Goal: Task Accomplishment & Management: Manage account settings

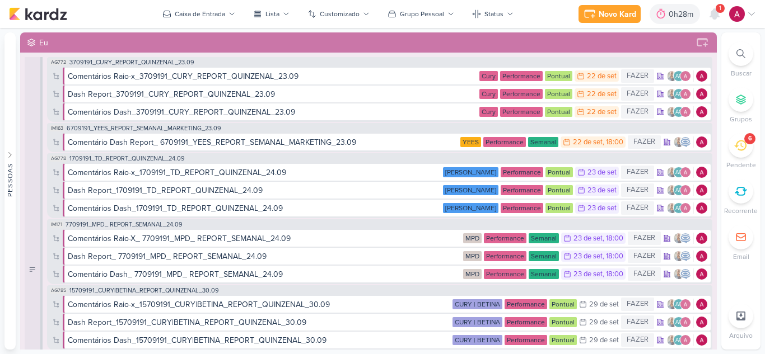
click at [713, 18] on icon at bounding box center [714, 14] width 9 height 10
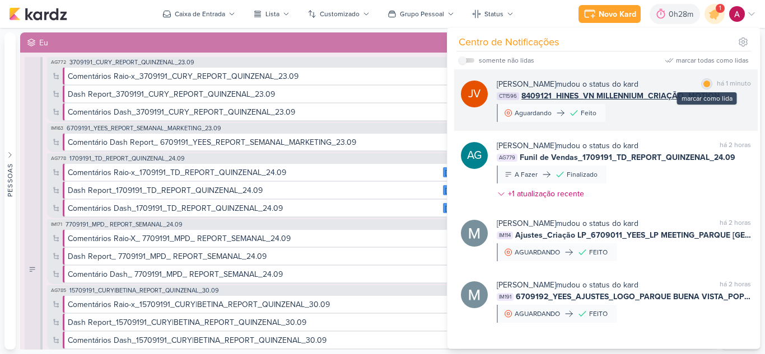
click at [706, 83] on div at bounding box center [706, 84] width 7 height 7
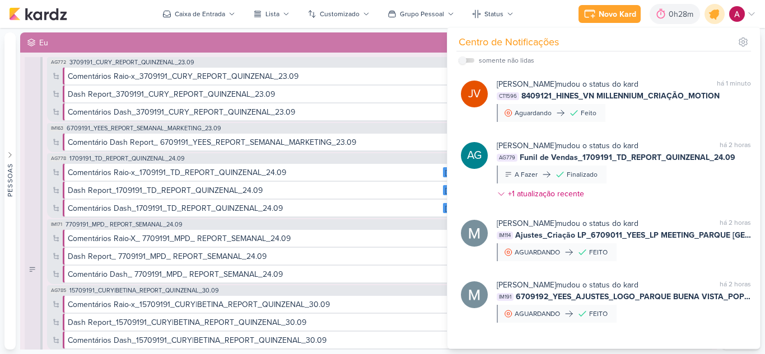
click at [713, 19] on icon at bounding box center [714, 13] width 19 height 19
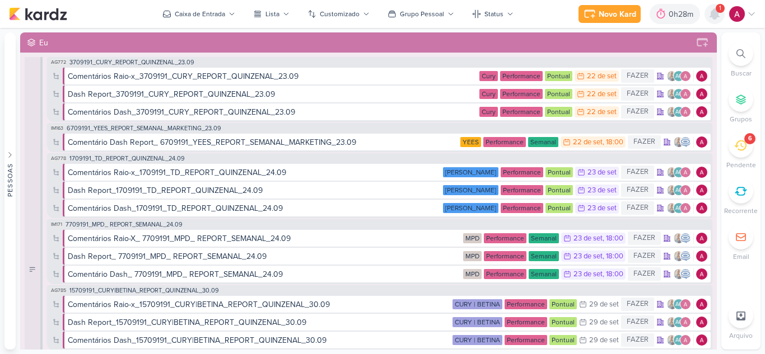
click at [712, 18] on icon at bounding box center [714, 13] width 13 height 13
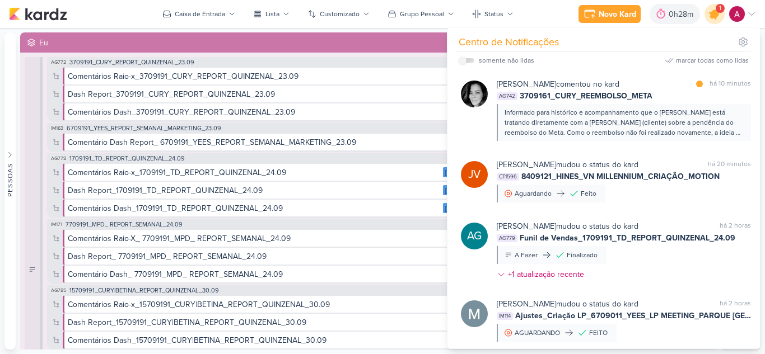
click at [712, 18] on icon at bounding box center [714, 13] width 13 height 13
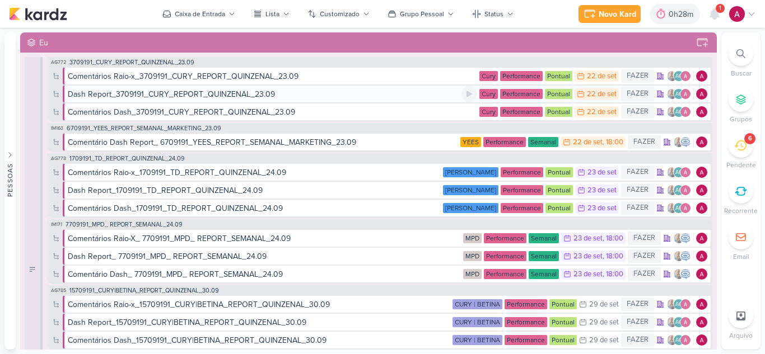
click at [242, 93] on div "Dash Report_3709191_CURY_REPORT_QUINZENAL_23.09" at bounding box center [171, 94] width 207 height 12
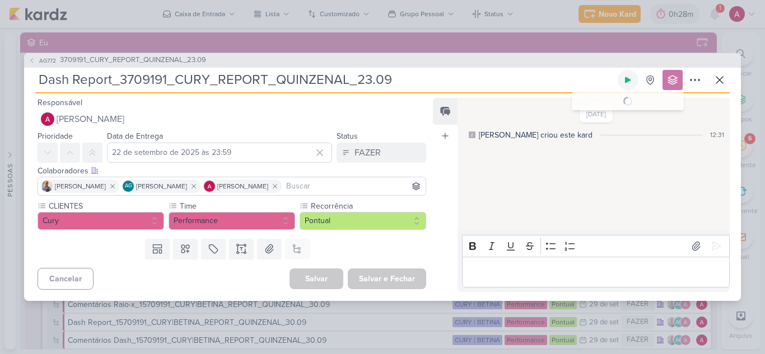
click at [625, 83] on icon at bounding box center [627, 80] width 9 height 9
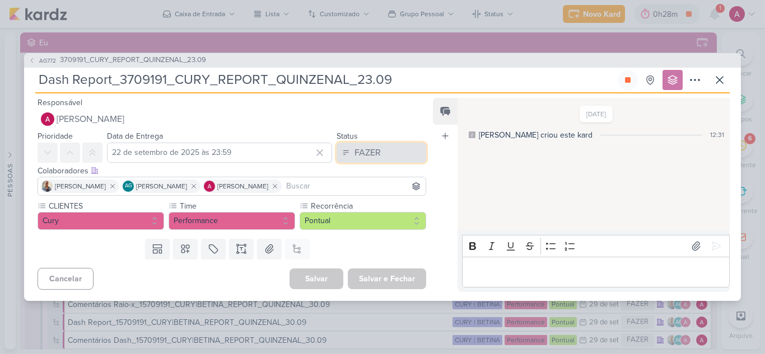
click at [363, 152] on div "FAZER" at bounding box center [367, 152] width 26 height 13
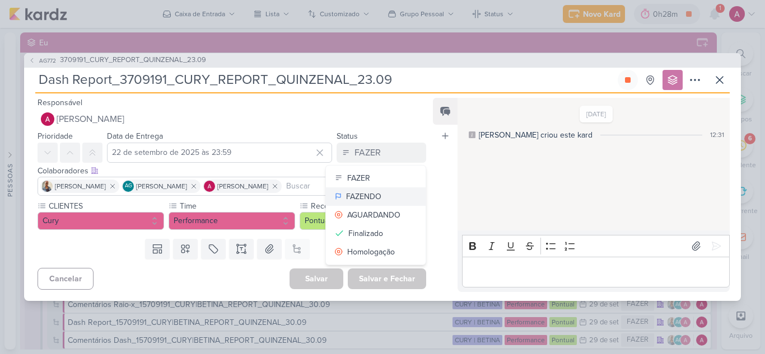
click at [368, 197] on div "FAZENDO" at bounding box center [363, 197] width 35 height 12
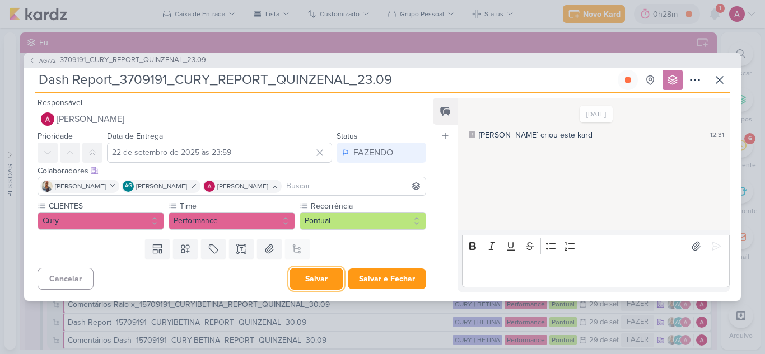
click at [319, 282] on button "Salvar" at bounding box center [316, 279] width 54 height 22
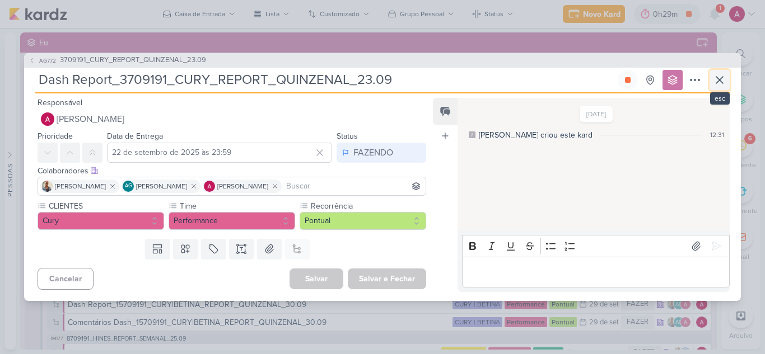
click at [722, 75] on icon at bounding box center [719, 79] width 13 height 13
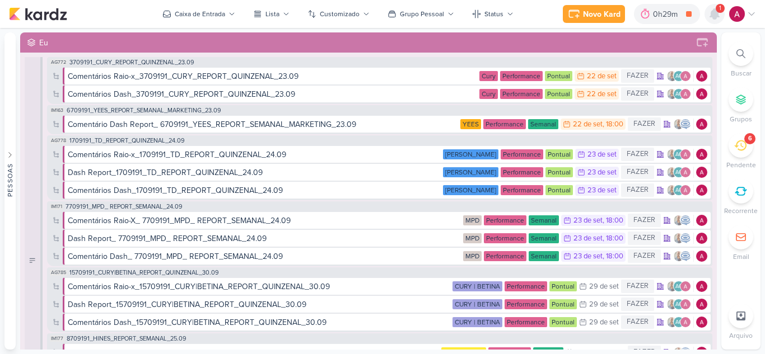
click at [719, 15] on icon at bounding box center [714, 13] width 13 height 13
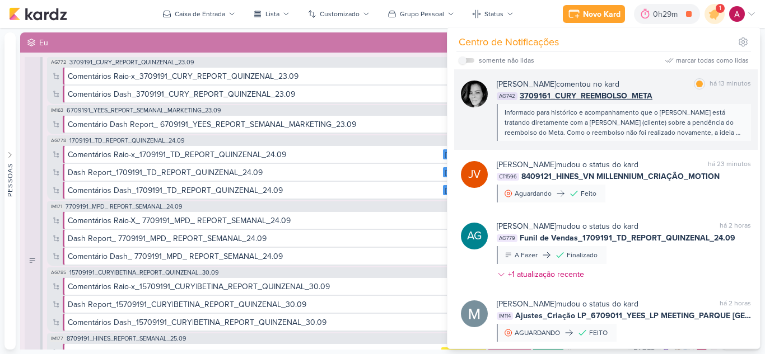
click at [620, 122] on div "Informado para histórico e acompanhamento que o Levy está tratando diretamente …" at bounding box center [622, 122] width 237 height 30
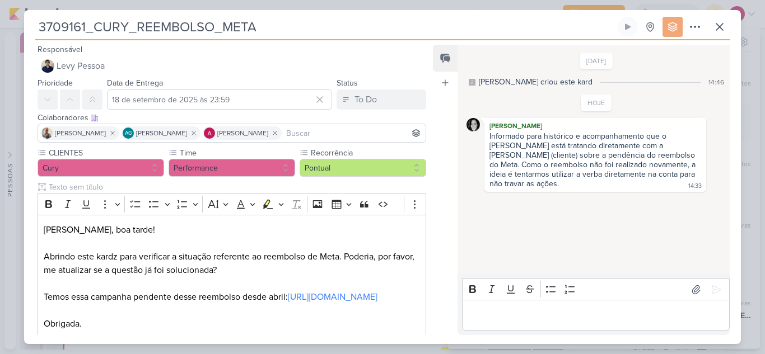
click at [730, 29] on div "3709161_CURY_REEMBOLSO_META Criado por Aline Sem Grupo Eu" at bounding box center [382, 181] width 717 height 328
click at [724, 28] on icon at bounding box center [719, 26] width 13 height 13
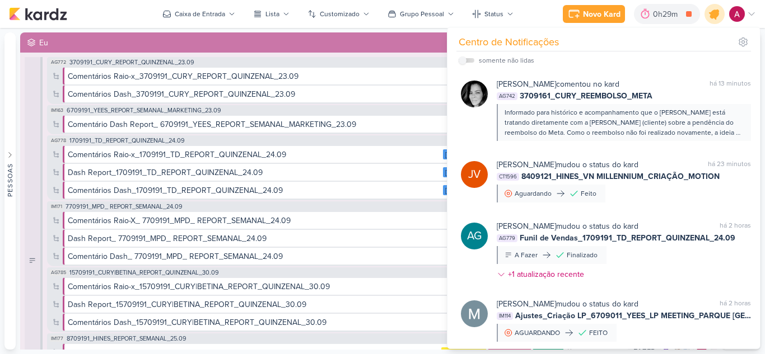
click at [719, 15] on icon at bounding box center [714, 13] width 19 height 19
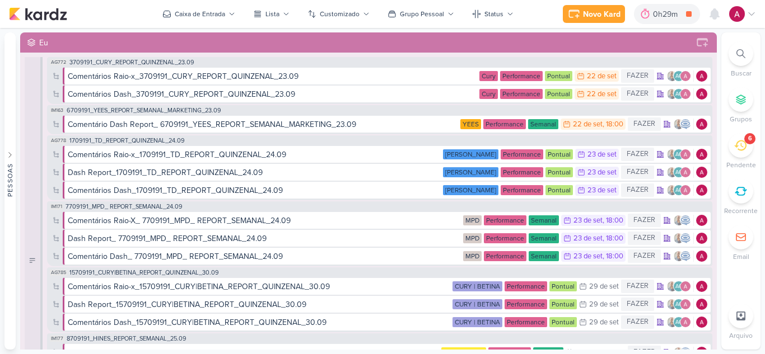
click at [741, 62] on div at bounding box center [740, 53] width 25 height 25
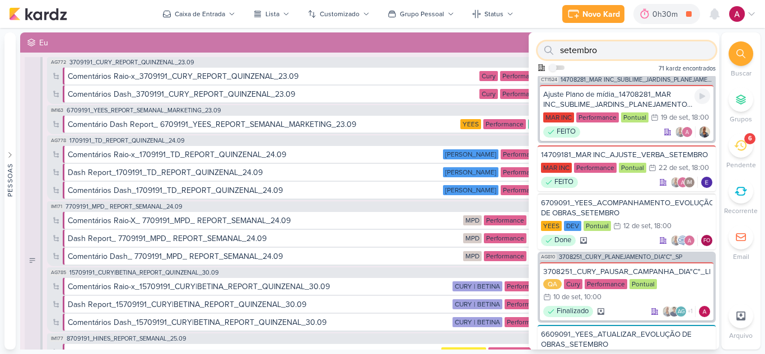
scroll to position [896, 0]
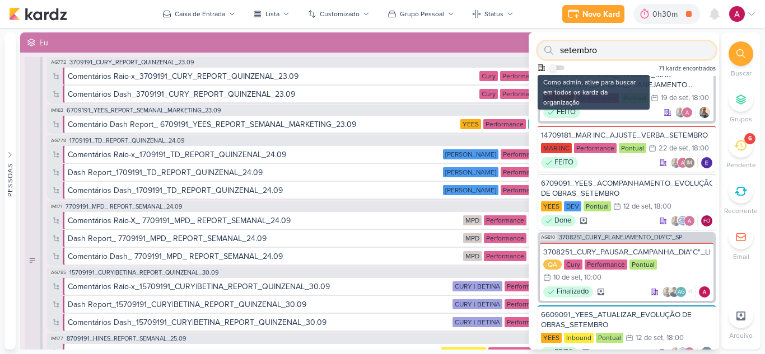
type input "setembro"
click at [555, 70] on input "checkbox" at bounding box center [553, 68] width 8 height 8
checkbox input "true"
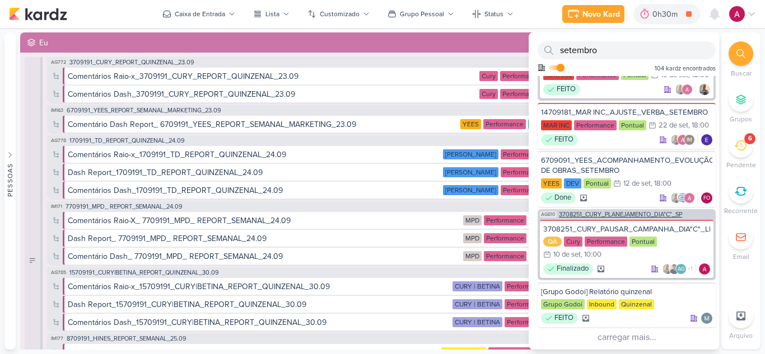
scroll to position [1065, 0]
click at [626, 339] on button "carregar mais..." at bounding box center [626, 338] width 178 height 16
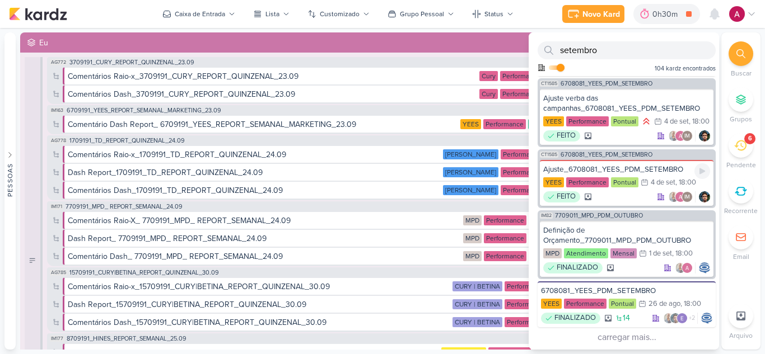
scroll to position [2426, 0]
click at [623, 334] on button "carregar mais..." at bounding box center [626, 338] width 178 height 16
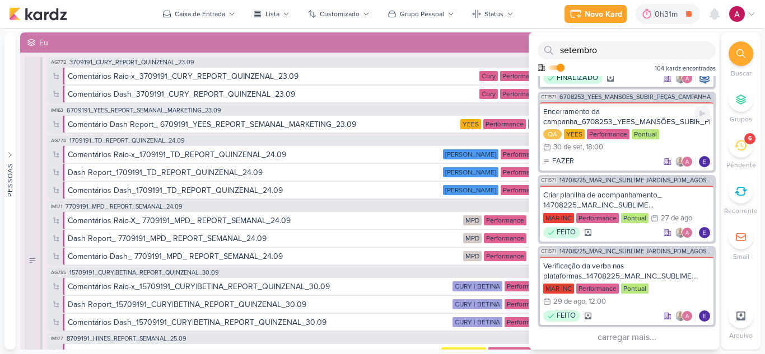
scroll to position [3892, 0]
click at [626, 337] on button "carregar mais..." at bounding box center [626, 338] width 178 height 16
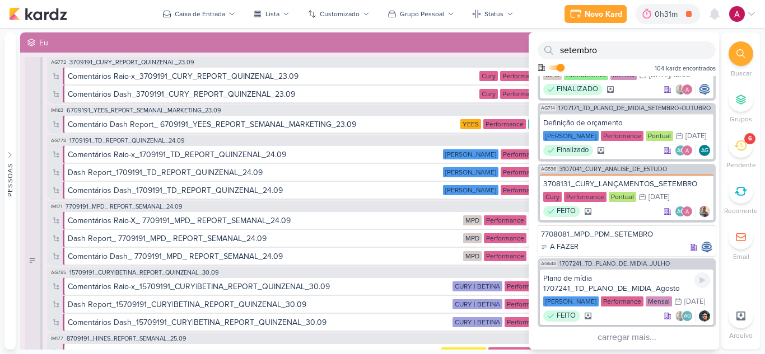
scroll to position [5242, 0]
click at [618, 338] on button "carregar mais..." at bounding box center [626, 338] width 178 height 16
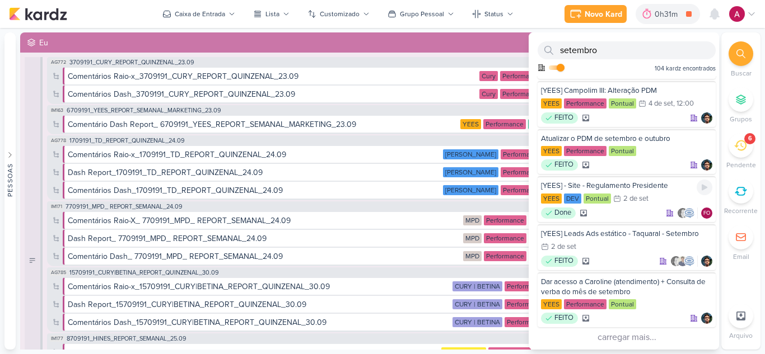
scroll to position [6301, 0]
click at [614, 335] on button "carregar mais..." at bounding box center [626, 338] width 178 height 16
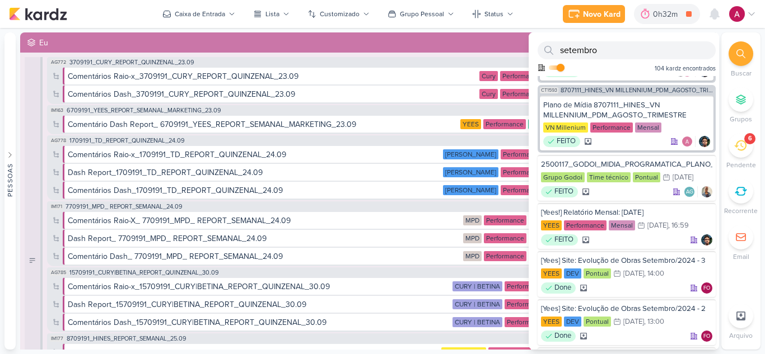
scroll to position [5055, 0]
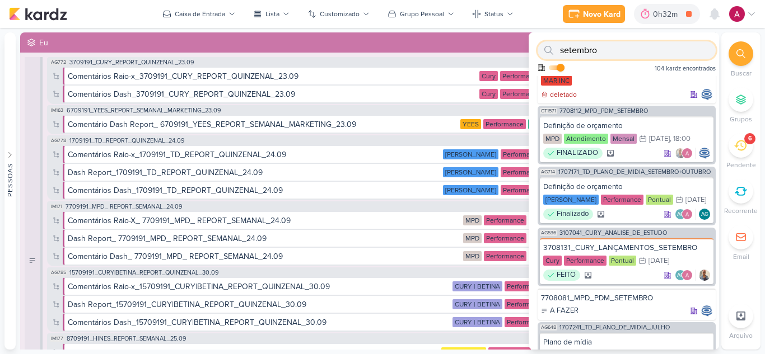
drag, startPoint x: 560, startPoint y: 50, endPoint x: 574, endPoint y: 59, distance: 16.1
click at [560, 49] on input "setembro" at bounding box center [626, 50] width 178 height 18
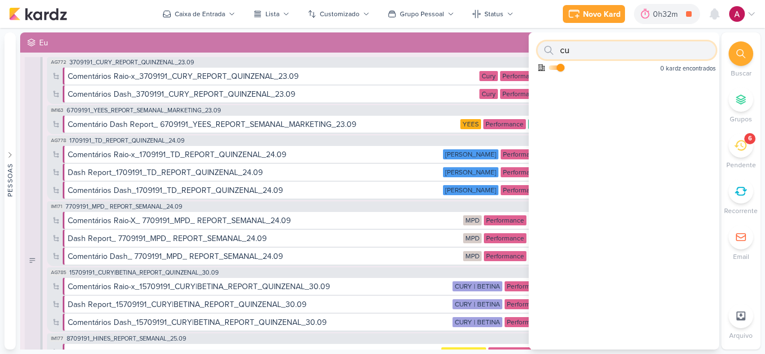
type input "c"
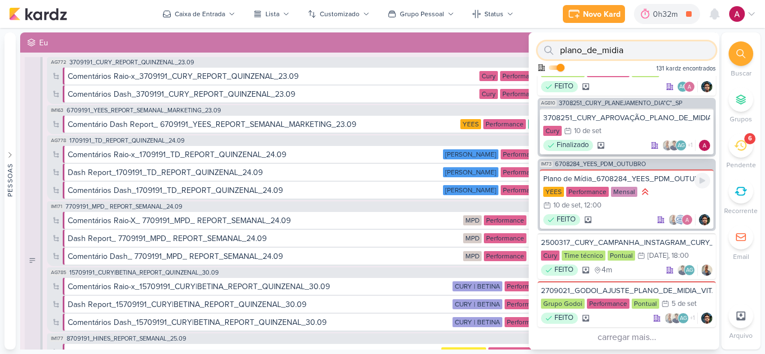
scroll to position [1091, 0]
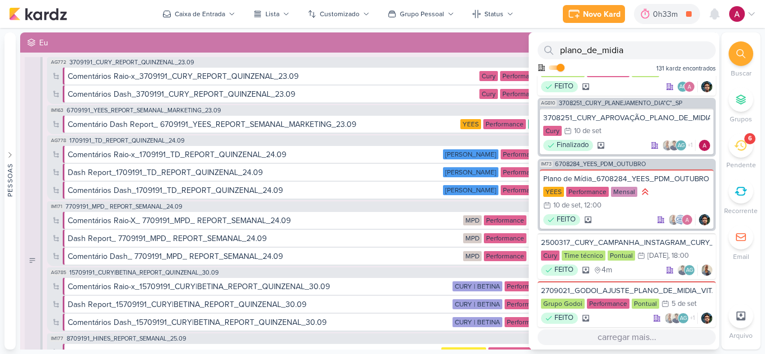
click at [624, 335] on button "carregar mais..." at bounding box center [626, 338] width 178 height 16
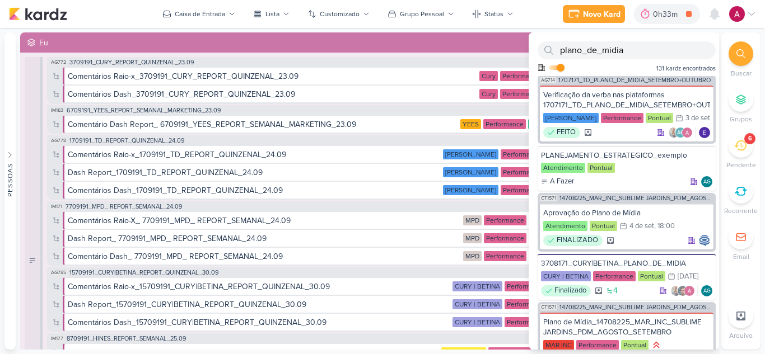
scroll to position [1819, 0]
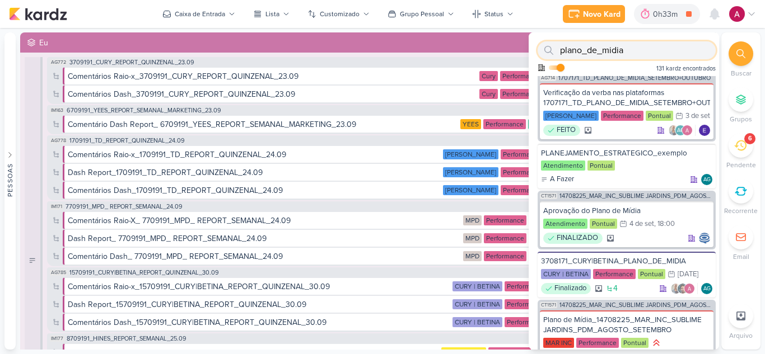
click at [560, 50] on input "plano_de_midia" at bounding box center [626, 50] width 178 height 18
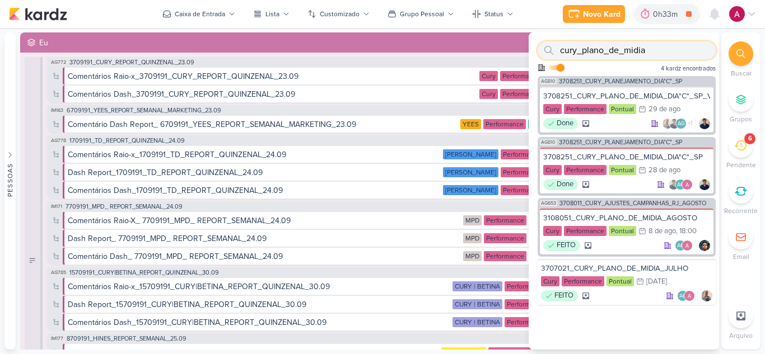
drag, startPoint x: 587, startPoint y: 50, endPoint x: 663, endPoint y: 55, distance: 76.3
click at [663, 55] on input "cury_plano_de_midia" at bounding box center [626, 50] width 178 height 18
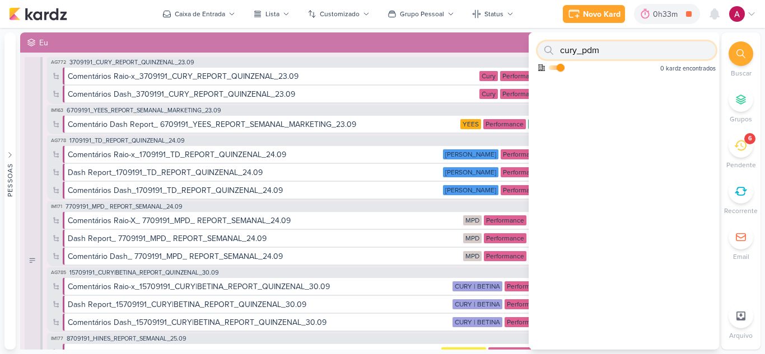
type input "cury_pdm"
drag, startPoint x: 601, startPoint y: 44, endPoint x: 557, endPoint y: 51, distance: 44.7
click at [557, 51] on div "cury_pdm" at bounding box center [626, 50] width 178 height 18
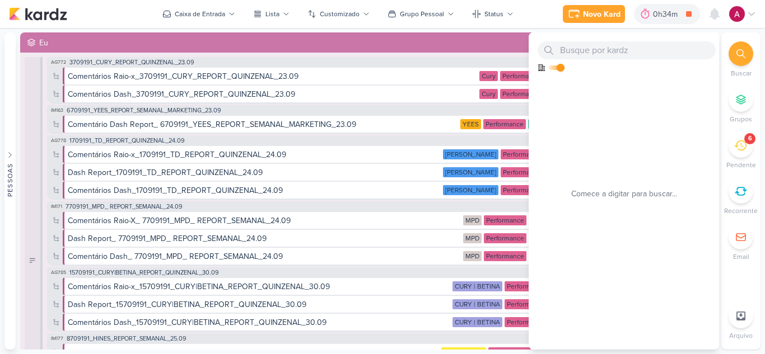
click at [538, 16] on div "Novo Kard Ctrl + k 0h34m Dash Report_3709191_CURY_REPORT_QUINZENAL_23.09 0h6m H…" at bounding box center [382, 14] width 747 height 28
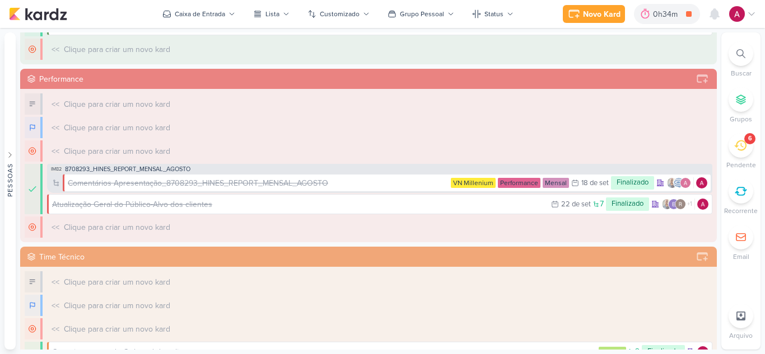
scroll to position [550, 0]
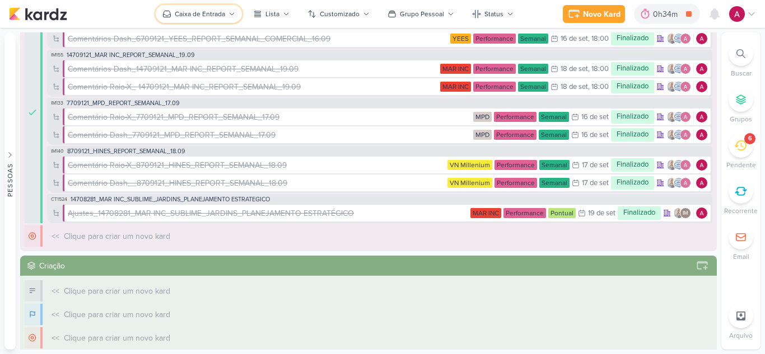
click at [225, 15] on div "Caixa de Entrada" at bounding box center [200, 14] width 50 height 10
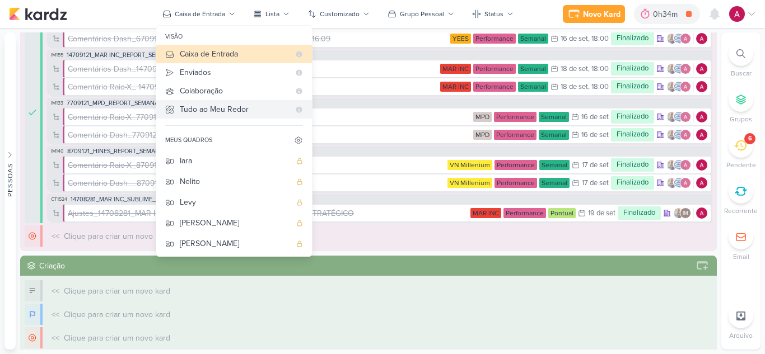
click at [211, 111] on div "Tudo ao Meu Redor" at bounding box center [235, 110] width 110 height 12
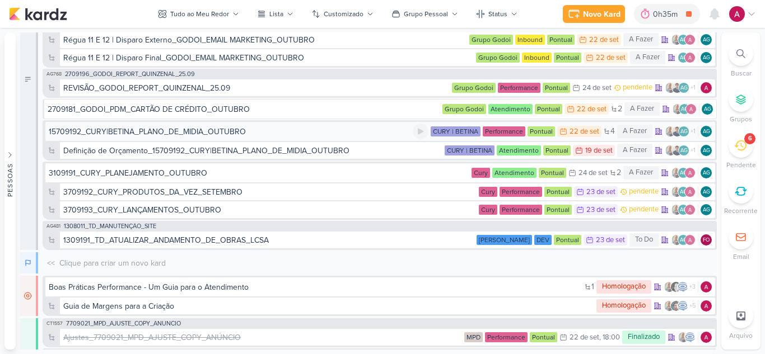
scroll to position [5540, 0]
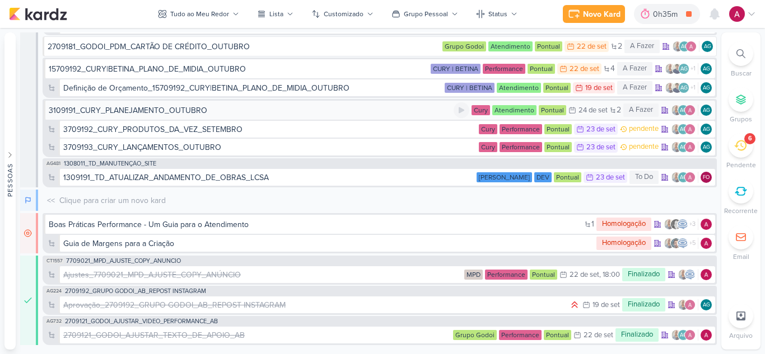
click at [118, 113] on div "3109191_CURY_PLANEJAMENTO_OUTUBRO" at bounding box center [128, 111] width 158 height 12
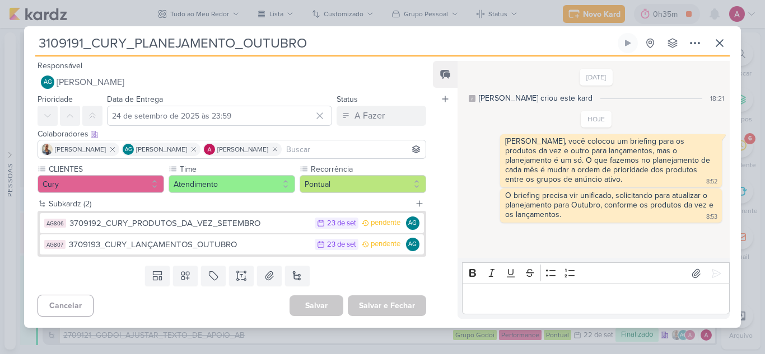
drag, startPoint x: 234, startPoint y: 41, endPoint x: 92, endPoint y: 38, distance: 141.7
click at [92, 38] on input "3109191_CURY_PLANEJAMENTO_OUTUBRO" at bounding box center [325, 43] width 580 height 20
click at [718, 50] on button at bounding box center [719, 43] width 20 height 20
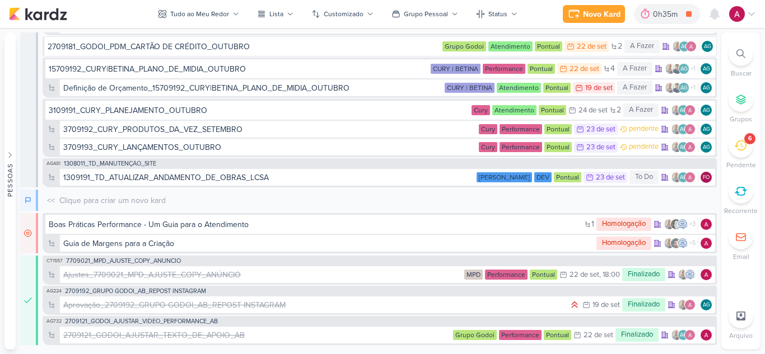
click at [732, 53] on div at bounding box center [740, 53] width 25 height 25
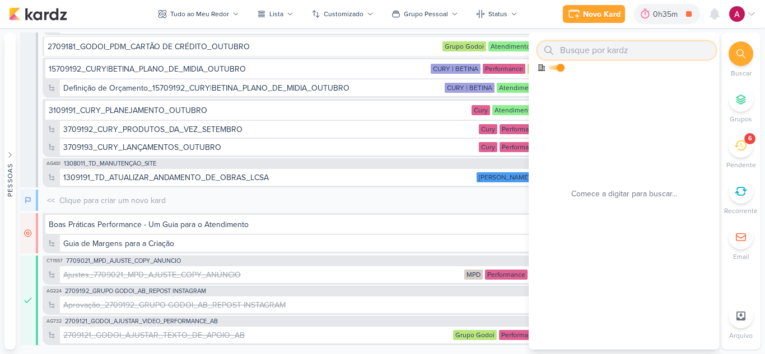
paste input "CURY_PLANEJAMENTO"
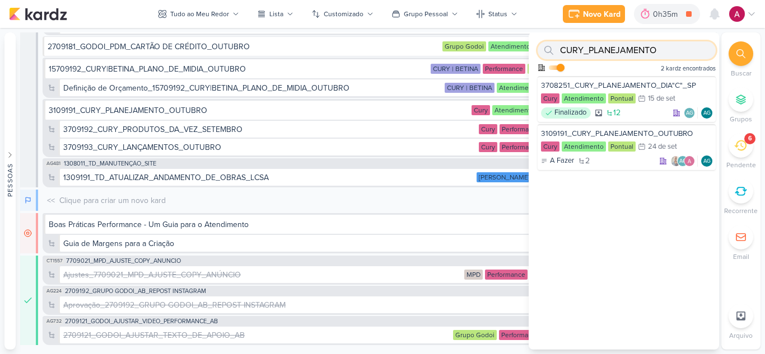
type input "CURY_PLANEJAMENTO"
click at [743, 53] on icon at bounding box center [740, 53] width 9 height 9
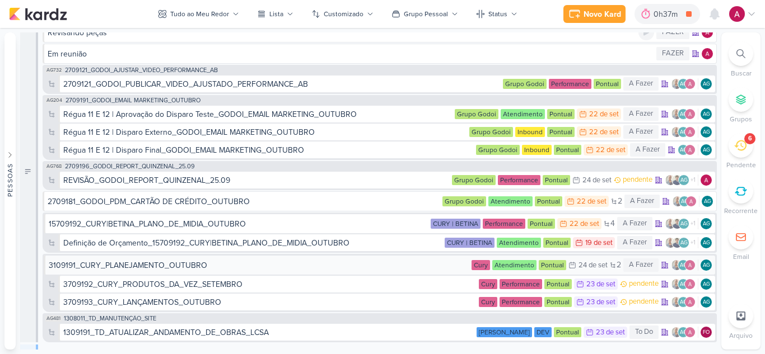
scroll to position [5484, 0]
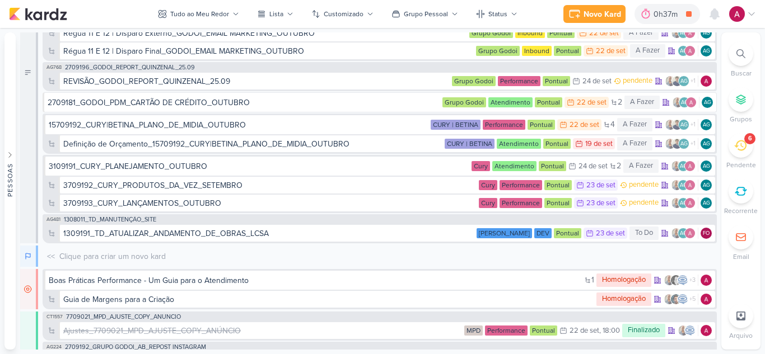
click at [212, 23] on div "Novo Kard Ctrl + k 0h37m Dash Report_3709191_CURY_REPORT_QUINZENAL_23.09 0h9m H…" at bounding box center [382, 14] width 747 height 28
click at [212, 14] on div "Tudo ao Meu Redor" at bounding box center [199, 14] width 59 height 10
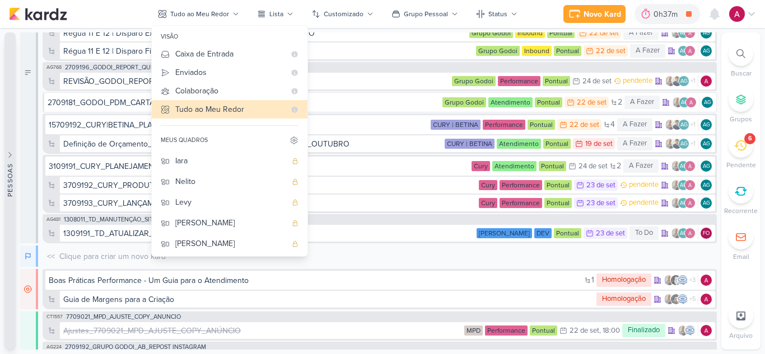
click at [13, 113] on button "Pessoas" at bounding box center [9, 190] width 11 height 317
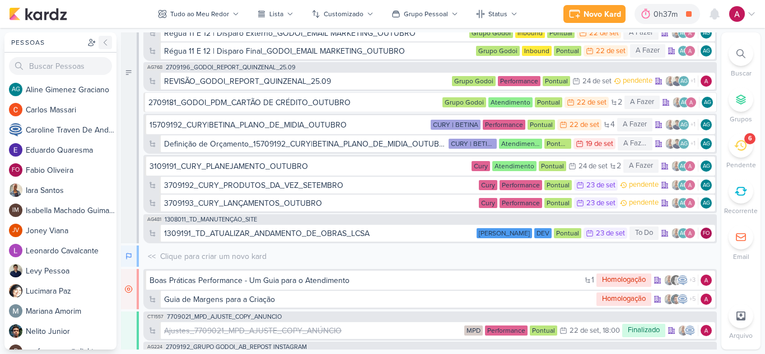
click at [103, 41] on icon at bounding box center [105, 42] width 9 height 9
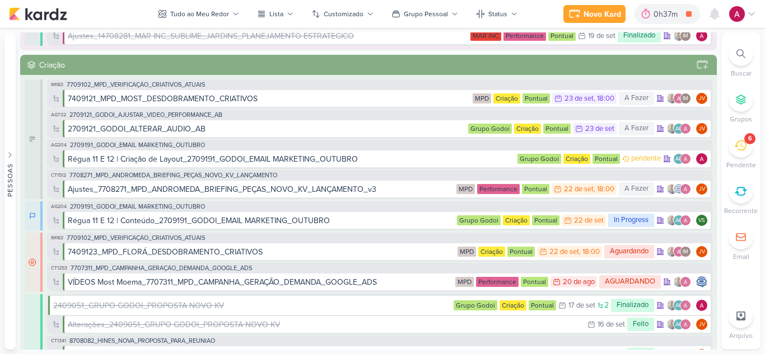
scroll to position [784, 0]
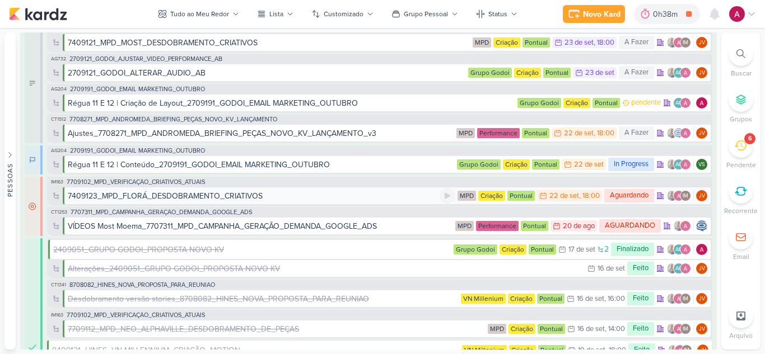
click at [361, 202] on div "7409123_MPD_FLORÁ_DESDOBRAMENTO_CRIATIVOS" at bounding box center [254, 196] width 372 height 12
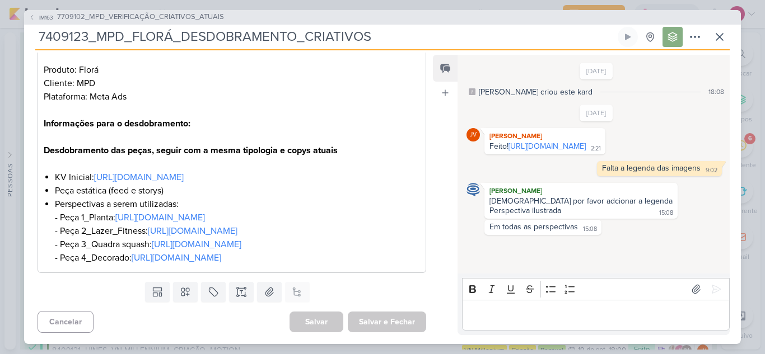
scroll to position [305, 0]
click at [721, 36] on icon at bounding box center [719, 36] width 13 height 13
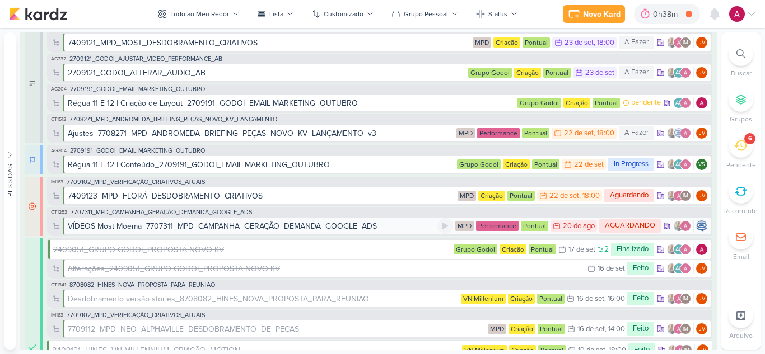
click at [356, 228] on div "VÍDEOS Most Moema_7707311_MPD_CAMPANHA_GERAÇÃO_DEMANDA_GOOGLE_ADS" at bounding box center [222, 227] width 309 height 12
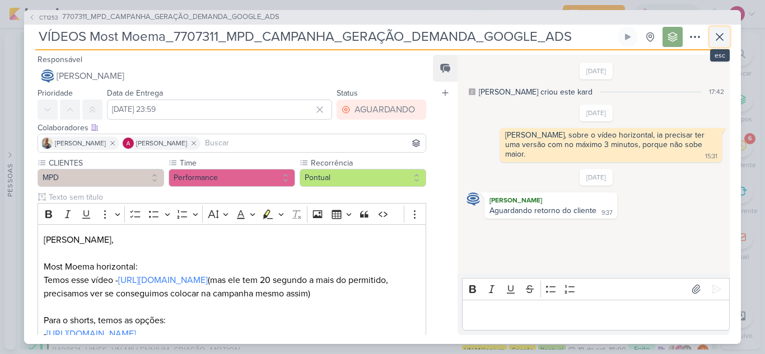
click at [714, 38] on icon at bounding box center [719, 36] width 13 height 13
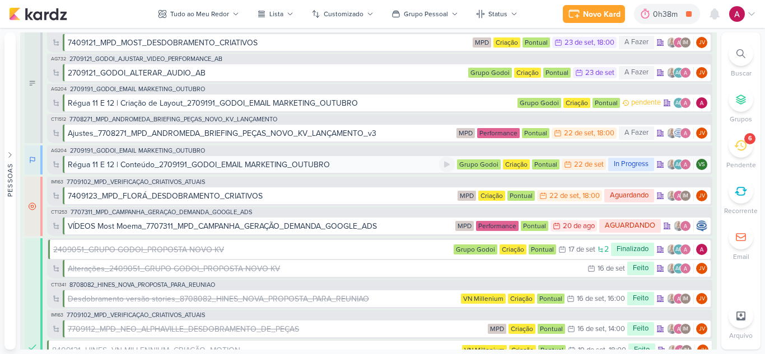
scroll to position [728, 0]
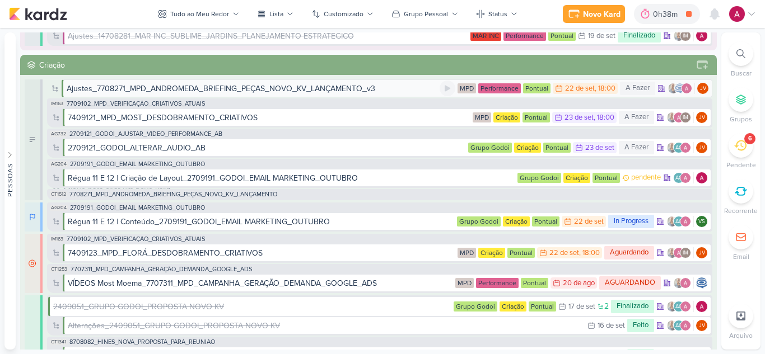
click at [353, 86] on div "Ajustes_7708271_MPD_ANDROMEDA_BRIEFING_PEÇAS_NOVO_KV_LANÇAMENTO_v3" at bounding box center [221, 89] width 308 height 12
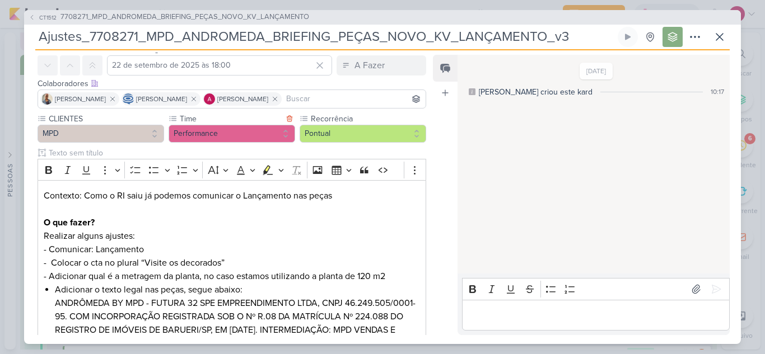
scroll to position [112, 0]
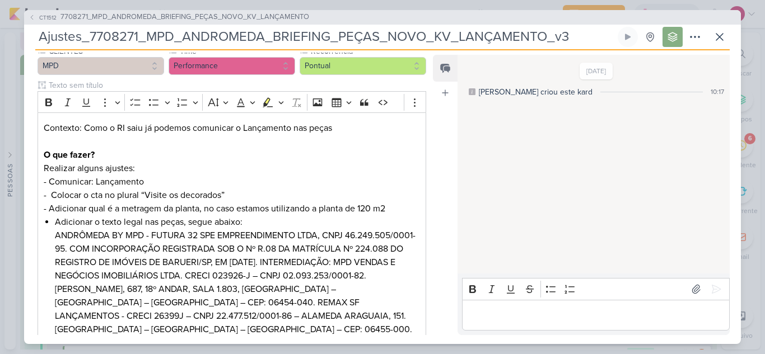
click at [486, 314] on p "Editor editing area: main" at bounding box center [595, 314] width 256 height 13
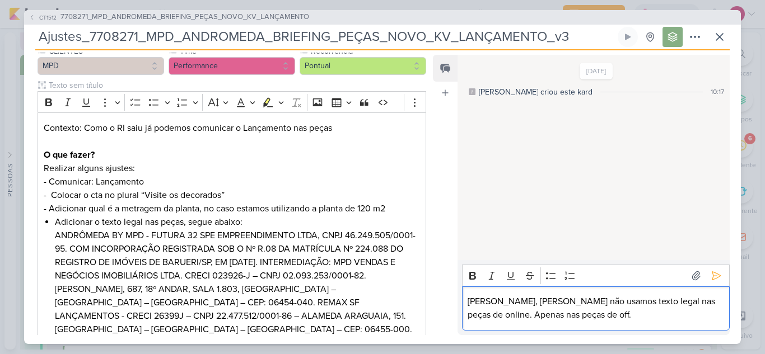
click at [511, 302] on p "Carol, geralemnte não usamos texto legal nas peças de online. Apenas nas peças …" at bounding box center [595, 308] width 256 height 27
click at [0, 0] on lt-span "geral me nte" at bounding box center [0, 0] width 0 height 0
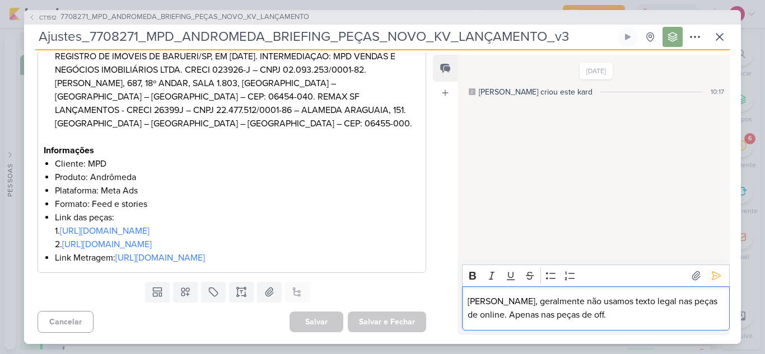
scroll to position [358, 0]
click at [714, 278] on icon at bounding box center [715, 275] width 11 height 11
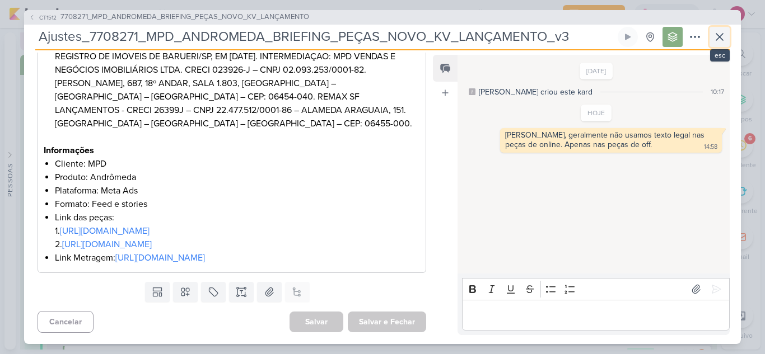
click at [728, 36] on button at bounding box center [719, 37] width 20 height 20
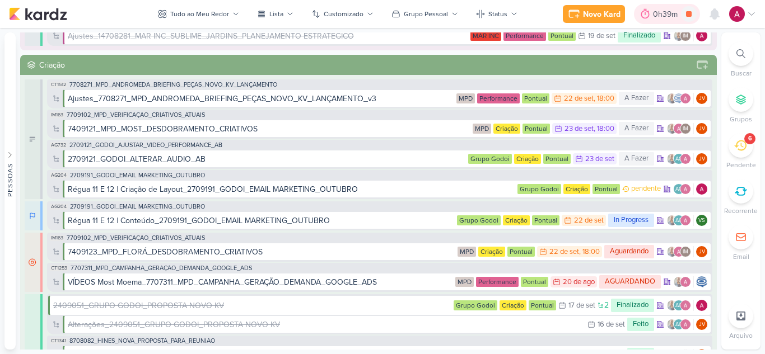
click at [654, 8] on div "0h39m" at bounding box center [667, 14] width 28 height 12
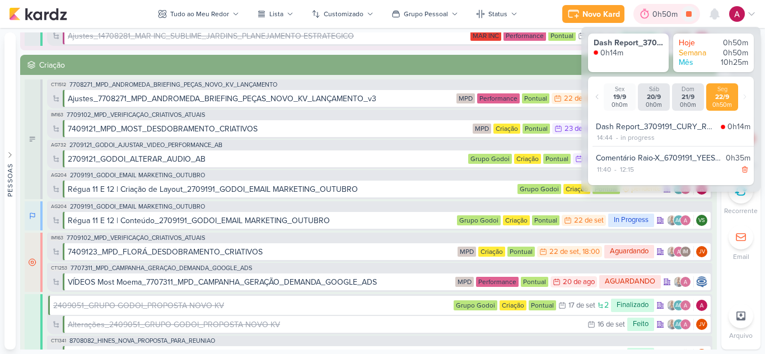
click at [654, 14] on div "0h50m" at bounding box center [666, 14] width 29 height 12
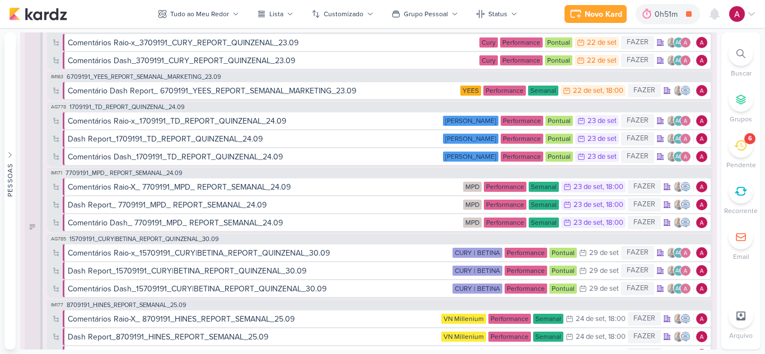
scroll to position [0, 0]
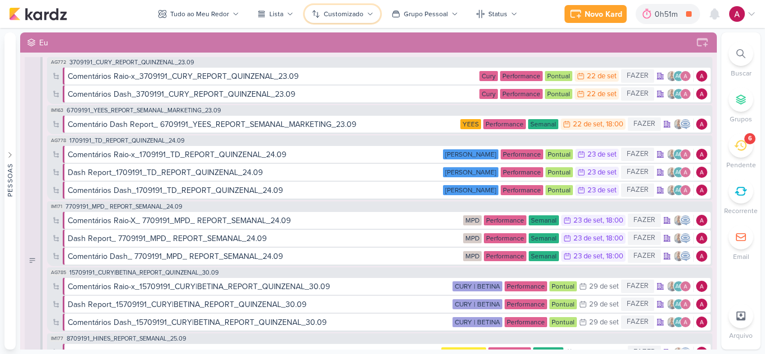
click at [329, 18] on div "Customizado" at bounding box center [344, 14] width 40 height 10
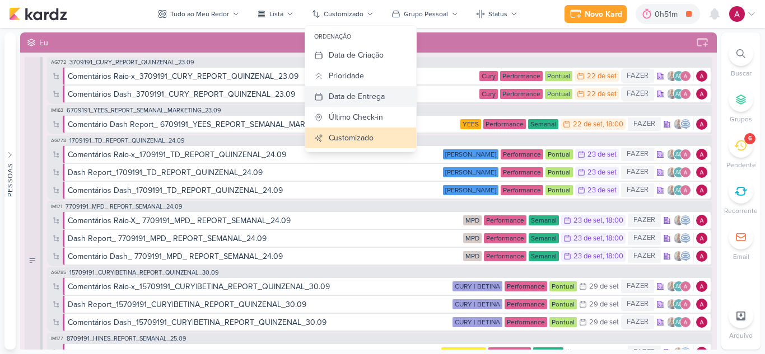
click at [354, 94] on div "Data de Entrega" at bounding box center [357, 97] width 56 height 12
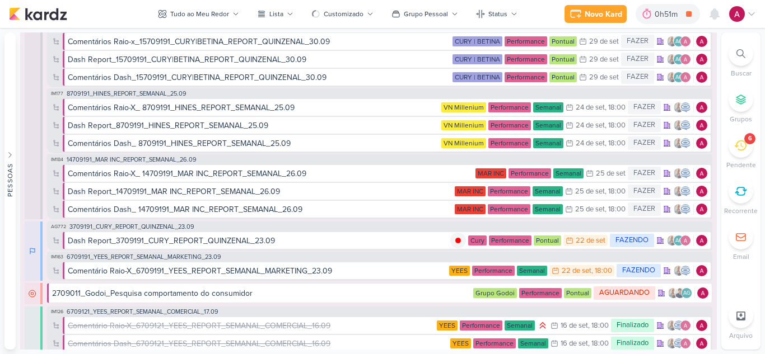
scroll to position [336, 0]
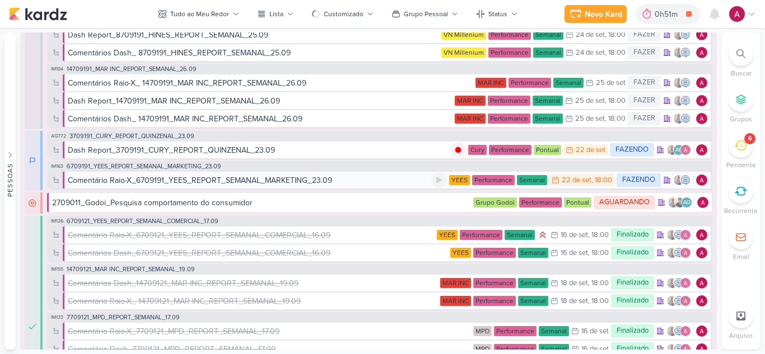
click at [264, 181] on div "Comentário Raio-X_6709191_YEES_REPORT_SEMANAL_MARKETING_23.09" at bounding box center [200, 181] width 264 height 12
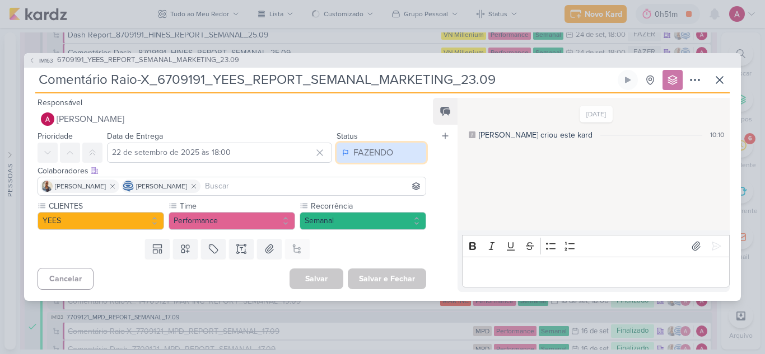
click at [386, 150] on div "FAZENDO" at bounding box center [373, 152] width 40 height 13
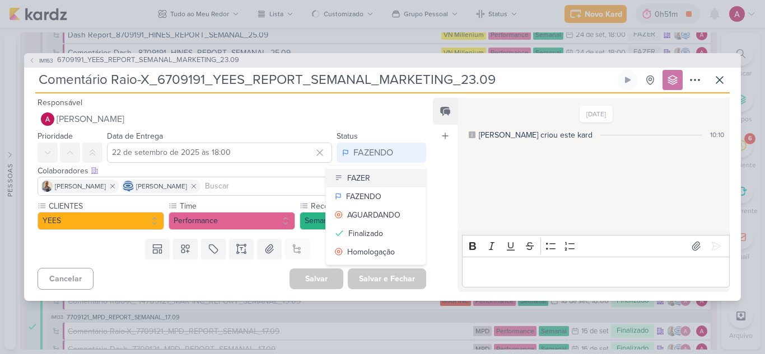
click at [373, 179] on button "FAZER" at bounding box center [376, 178] width 100 height 18
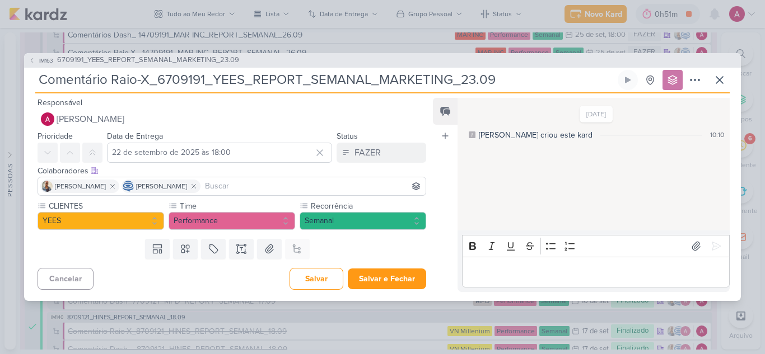
click at [714, 17] on div "IM163 6709191_YEES_REPORT_SEMANAL_MARKETING_23.09 Comentário Raio-X_6709191_YEE…" at bounding box center [382, 177] width 765 height 354
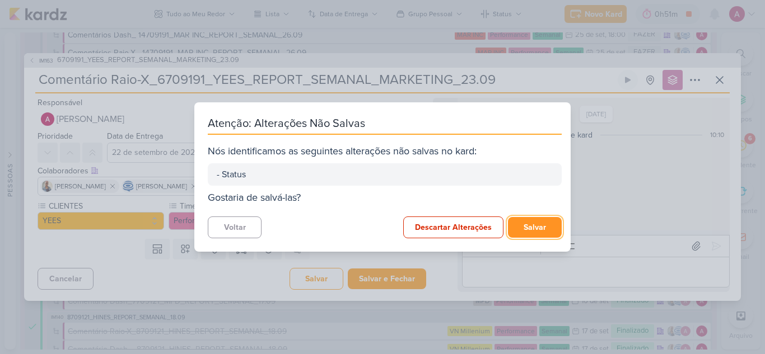
click at [547, 223] on button "Salvar" at bounding box center [535, 227] width 54 height 21
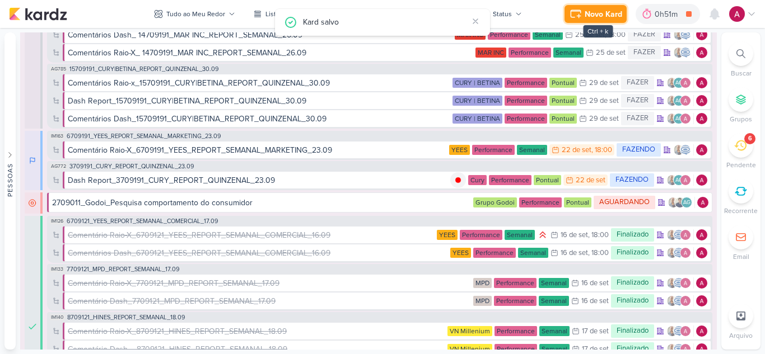
click at [606, 15] on div "Novo Kard" at bounding box center [603, 14] width 38 height 12
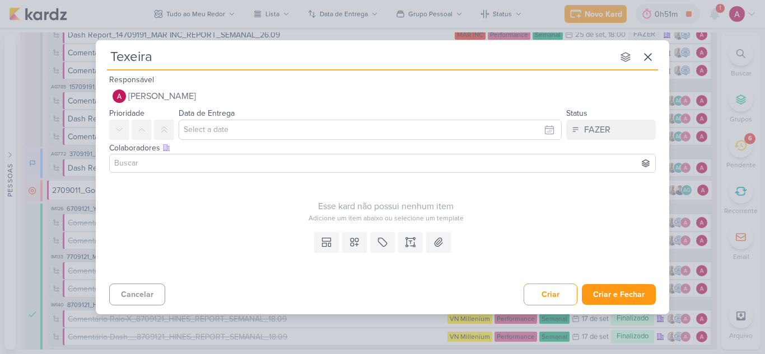
type input "Texeira D"
type input "Texeira Dua"
type input "Texeira Duar"
type input "Texeira Duarte"
type input "Texeira Duarte_A"
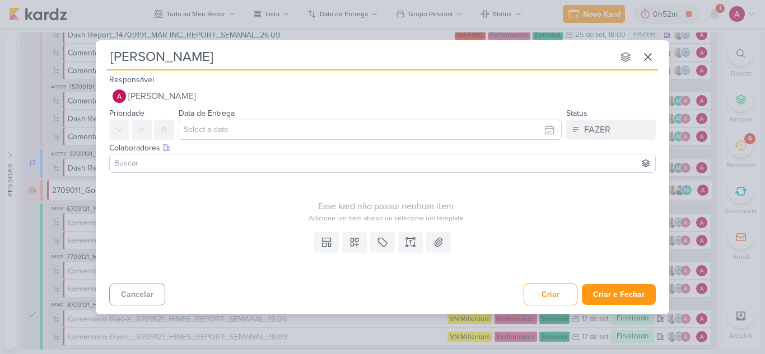
type input "Texeira Duarte_Anál"
type input "Texeira Duarte_Análise de C"
type input "Texeira Duarte_Análise de Cap"
type input "Texeira Duarte_Análise de Ca"
type input "Texeira Duarte_Análise de Camp"
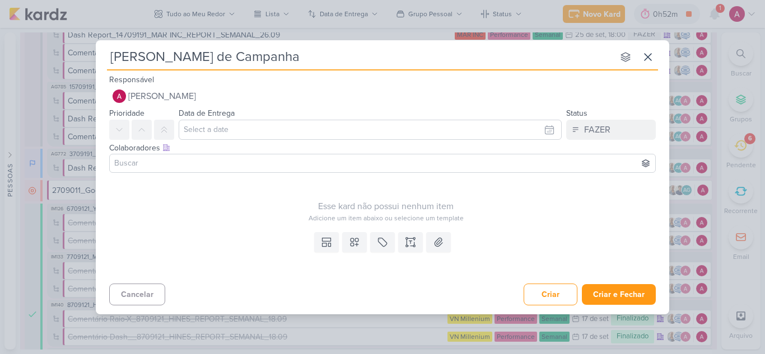
type input "Texeira Duarte_Análise de Campanhas"
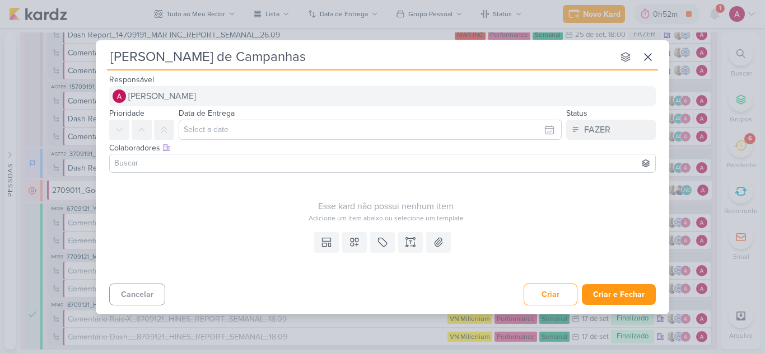
type input "Texeira Duarte_Análise de Campanhas"
click at [205, 92] on button "[PERSON_NAME]" at bounding box center [382, 96] width 546 height 20
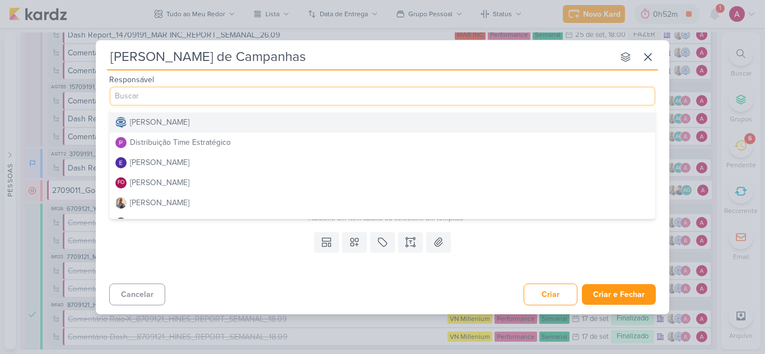
scroll to position [112, 0]
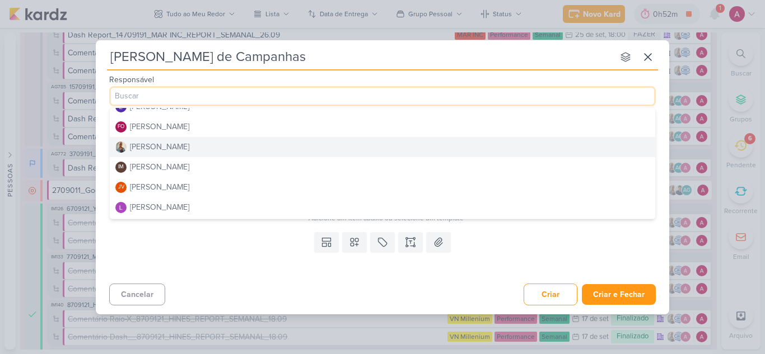
click at [176, 155] on button "[PERSON_NAME]" at bounding box center [382, 147] width 545 height 20
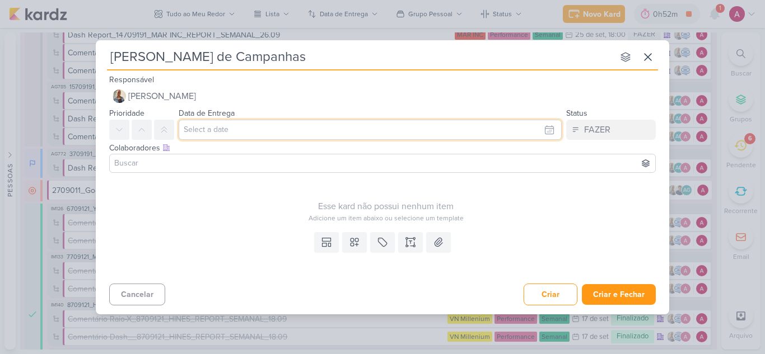
click at [260, 123] on input "text" at bounding box center [370, 130] width 383 height 20
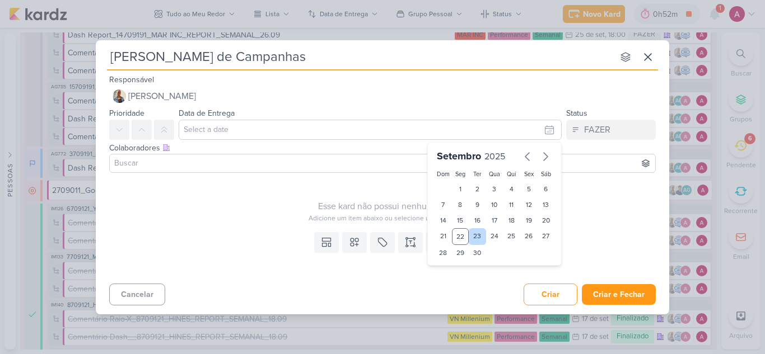
click at [471, 235] on div "23" at bounding box center [477, 236] width 17 height 17
click at [193, 165] on input at bounding box center [382, 163] width 541 height 13
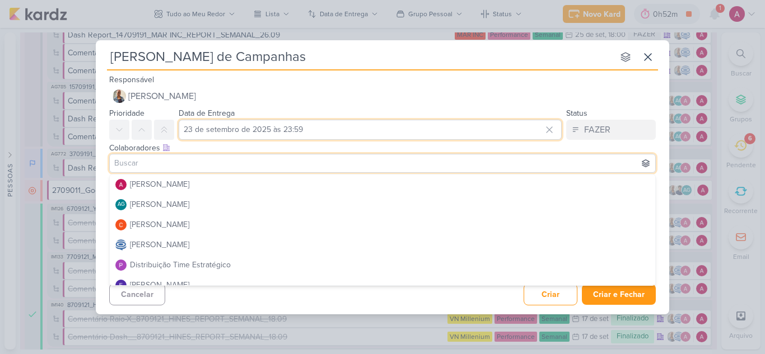
click at [235, 135] on input "23 de setembro de 2025 às 23:59" at bounding box center [370, 130] width 383 height 20
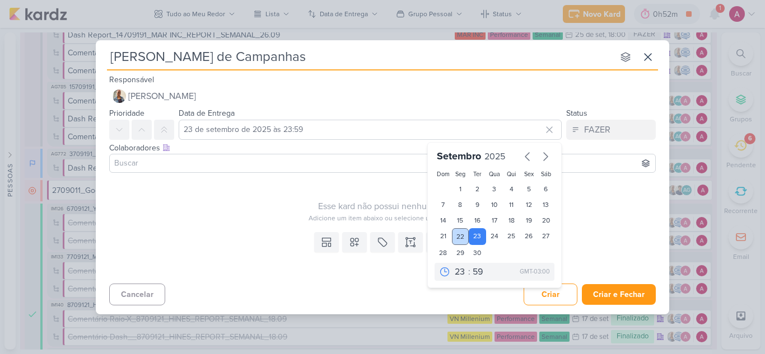
click at [455, 231] on div "22" at bounding box center [460, 236] width 17 height 17
type input "22 de setembro de 2025 às 23:59"
click at [211, 158] on input at bounding box center [382, 163] width 541 height 13
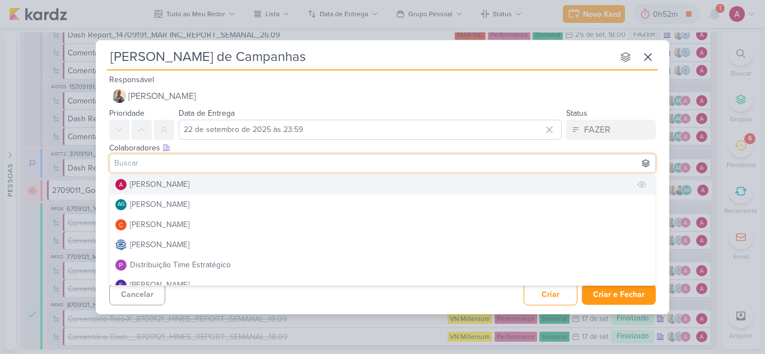
click at [189, 180] on div "[PERSON_NAME]" at bounding box center [159, 185] width 59 height 12
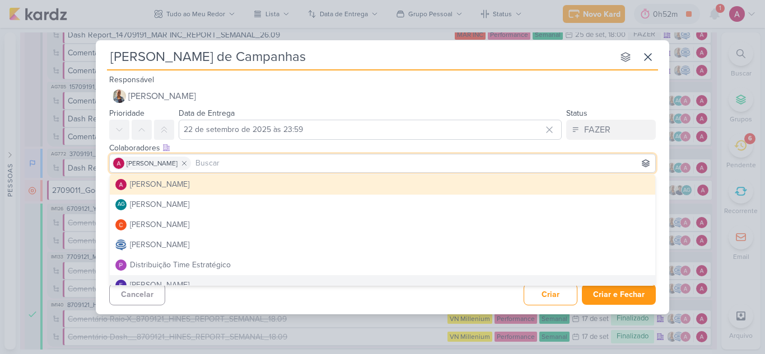
click at [304, 305] on div "Cancelar Criar Criar e Fechar Ctrl + Enter" at bounding box center [382, 293] width 573 height 29
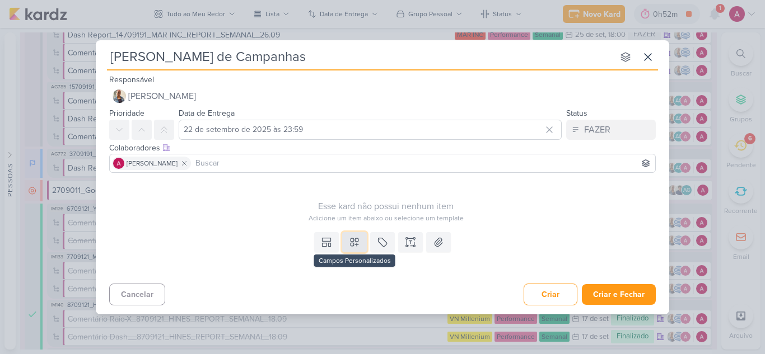
click at [349, 244] on icon at bounding box center [354, 242] width 11 height 11
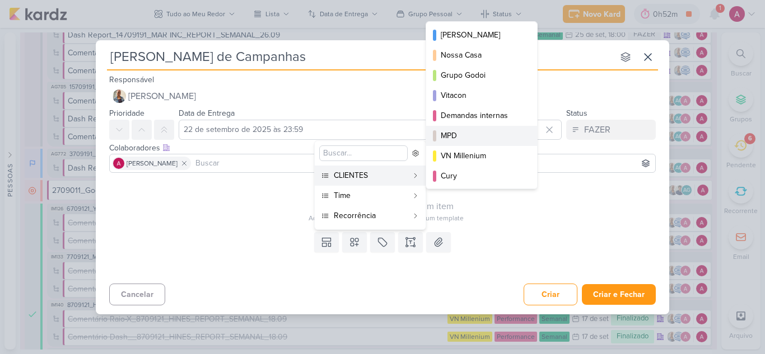
scroll to position [0, 0]
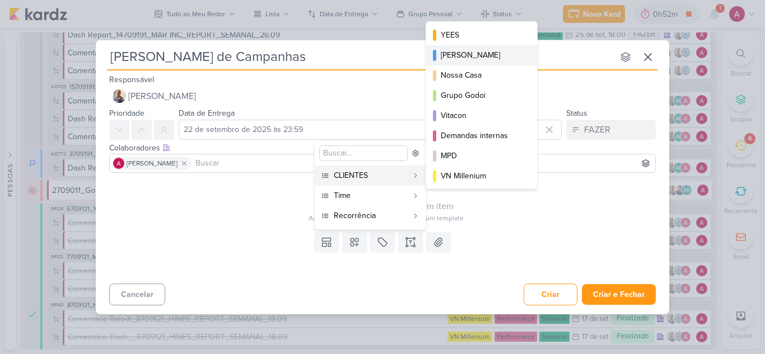
click at [484, 60] on div "Teixeira Duarte" at bounding box center [482, 55] width 83 height 12
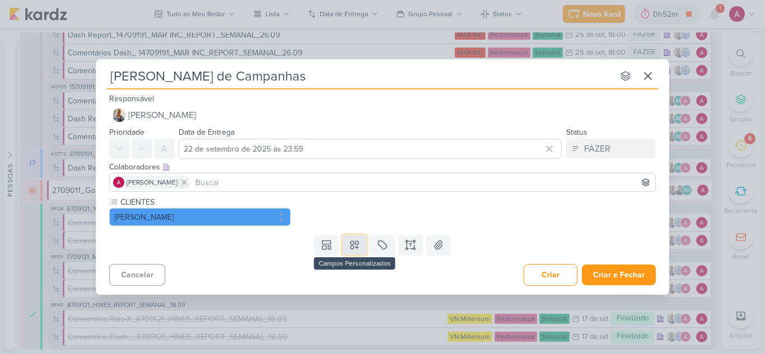
click at [356, 250] on icon at bounding box center [354, 245] width 11 height 11
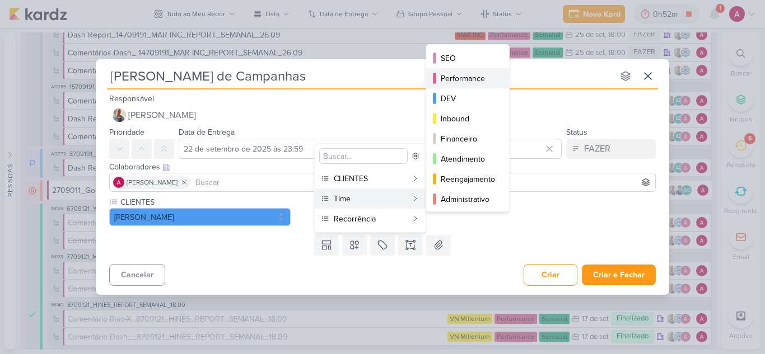
click at [478, 85] on button "Performance" at bounding box center [467, 78] width 83 height 20
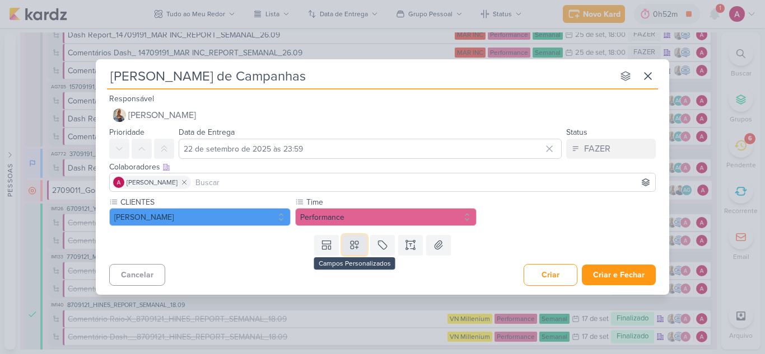
click at [358, 245] on icon at bounding box center [354, 245] width 11 height 11
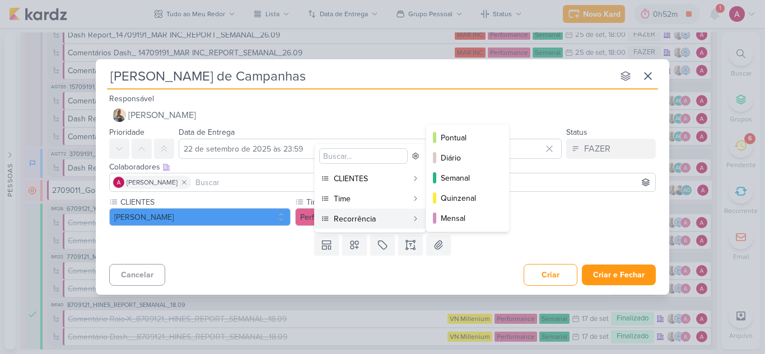
click at [362, 218] on div "Recorrência" at bounding box center [371, 219] width 74 height 12
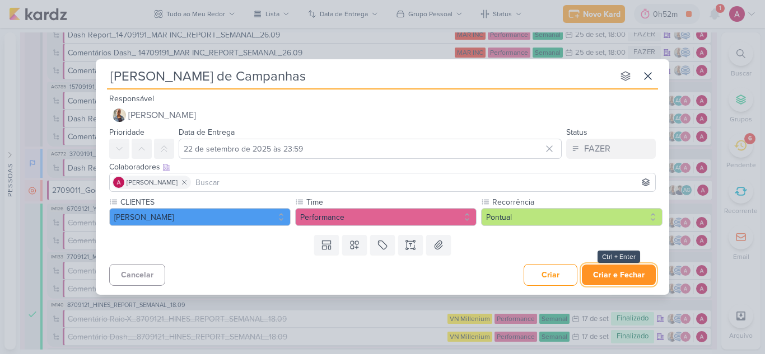
click at [620, 277] on button "Criar e Fechar" at bounding box center [619, 275] width 74 height 21
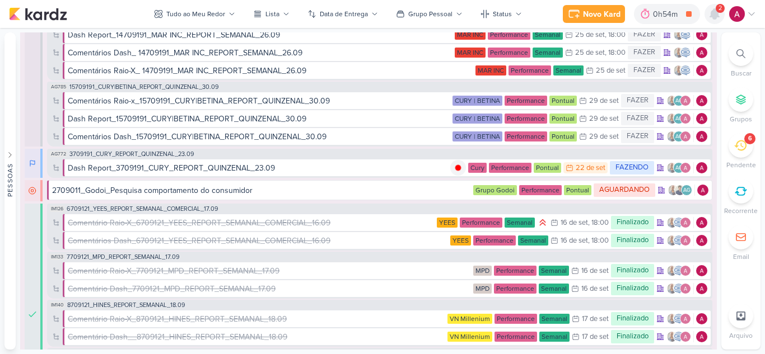
click at [714, 9] on icon at bounding box center [714, 14] width 9 height 10
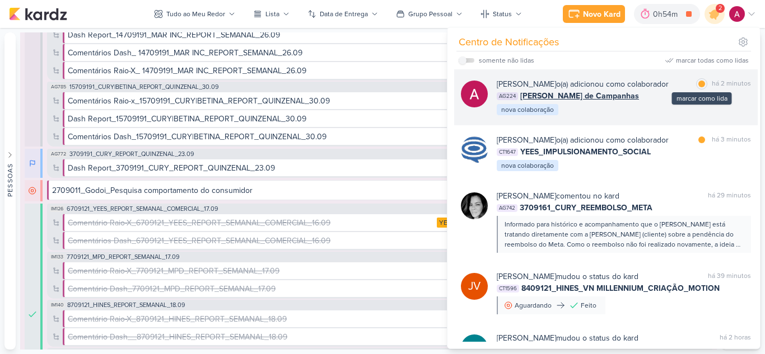
click at [698, 85] on div at bounding box center [701, 84] width 7 height 7
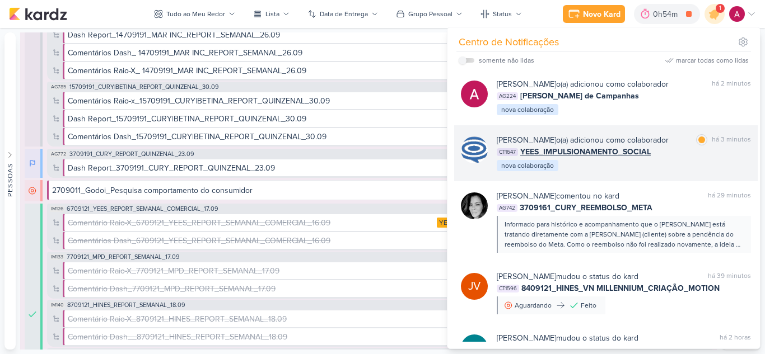
click at [698, 146] on div "marcar como lida há 3 minutos" at bounding box center [723, 140] width 55 height 12
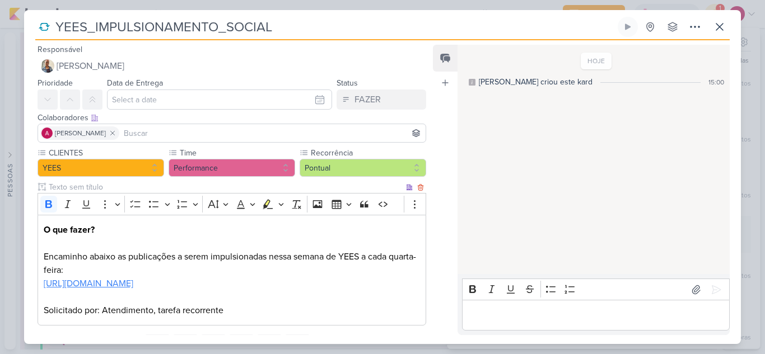
click at [133, 283] on link "https://docs.google.com/spreadsheets/d/1MBpId3cWW4GraMIIJVyRa8DSMvMyocZtS-8T249…" at bounding box center [89, 283] width 90 height 11
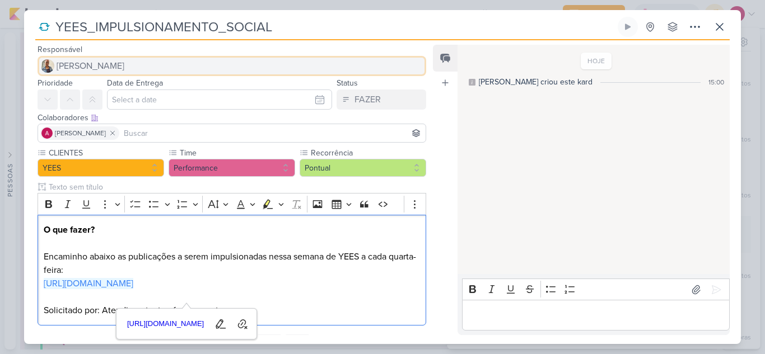
click at [88, 66] on span "[PERSON_NAME]" at bounding box center [91, 65] width 68 height 13
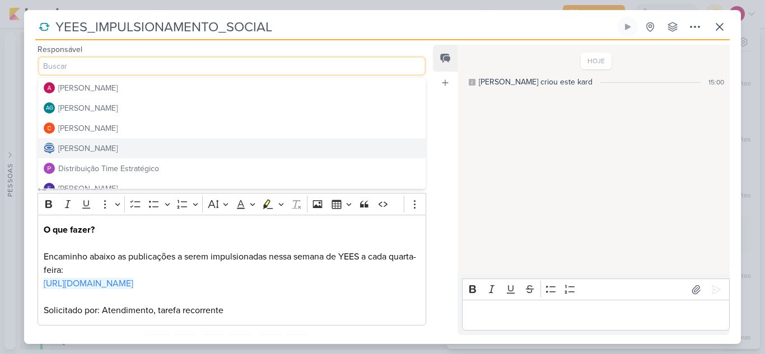
click at [118, 152] on div "[PERSON_NAME]" at bounding box center [87, 149] width 59 height 12
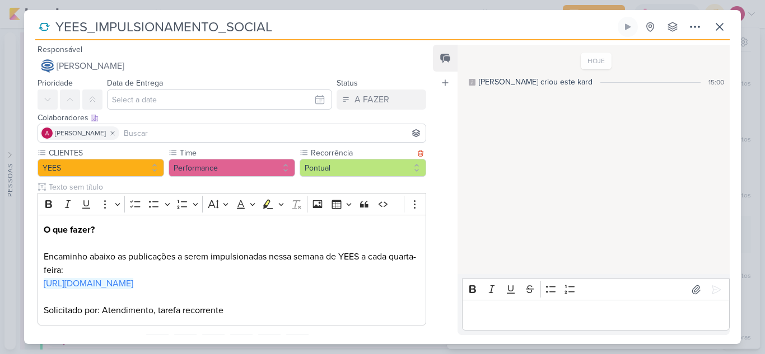
scroll to position [66, 0]
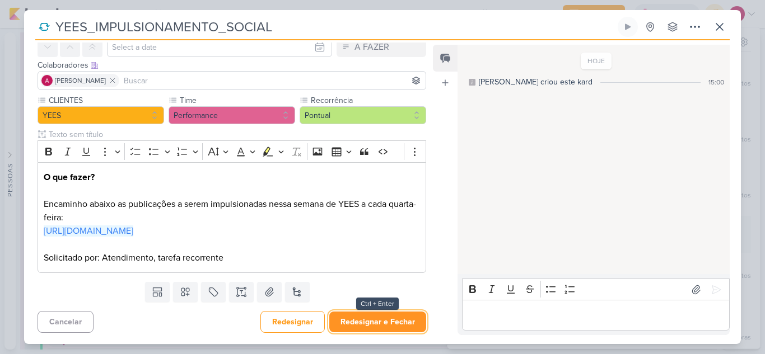
click at [381, 321] on button "Redesignar e Fechar" at bounding box center [377, 322] width 97 height 21
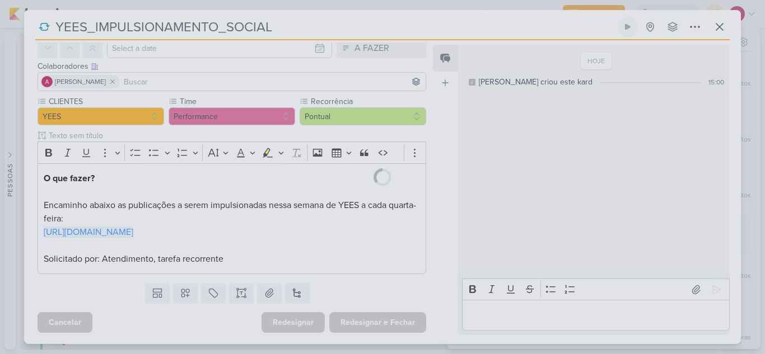
scroll to position [65, 0]
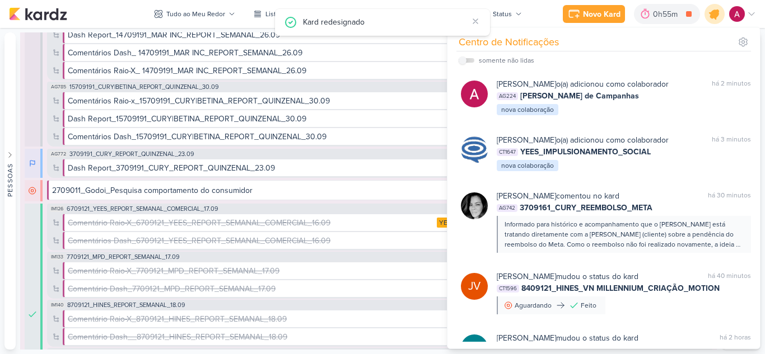
click at [718, 17] on icon at bounding box center [714, 13] width 19 height 19
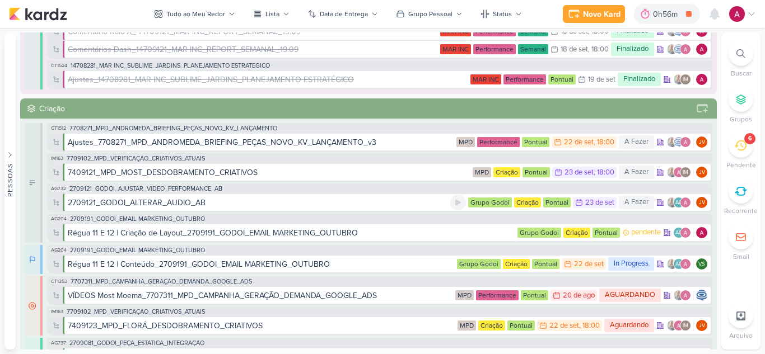
scroll to position [728, 0]
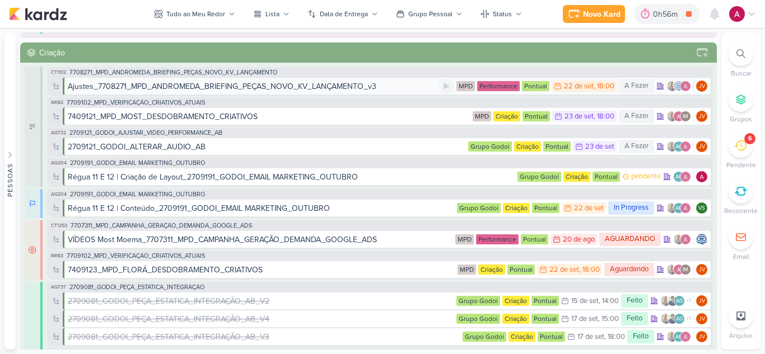
click at [392, 90] on div "Ajustes_7708271_MPD_ANDROMEDA_BRIEFING_PEÇAS_NOVO_KV_LANÇAMENTO_v3" at bounding box center [253, 87] width 371 height 12
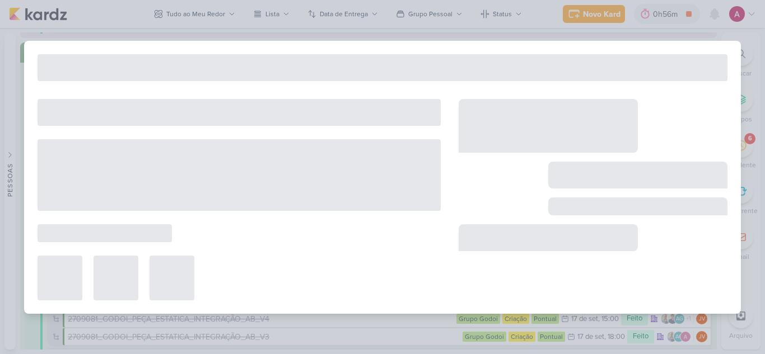
type input "Ajustes_7708271_MPD_ANDROMEDA_BRIEFING_PEÇAS_NOVO_KV_LANÇAMENTO_v3"
type input "22 de setembro de 2025 às 18:00"
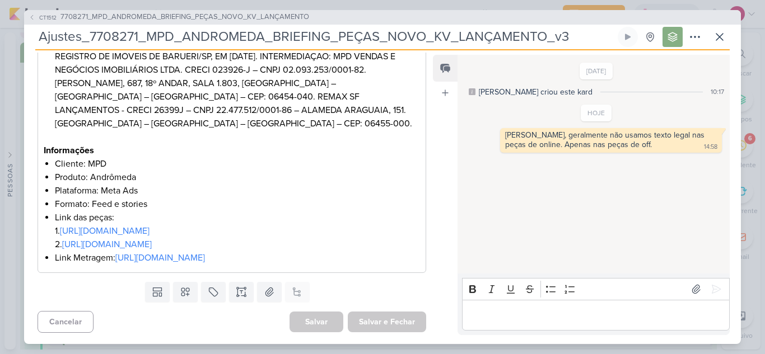
scroll to position [358, 0]
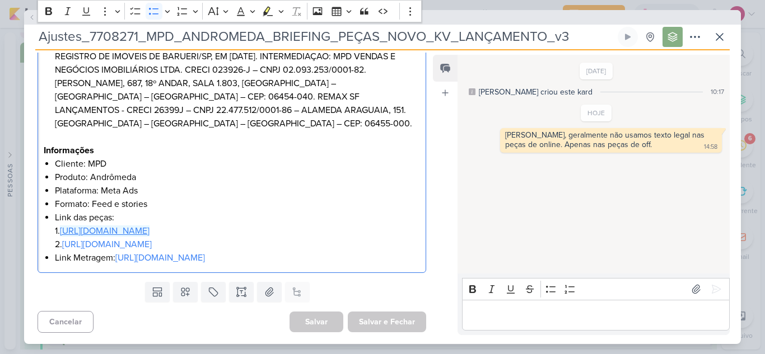
click at [149, 226] on link "https://drive.google.com/drive/folders/1eR7-KV2JpkWzSJyTkaADZPNJk0Pc0bu3?usp=sh…" at bounding box center [105, 231] width 90 height 11
click at [246, 198] on li "Formato: Feed e stories" at bounding box center [237, 204] width 365 height 13
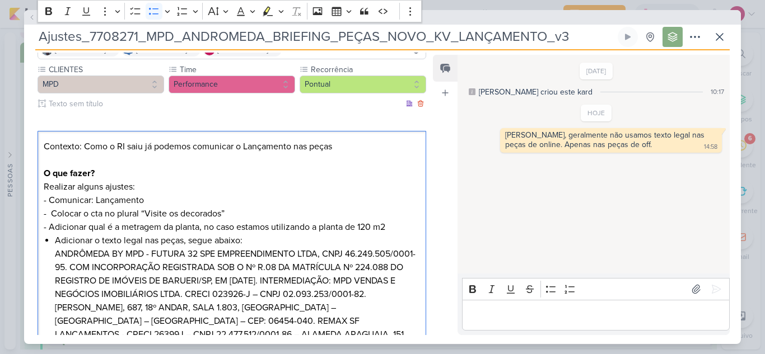
scroll to position [0, 0]
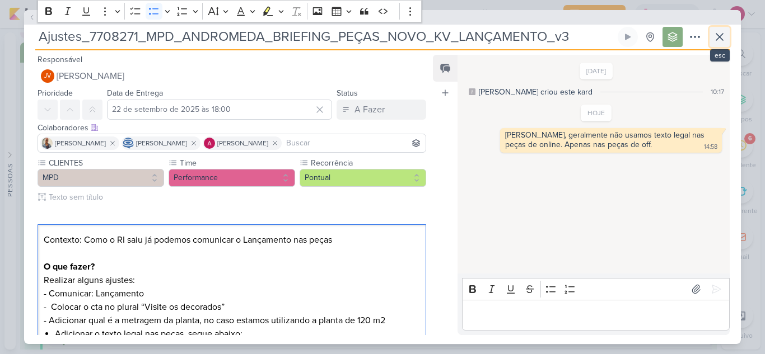
click at [716, 37] on icon at bounding box center [719, 36] width 13 height 13
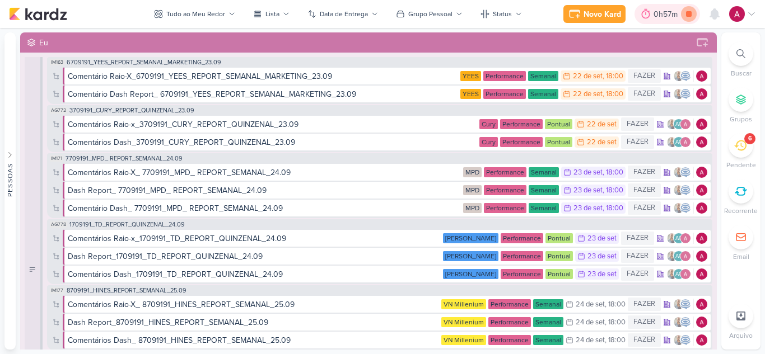
click at [682, 18] on icon at bounding box center [689, 14] width 16 height 16
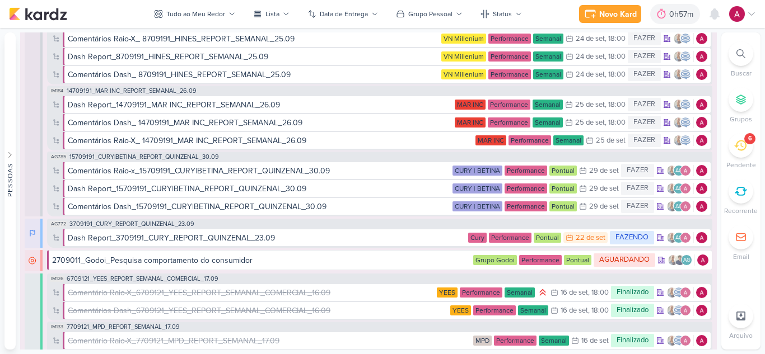
scroll to position [280, 0]
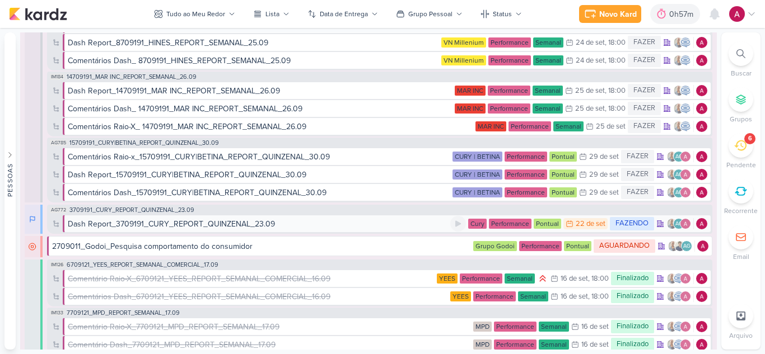
click at [165, 226] on div "Dash Report_3709191_CURY_REPORT_QUINZENAL_23.09" at bounding box center [171, 224] width 207 height 12
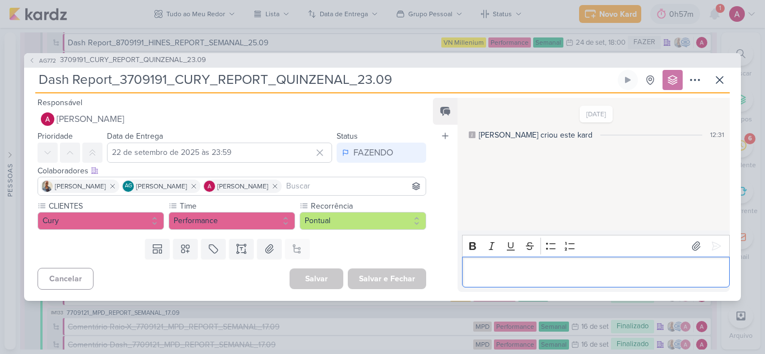
click at [501, 274] on p "Editor editing area: main" at bounding box center [595, 271] width 256 height 13
click at [692, 242] on icon at bounding box center [696, 246] width 8 height 8
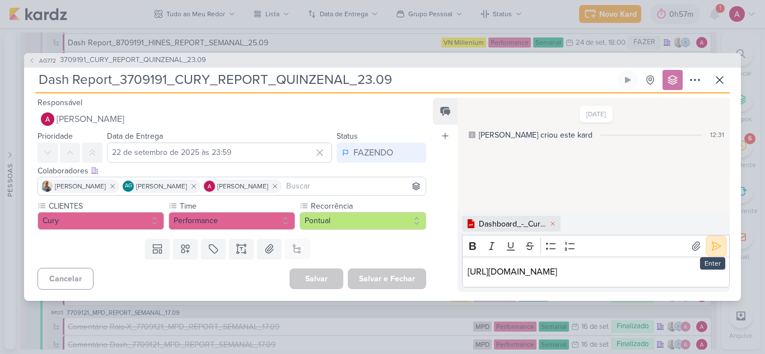
click at [713, 242] on icon at bounding box center [716, 246] width 8 height 8
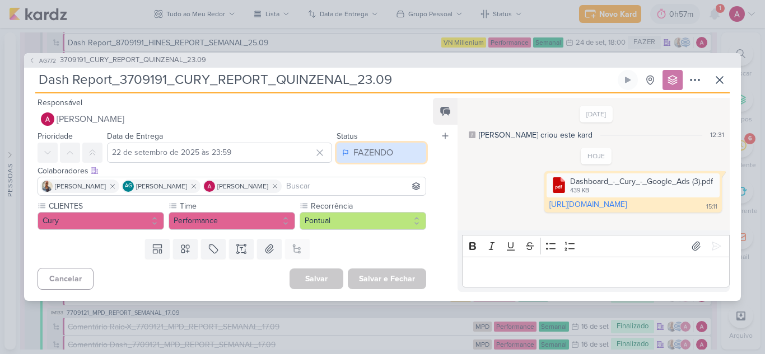
click at [366, 155] on div "FAZENDO" at bounding box center [373, 152] width 40 height 13
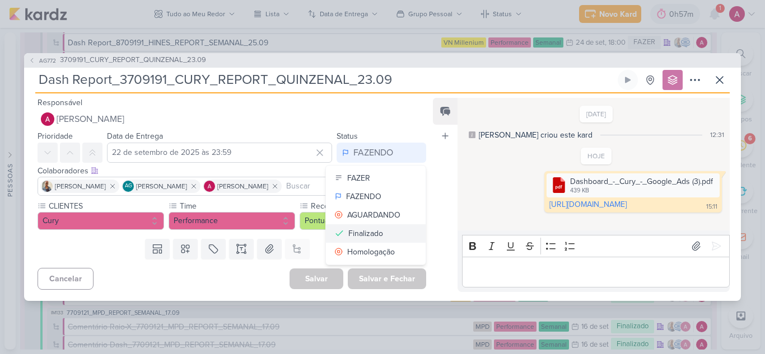
click at [372, 233] on div "Finalizado" at bounding box center [365, 234] width 35 height 12
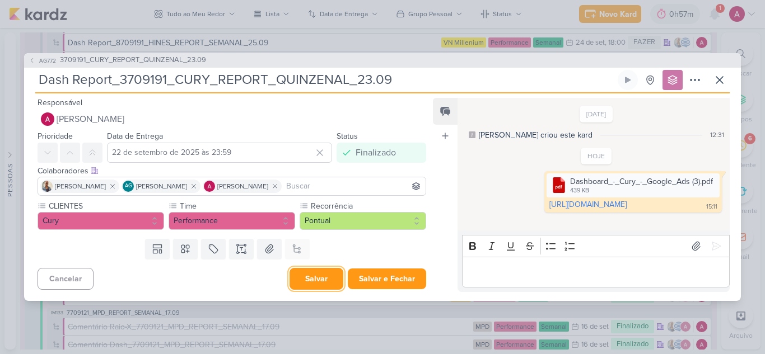
click at [307, 279] on button "Salvar" at bounding box center [316, 279] width 54 height 22
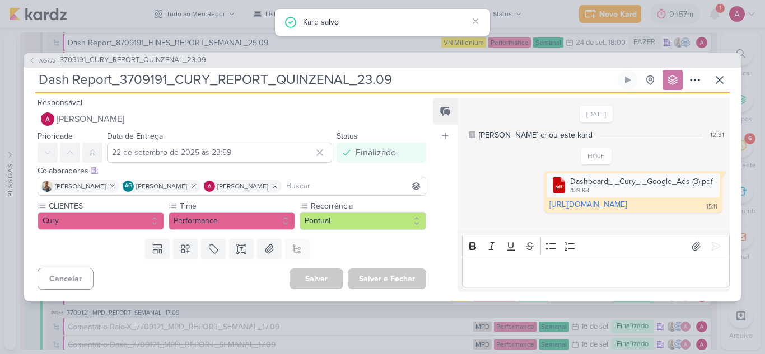
click at [110, 55] on span "3709191_CURY_REPORT_QUINZENAL_23.09" at bounding box center [133, 60] width 146 height 11
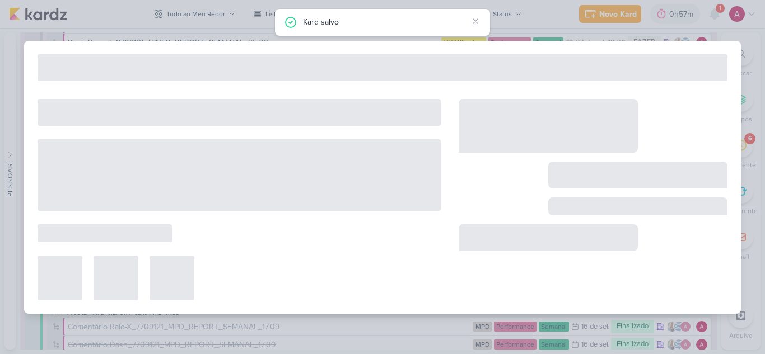
type input "3709191_CURY_REPORT_QUINZENAL_23.09"
type input "23 de setembro de 2025 às 17:00"
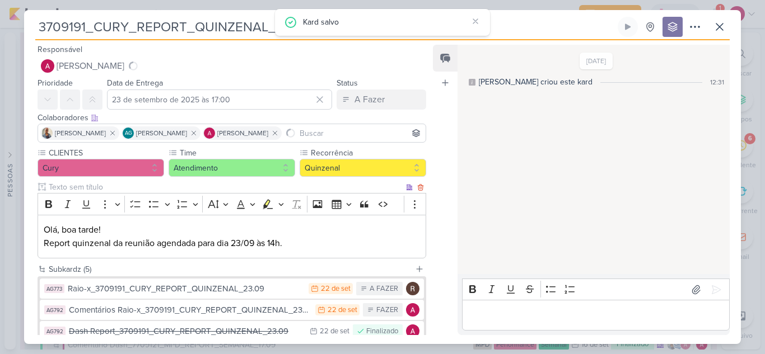
scroll to position [112, 0]
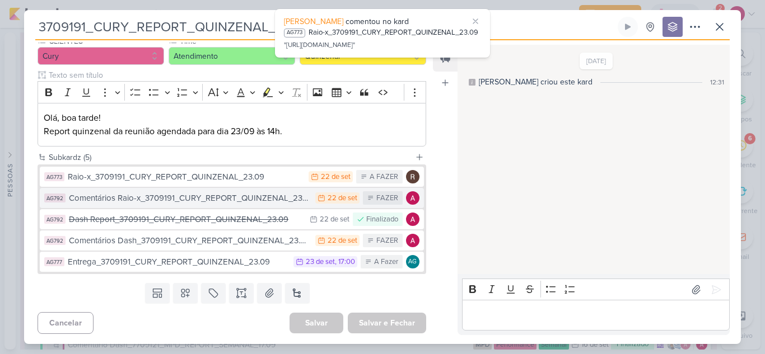
click at [195, 202] on div "Comentários Raio-x_3709191_CURY_REPORT_QUINZENAL_23.09" at bounding box center [189, 198] width 241 height 13
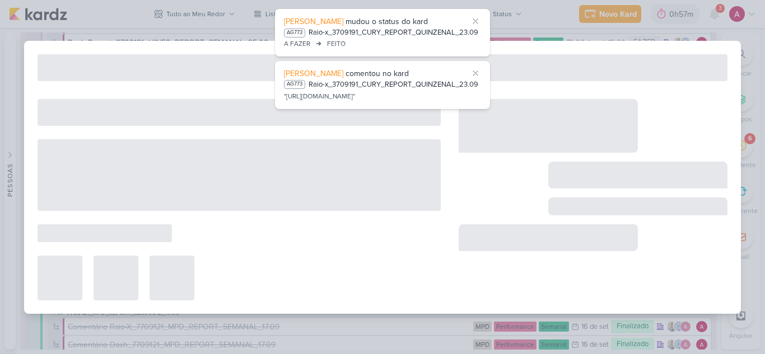
type input "Comentários Raio-x_3709191_CURY_REPORT_QUINZENAL_23.09"
type input "22 de setembro de 2025 às 23:59"
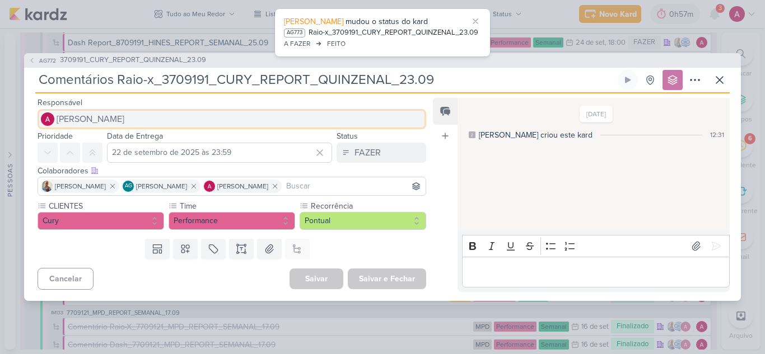
click at [119, 122] on span "[PERSON_NAME]" at bounding box center [91, 119] width 68 height 13
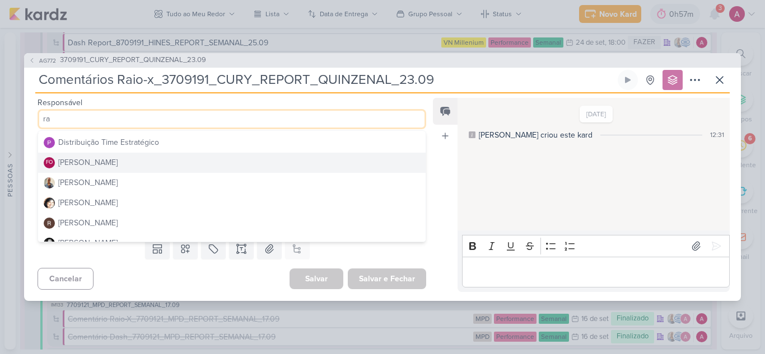
scroll to position [0, 0]
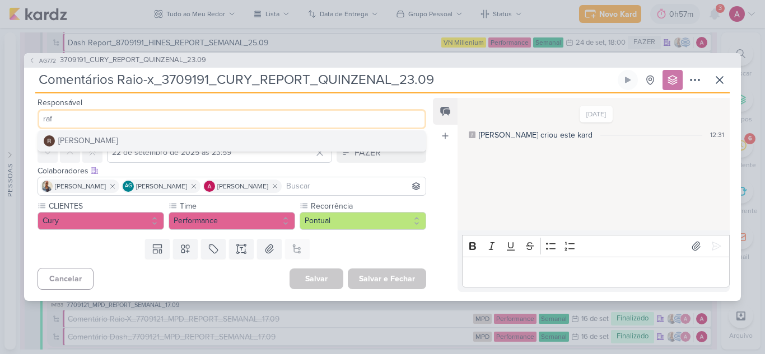
type input "raf"
click at [93, 144] on div "[PERSON_NAME]" at bounding box center [87, 141] width 59 height 12
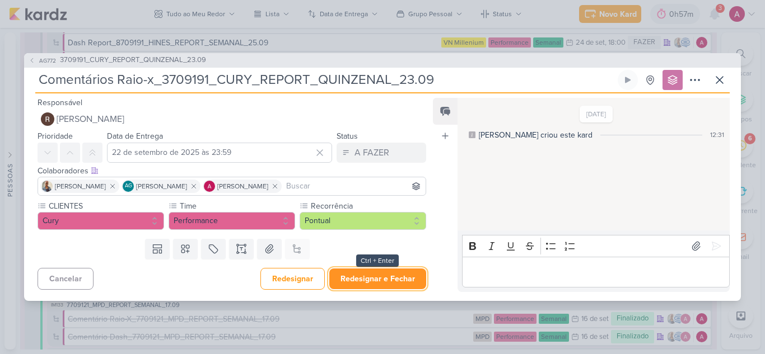
click at [374, 283] on button "Redesignar e Fechar" at bounding box center [377, 279] width 97 height 21
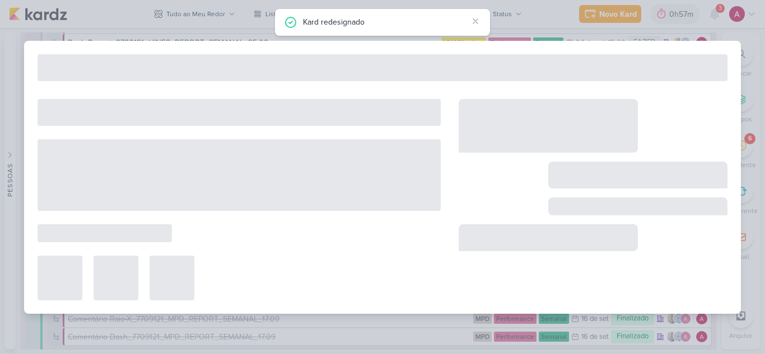
type input "3709191_CURY_REPORT_QUINZENAL_23.09"
type input "23 de setembro de 2025 às 17:00"
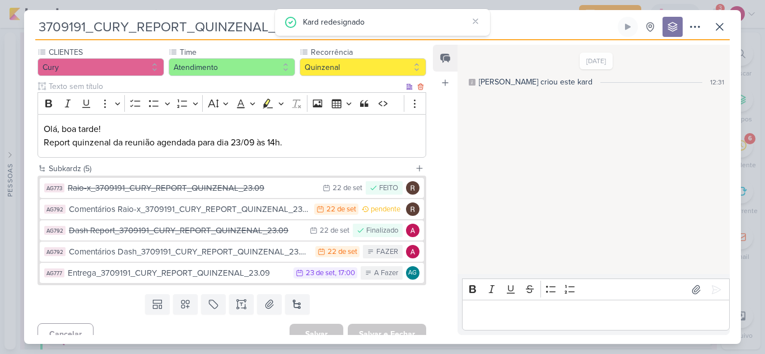
scroll to position [112, 0]
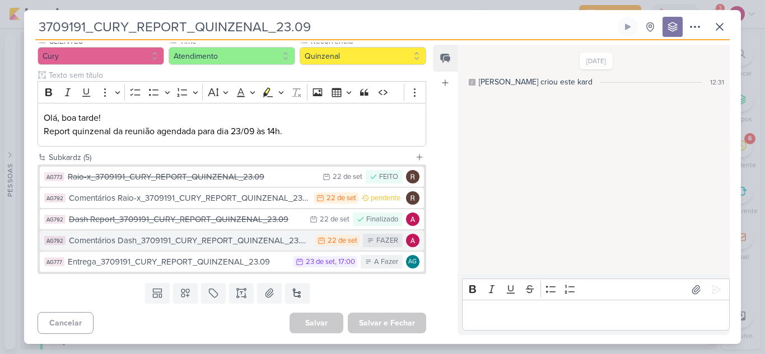
click at [260, 242] on div "Comentários Dash_3709191_CURY_REPORT_QUINZENAL_23.09" at bounding box center [189, 241] width 241 height 13
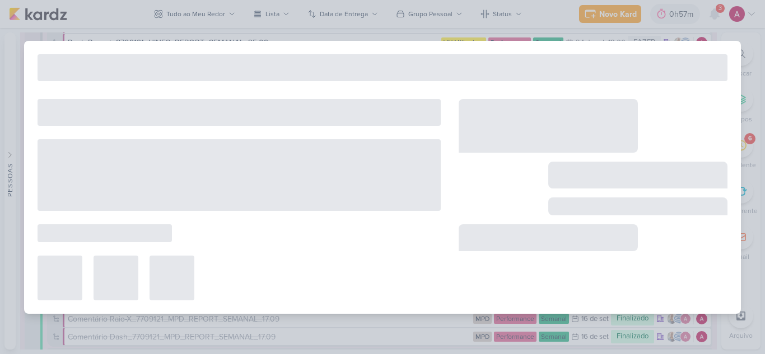
type input "Comentários Dash_3709191_CURY_REPORT_QUINZENAL_23.09"
type input "22 de setembro de 2025 às 23:59"
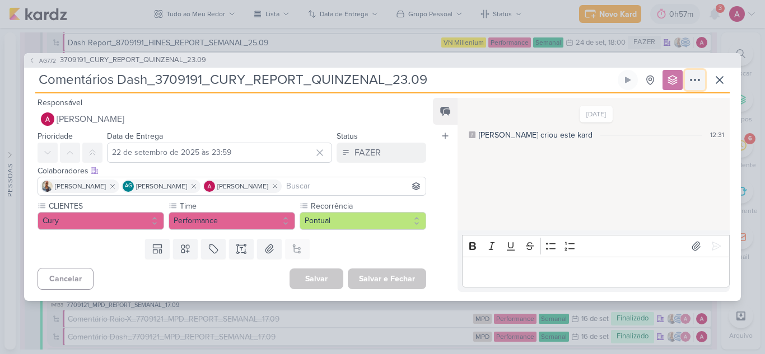
click at [692, 76] on icon at bounding box center [694, 79] width 13 height 13
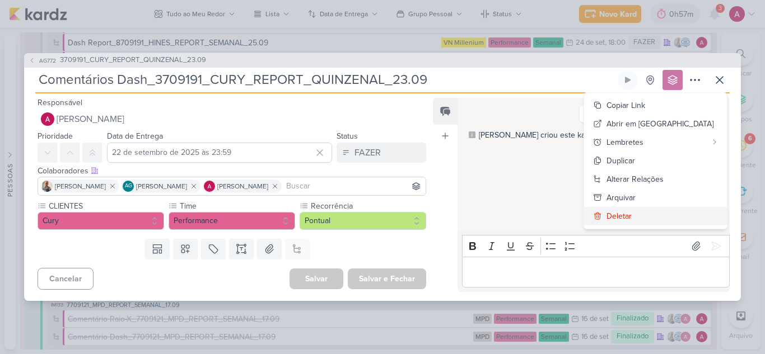
click at [632, 213] on div "Deletar" at bounding box center [618, 217] width 25 height 12
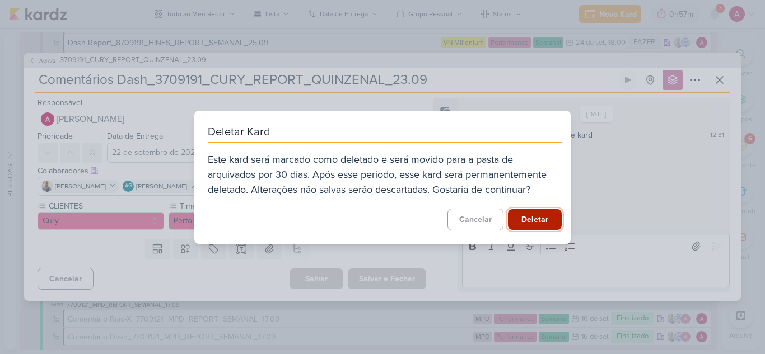
click at [536, 222] on button "Deletar" at bounding box center [535, 219] width 54 height 21
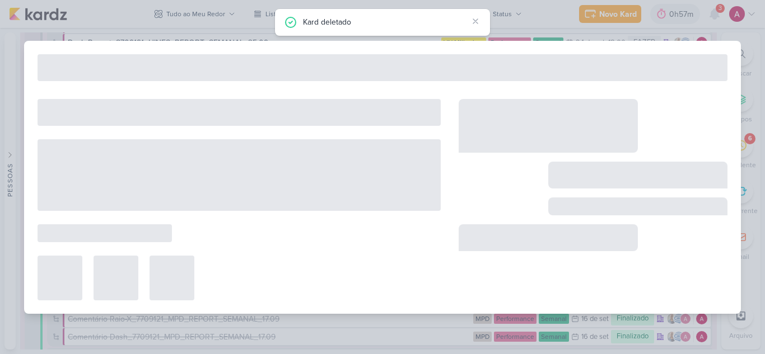
type input "3709191_CURY_REPORT_QUINZENAL_23.09"
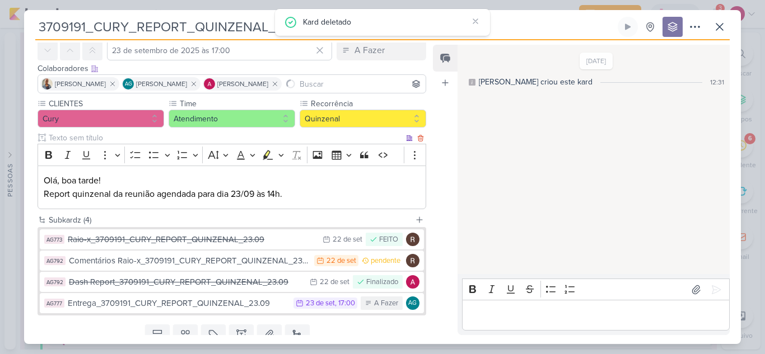
scroll to position [92, 0]
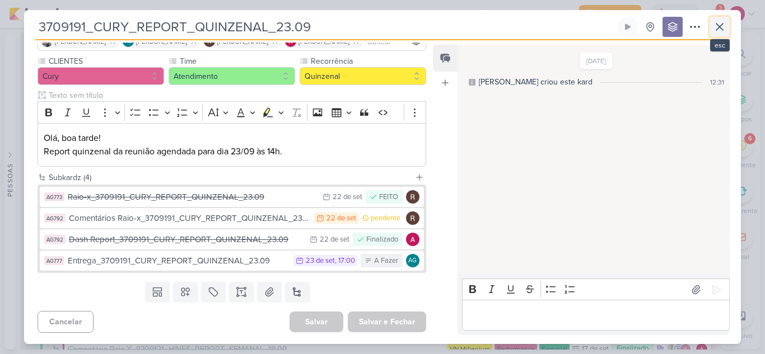
click at [723, 23] on icon at bounding box center [719, 26] width 13 height 13
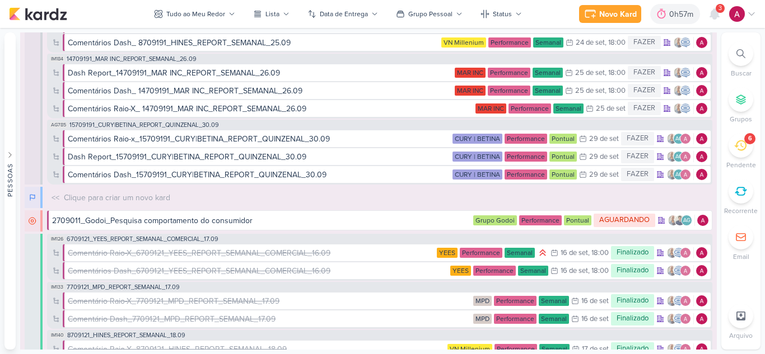
click at [718, 11] on span "3" at bounding box center [719, 8] width 3 height 9
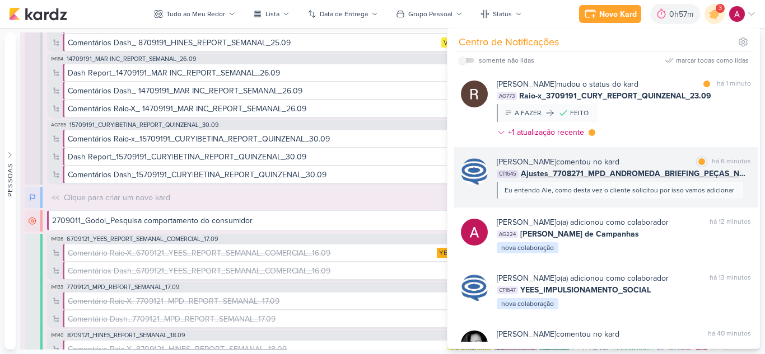
click at [667, 202] on div "Caroline Traven De Andrade comentou no kard marcar como lida há 6 minutos CT164…" at bounding box center [605, 177] width 303 height 60
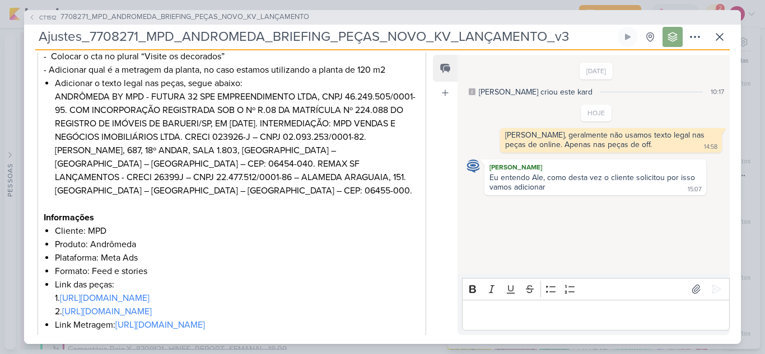
scroll to position [246, 0]
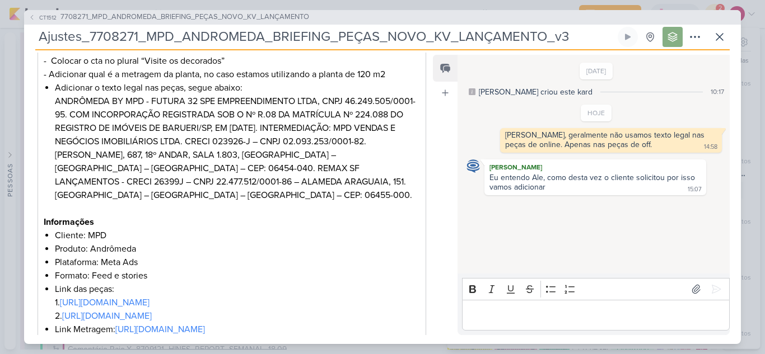
click at [551, 314] on p "Editor editing area: main" at bounding box center [595, 314] width 256 height 13
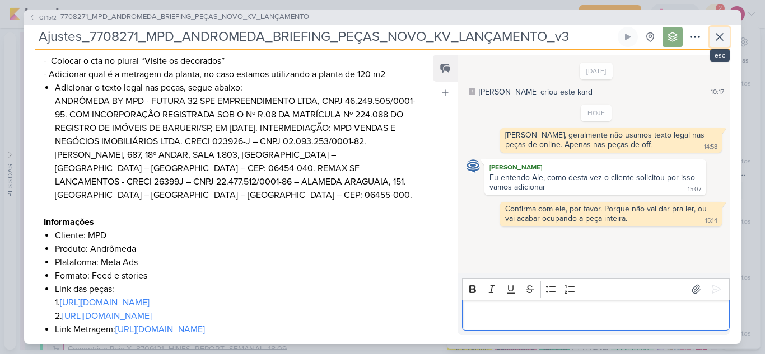
click at [716, 41] on icon at bounding box center [719, 36] width 13 height 13
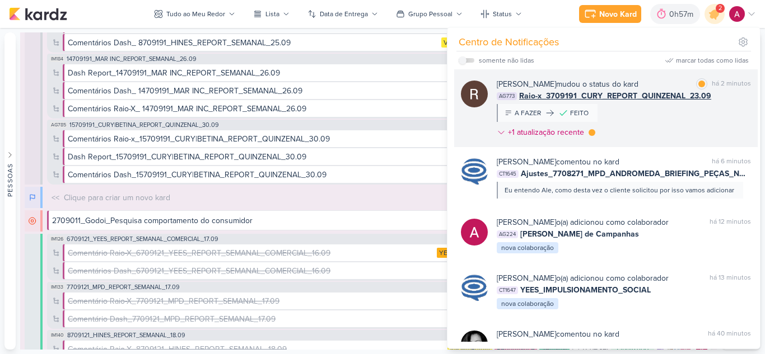
click at [670, 124] on div "Rafael Dornelles mudou o status do kard marcar como lida há 2 minutos AG773 Rai…" at bounding box center [624, 110] width 254 height 64
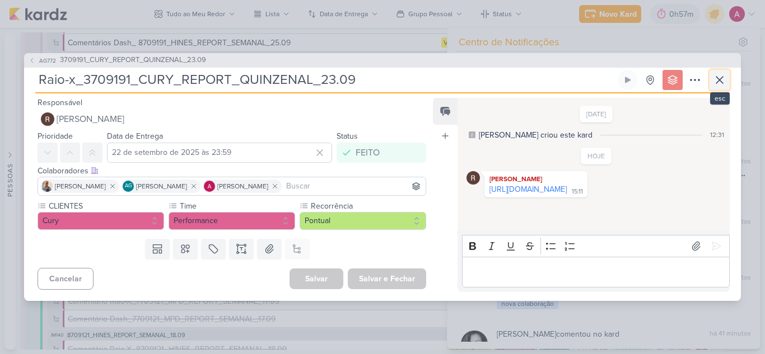
click at [722, 83] on icon at bounding box center [719, 80] width 7 height 7
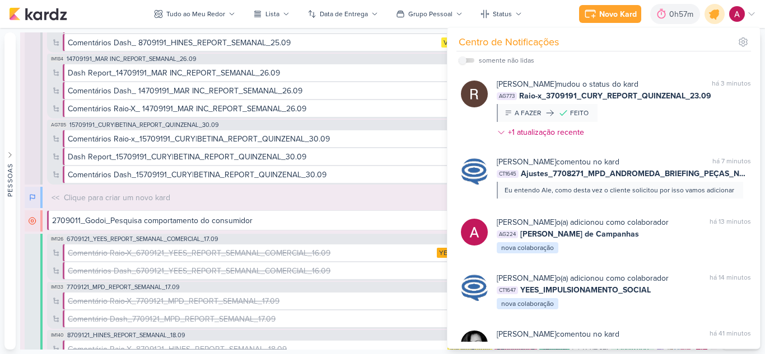
click at [715, 21] on icon at bounding box center [714, 13] width 19 height 19
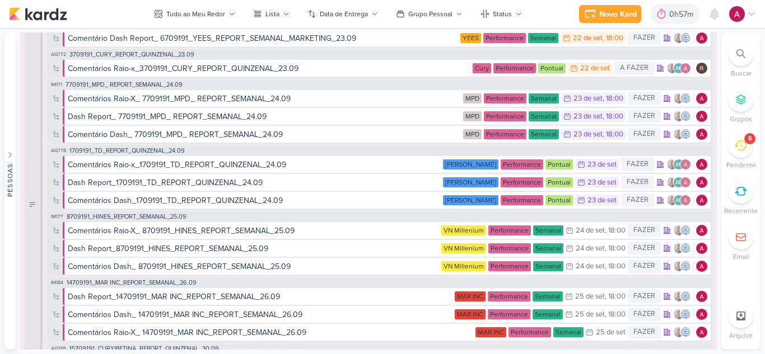
scroll to position [0, 0]
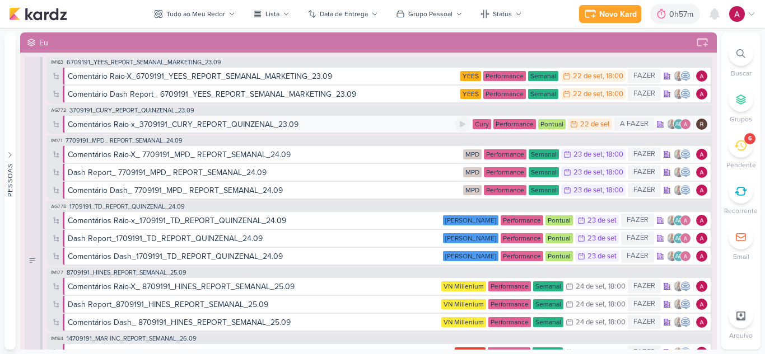
click at [331, 121] on div "Comentários Raio-x_3709191_CURY_REPORT_QUINZENAL_23.09" at bounding box center [261, 125] width 387 height 12
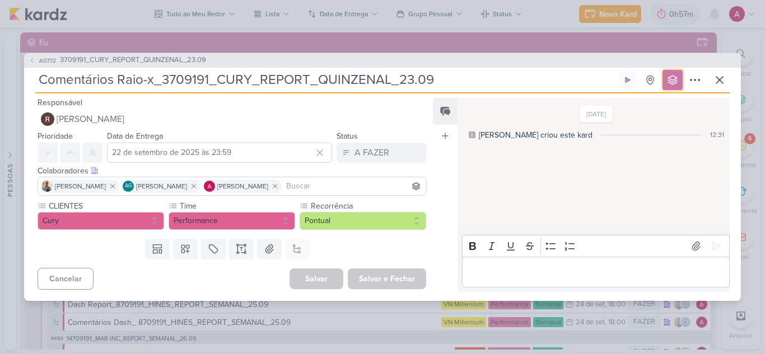
click at [675, 80] on icon at bounding box center [672, 79] width 11 height 11
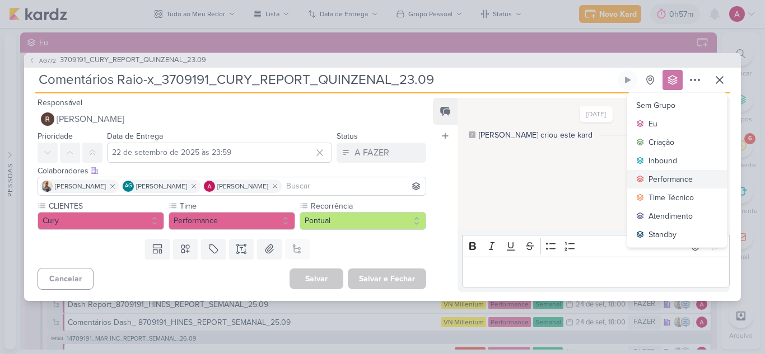
click at [659, 179] on div "Performance" at bounding box center [670, 180] width 44 height 12
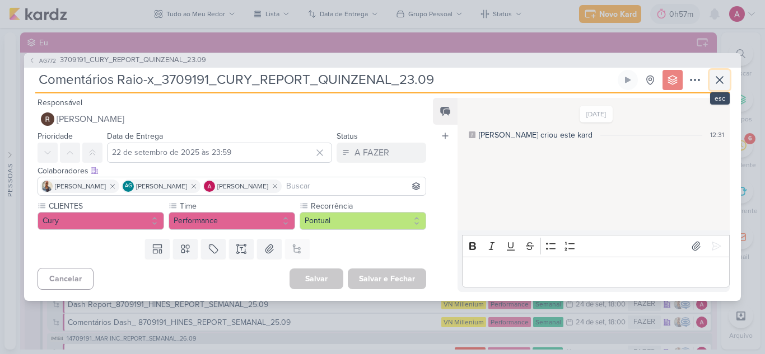
click at [723, 78] on icon at bounding box center [719, 79] width 13 height 13
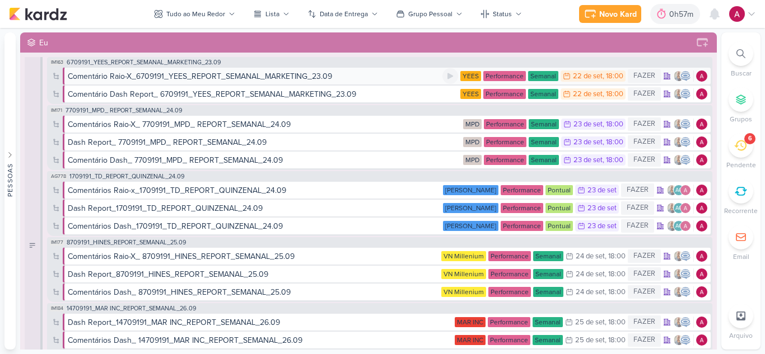
click at [298, 78] on div "Comentário Raio-X_6709191_YEES_REPORT_SEMANAL_MARKETING_23.09" at bounding box center [200, 77] width 264 height 12
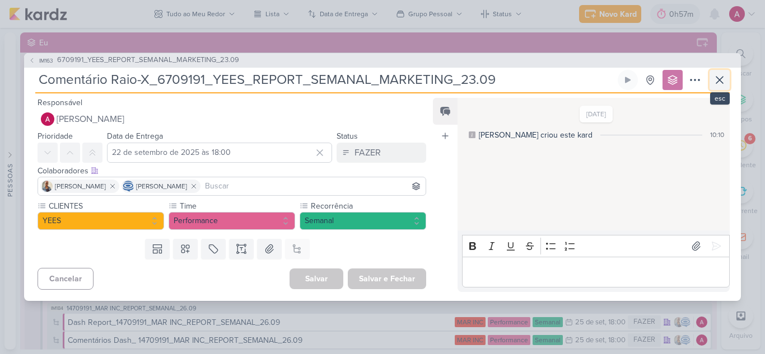
click at [724, 82] on icon at bounding box center [719, 79] width 13 height 13
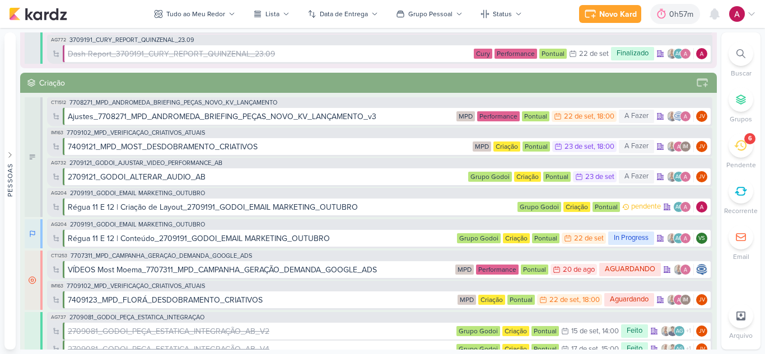
scroll to position [728, 0]
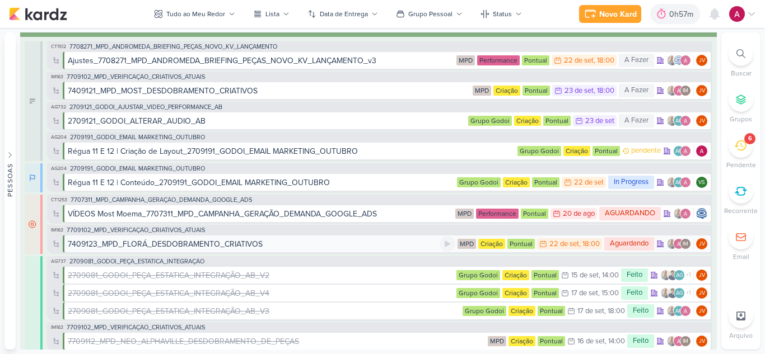
click at [329, 240] on div "7409123_MPD_FLORÁ_DESDOBRAMENTO_CRIATIVOS" at bounding box center [254, 245] width 372 height 12
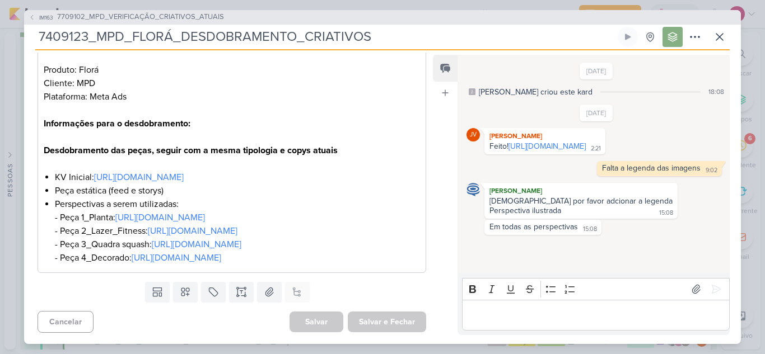
scroll to position [305, 0]
click at [724, 38] on icon at bounding box center [719, 36] width 13 height 13
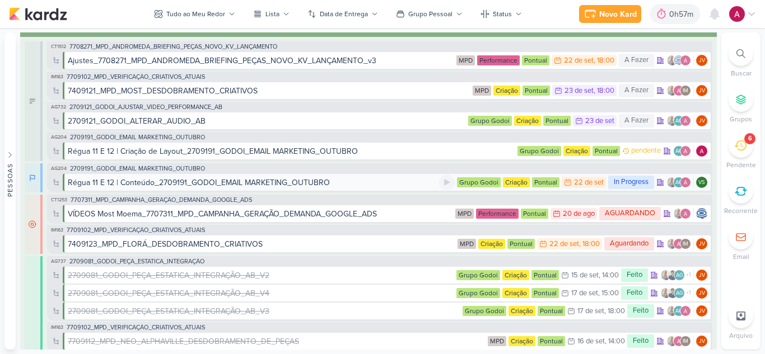
scroll to position [672, 0]
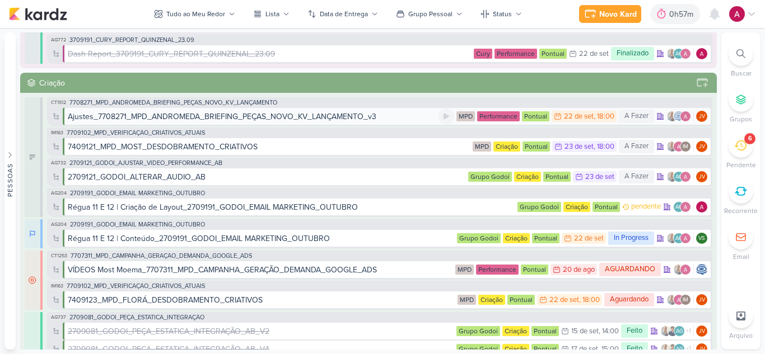
click at [322, 119] on div "Ajustes_7708271_MPD_ANDROMEDA_BRIEFING_PEÇAS_NOVO_KV_LANÇAMENTO_v3" at bounding box center [222, 117] width 308 height 12
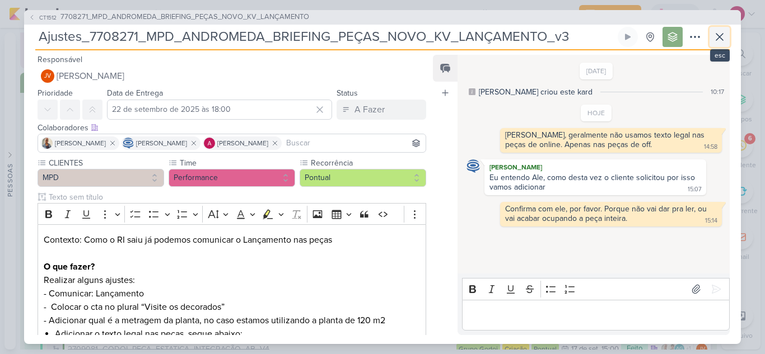
click at [713, 38] on icon at bounding box center [719, 36] width 13 height 13
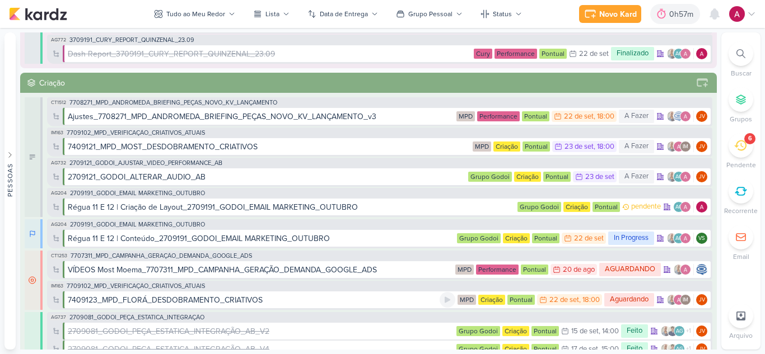
click at [304, 302] on div "7409123_MPD_FLORÁ_DESDOBRAMENTO_CRIATIVOS" at bounding box center [254, 300] width 372 height 12
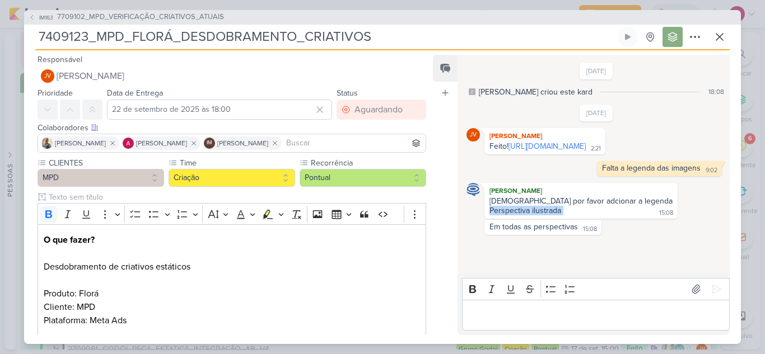
drag, startPoint x: 489, startPoint y: 221, endPoint x: 568, endPoint y: 219, distance: 78.4
click at [568, 217] on div "Jôney por favor adcionar a legenda Perspectiva ilustrada 15:08" at bounding box center [581, 207] width 189 height 20
click at [716, 36] on icon at bounding box center [719, 36] width 13 height 13
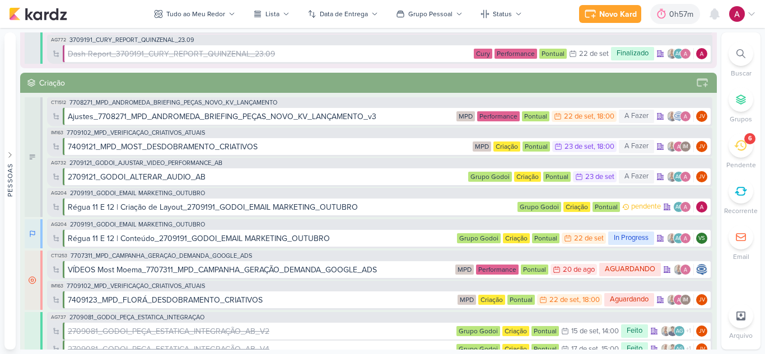
click at [743, 53] on icon at bounding box center [740, 53] width 9 height 9
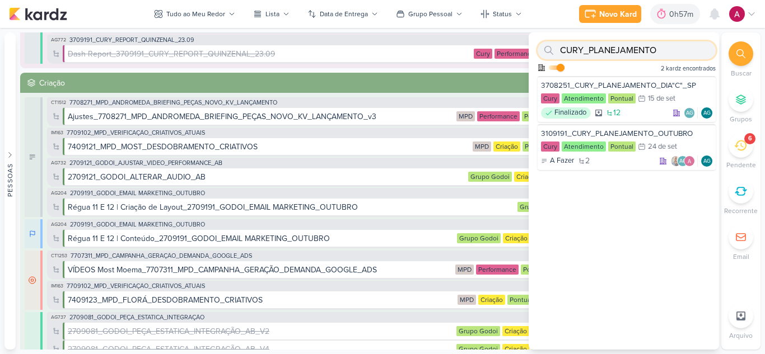
paste input "7409121_MPD_MOST_DESDOBRAMENTO_CRIATIVOS"
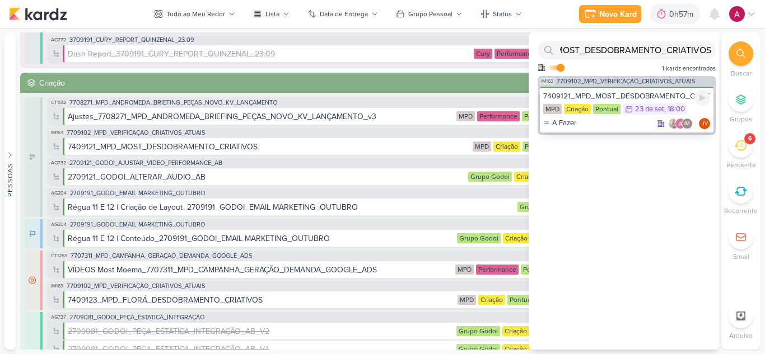
scroll to position [0, 0]
click at [614, 123] on div "A Fazer IM JV" at bounding box center [626, 123] width 167 height 11
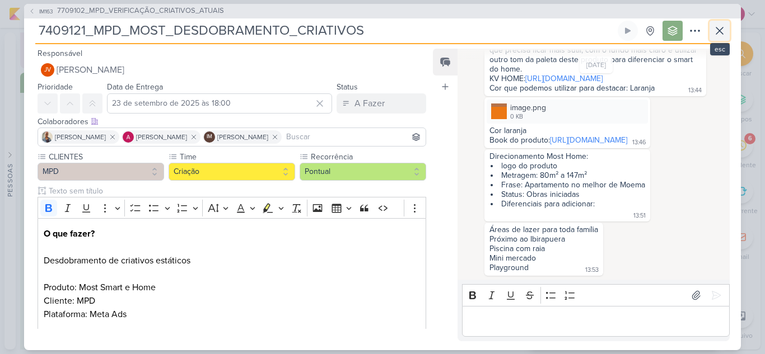
click at [724, 36] on icon at bounding box center [719, 30] width 13 height 13
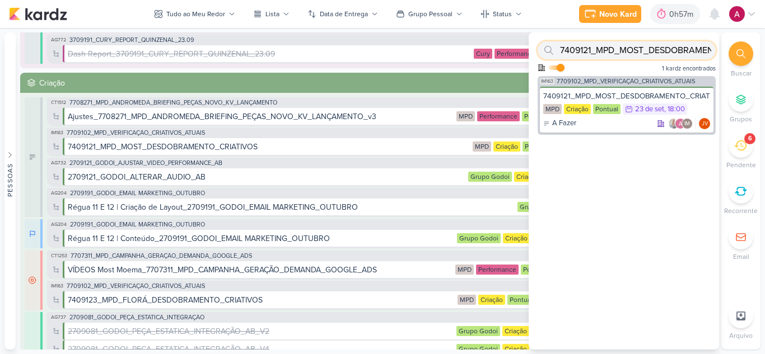
click at [668, 51] on input "7409121_MPD_MOST_DESDOBRAMENTO_CRIATIVOS" at bounding box center [626, 50] width 178 height 18
click at [661, 53] on input "7409121_MPD_MOST_DESADOBRAMENTO_CRIATIVOS" at bounding box center [626, 50] width 178 height 18
paste input "2_MPD_REFFUGIO_DES"
type input "7409122_MPD_REFFUGIO_DESDOBRAMENTO_CRIATIVOS"
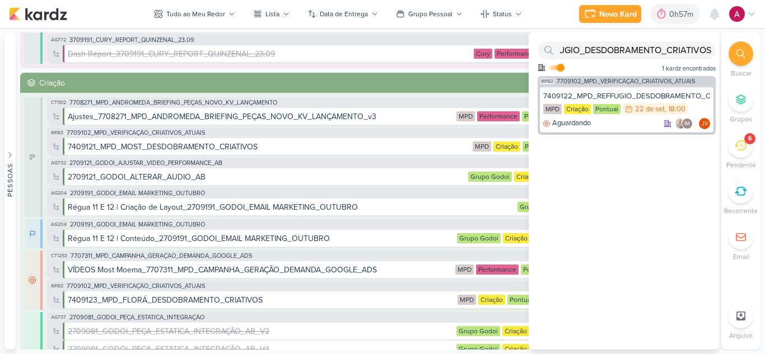
scroll to position [0, 0]
click at [410, 78] on div "Criação" at bounding box center [365, 83] width 652 height 12
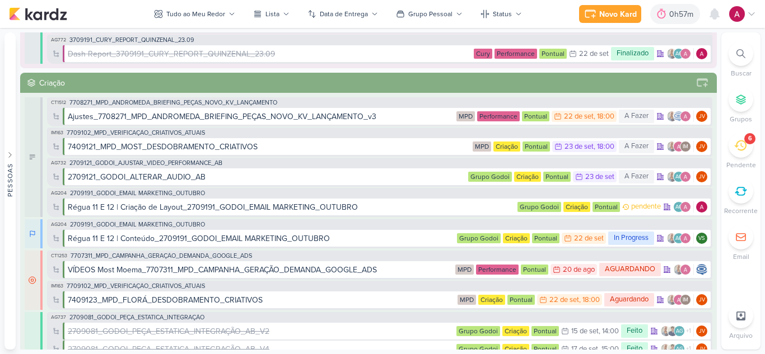
click at [736, 53] on div at bounding box center [740, 53] width 25 height 25
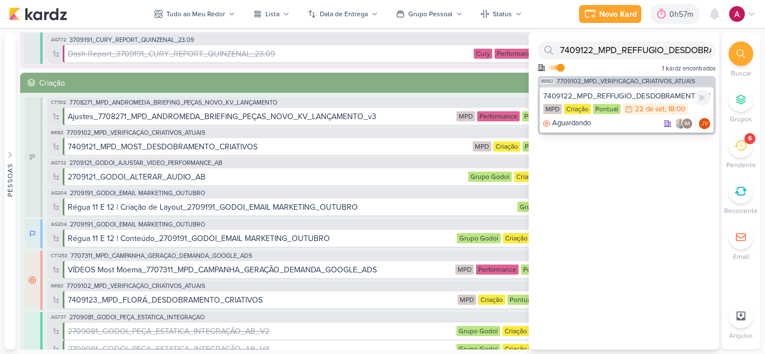
click at [620, 91] on div "7409122_MPD_REFFUGIO_DESDOBRAMENTO_CRIATIVOS" at bounding box center [626, 96] width 167 height 10
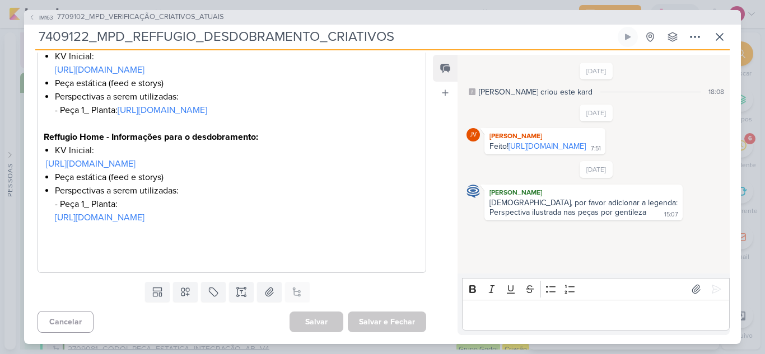
scroll to position [14, 0]
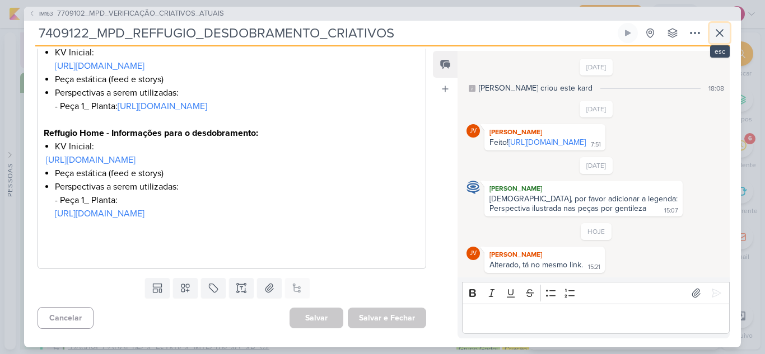
click at [715, 32] on icon at bounding box center [719, 32] width 13 height 13
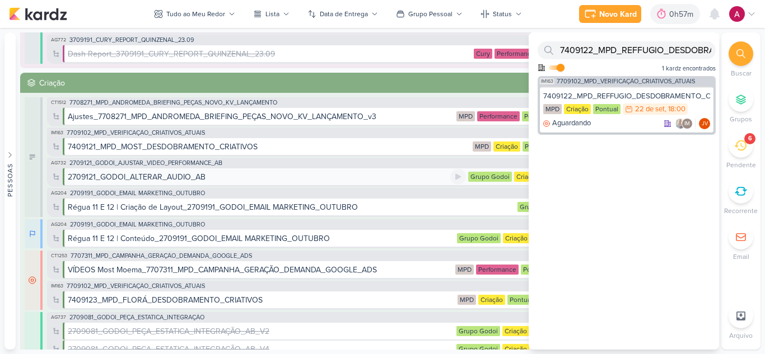
scroll to position [448, 0]
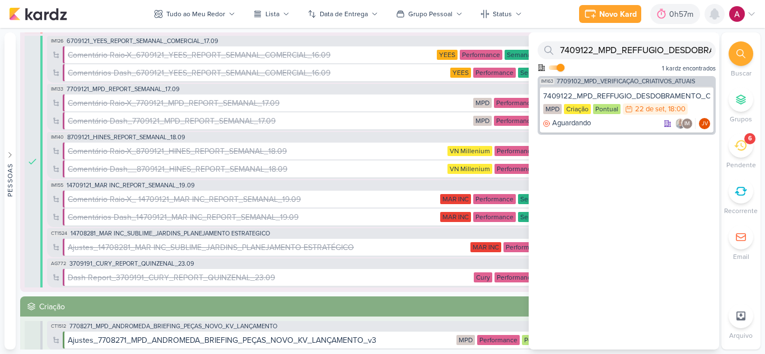
click at [713, 15] on icon at bounding box center [714, 14] width 9 height 10
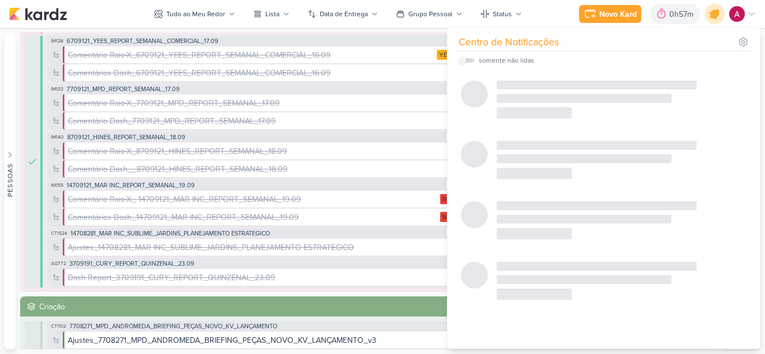
click at [713, 15] on icon at bounding box center [714, 13] width 13 height 13
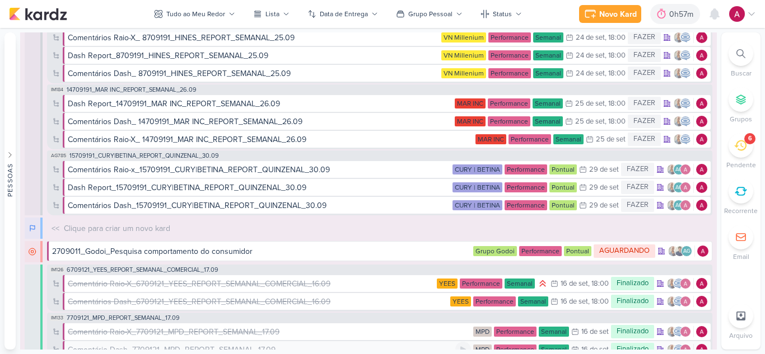
scroll to position [0, 0]
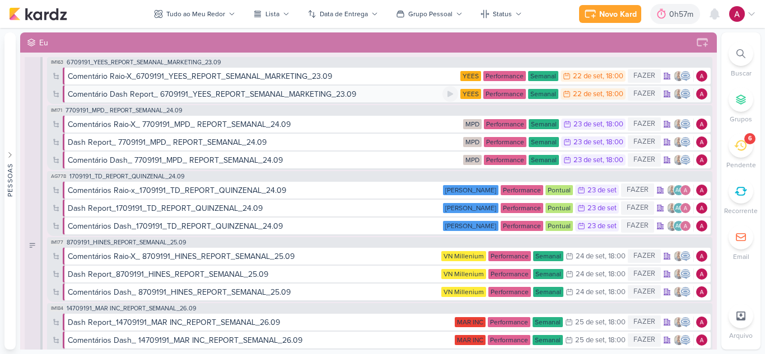
click at [263, 95] on div "Comentário Dash Report_ 6709191_YEES_REPORT_SEMANAL_MARKETING_23.09" at bounding box center [212, 94] width 288 height 12
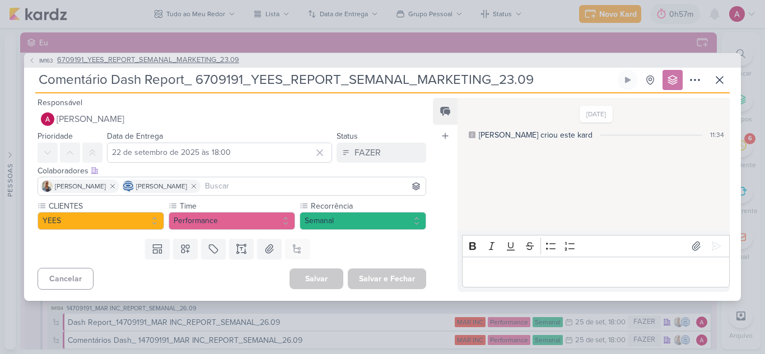
click at [169, 59] on span "6709191_YEES_REPORT_SEMANAL_MARKETING_23.09" at bounding box center [148, 60] width 182 height 11
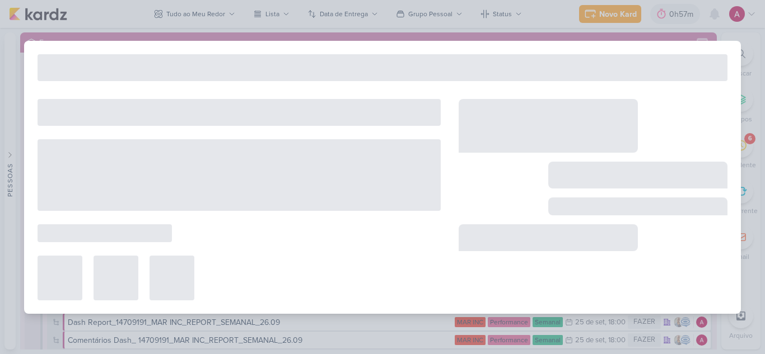
type input "6709191_YEES_REPORT_SEMANAL_MARKETING_23.09"
type input "23 de setembro de 2025 às 18:00"
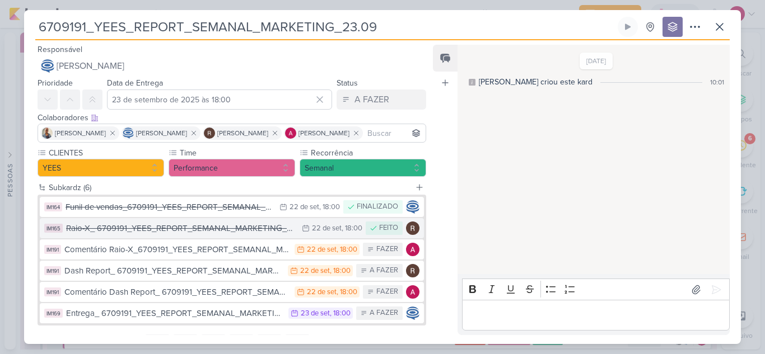
click at [167, 229] on div "Raio-X_ 6709191_YEES_REPORT_SEMANAL_MARKETING_23.09" at bounding box center [181, 228] width 230 height 13
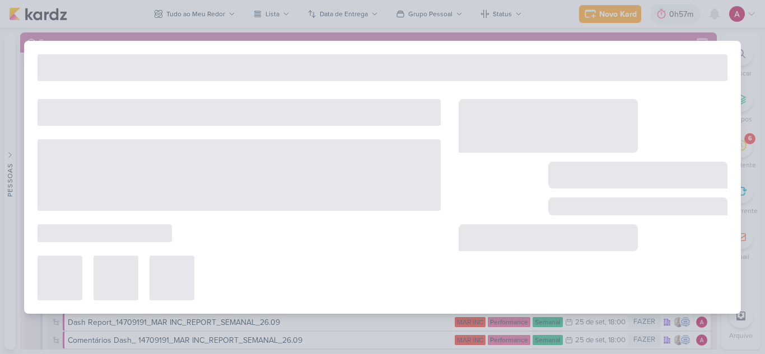
type input "Raio-X_ 6709191_YEES_REPORT_SEMANAL_MARKETING_23.09"
type input "22 de setembro de 2025 às 18:00"
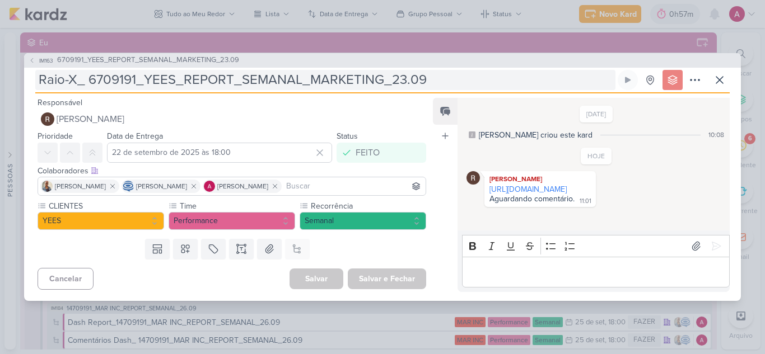
click at [563, 194] on link "https://docs.google.com/spreadsheets/d/1pAuJUe2cdaXqLyTkcSVGBBk4qowCcvTaMAlMzpu…" at bounding box center [527, 190] width 77 height 10
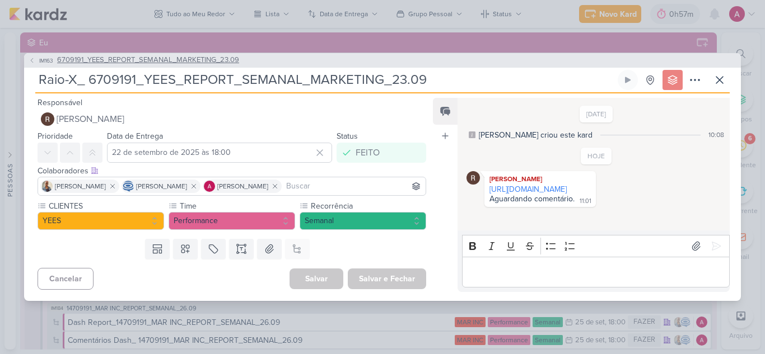
click at [32, 60] on icon at bounding box center [32, 60] width 7 height 7
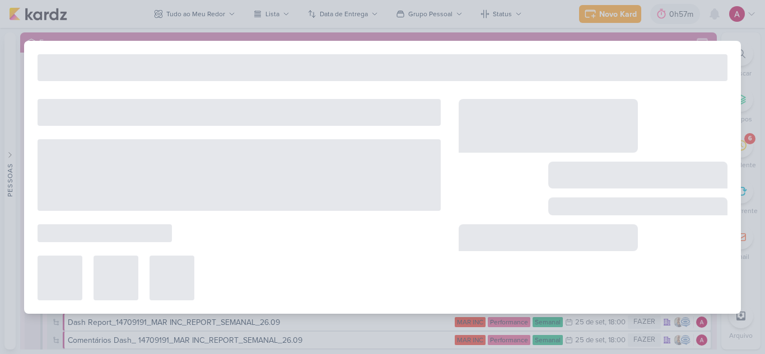
type input "6709191_YEES_REPORT_SEMANAL_MARKETING_23.09"
type input "23 de setembro de 2025 às 18:00"
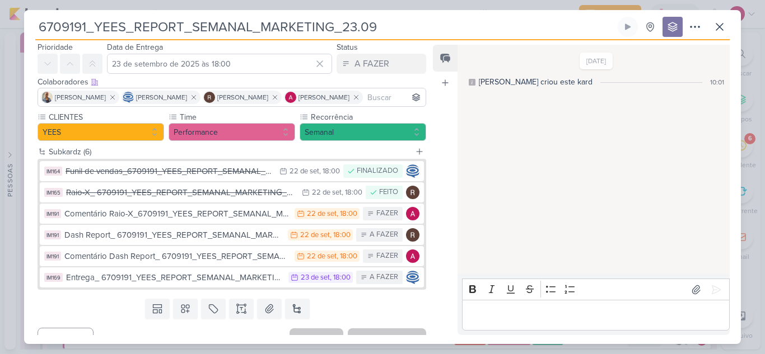
scroll to position [53, 0]
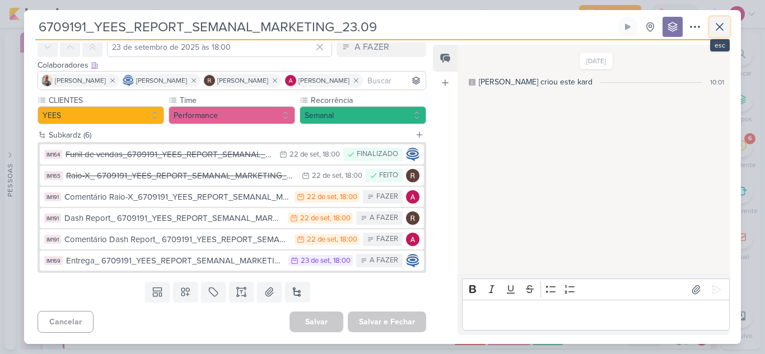
click at [717, 31] on icon at bounding box center [719, 26] width 13 height 13
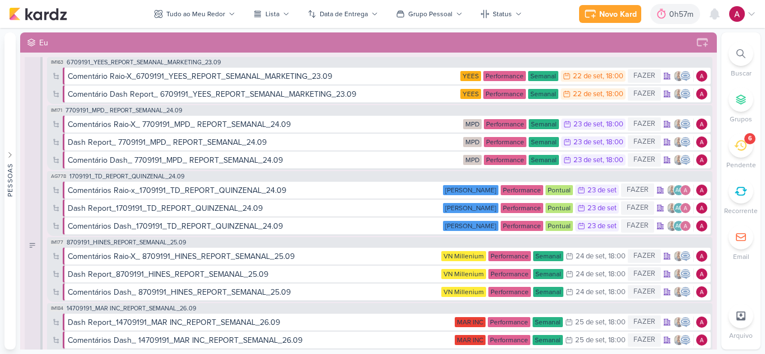
click at [742, 152] on div "6" at bounding box center [740, 145] width 25 height 25
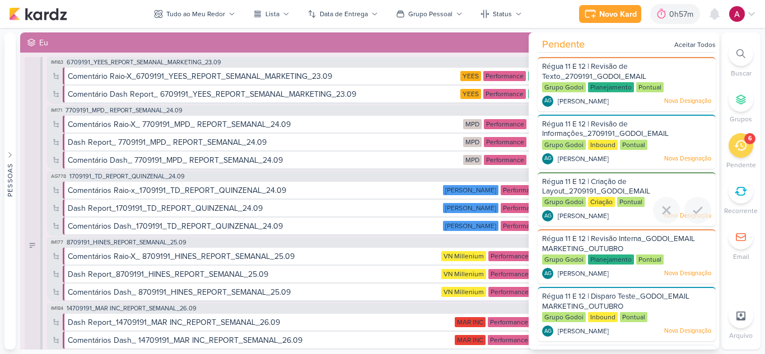
scroll to position [50, 0]
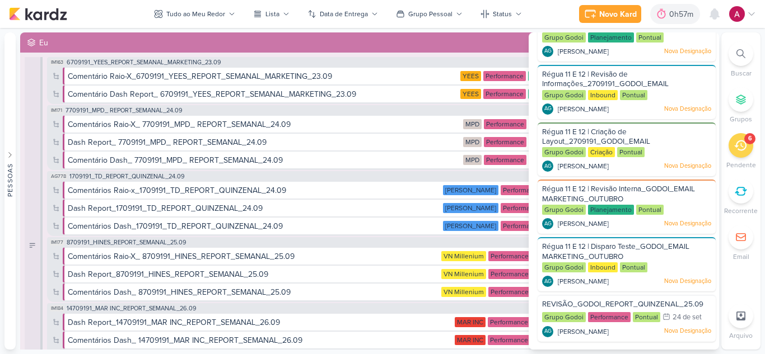
click at [743, 152] on div "6" at bounding box center [740, 145] width 25 height 25
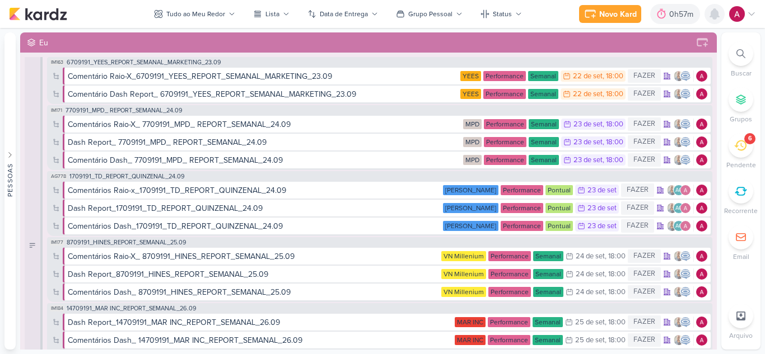
click at [719, 19] on icon at bounding box center [714, 13] width 13 height 13
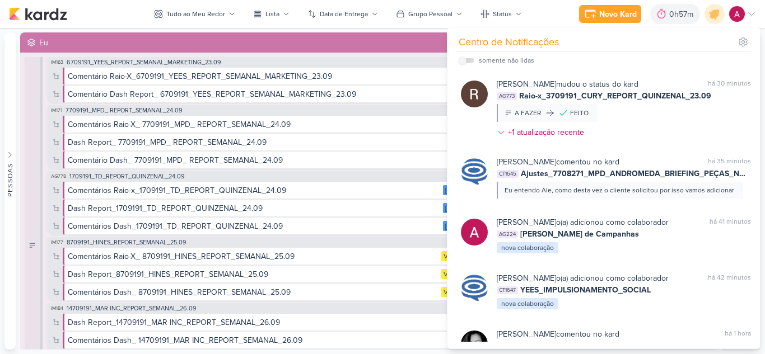
click at [469, 57] on div "somente não lidas" at bounding box center [497, 60] width 76 height 13
click at [464, 61] on input "checkbox" at bounding box center [463, 61] width 8 height 8
checkbox input "true"
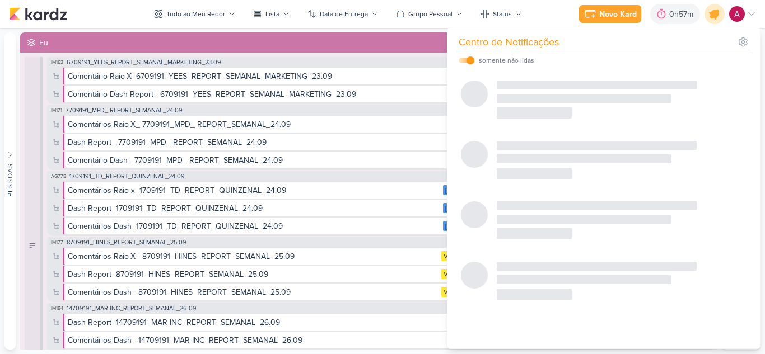
click at [718, 18] on icon at bounding box center [714, 13] width 19 height 19
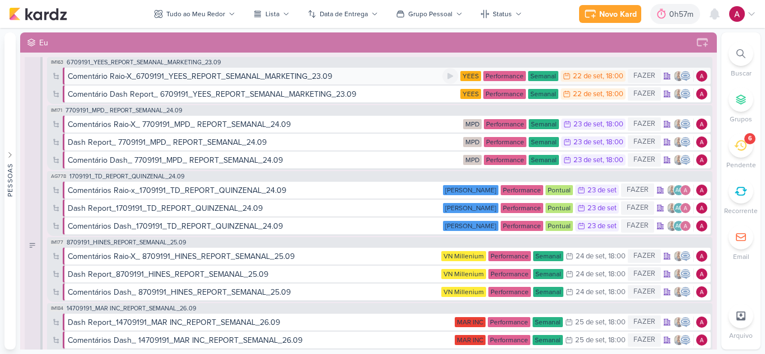
click at [140, 77] on div "Comentário Raio-X_6709191_YEES_REPORT_SEMANAL_MARKETING_23.09" at bounding box center [200, 77] width 264 height 12
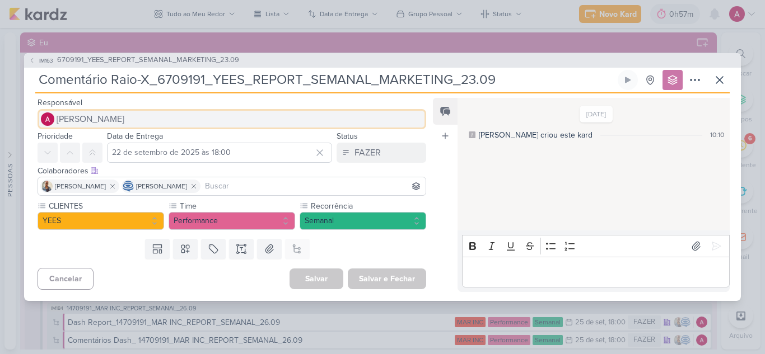
click at [71, 117] on span "[PERSON_NAME]" at bounding box center [91, 119] width 68 height 13
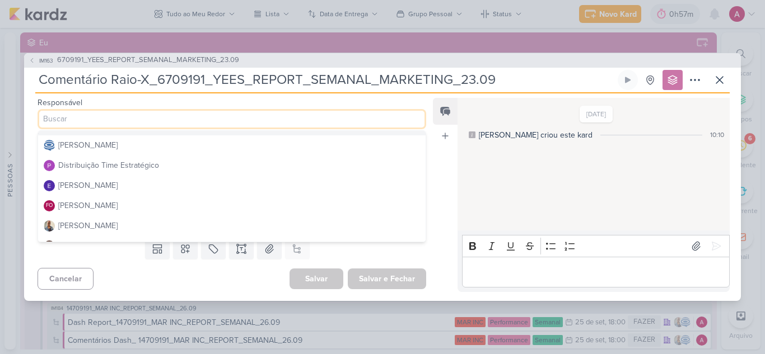
scroll to position [112, 0]
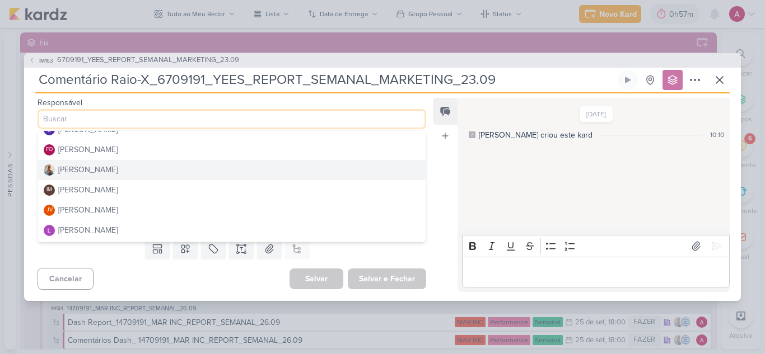
click at [104, 169] on button "[PERSON_NAME]" at bounding box center [231, 170] width 387 height 20
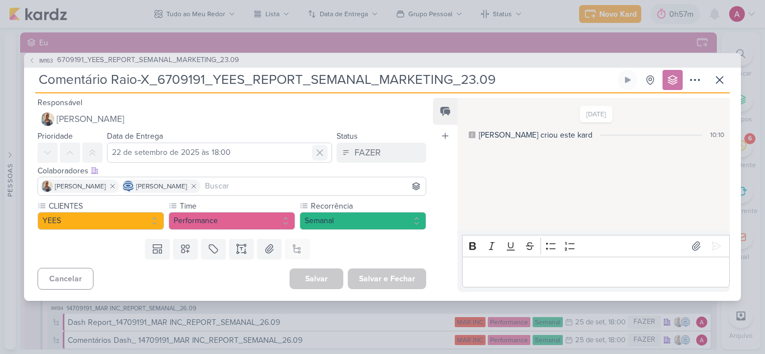
click at [317, 152] on icon at bounding box center [320, 153] width 6 height 6
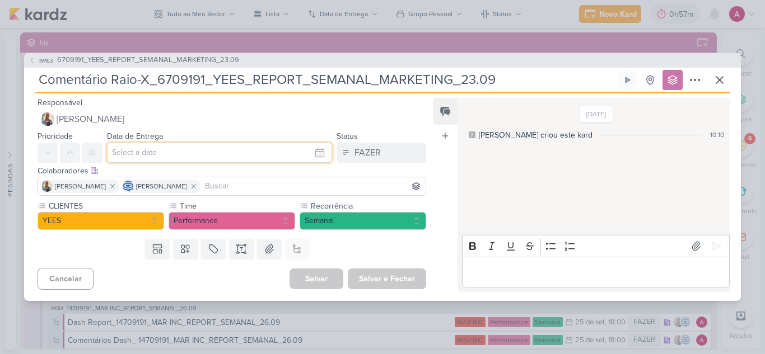
click at [253, 148] on input "text" at bounding box center [219, 153] width 225 height 20
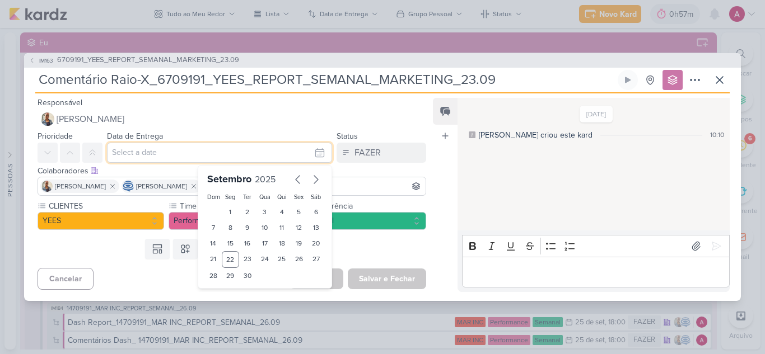
type input "22 de setembro de 2025 às 18:00"
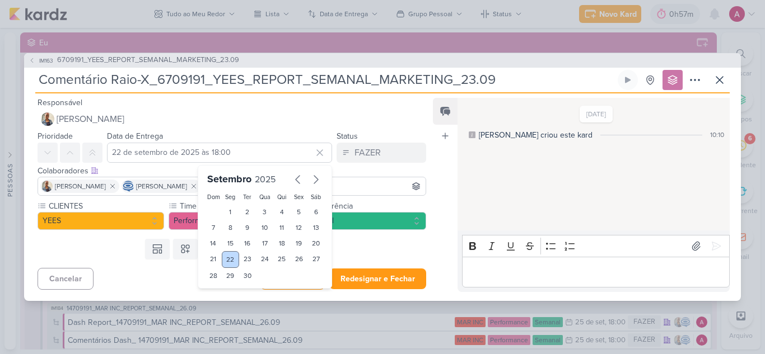
click at [226, 260] on div "22" at bounding box center [230, 259] width 17 height 17
type input "22 de setembro de 2025 às 18:00"
click at [231, 260] on div "22" at bounding box center [230, 259] width 17 height 17
click at [317, 151] on icon at bounding box center [320, 153] width 6 height 6
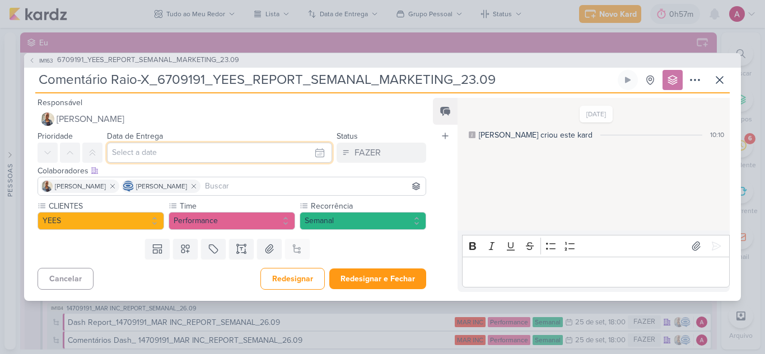
click at [214, 155] on input "text" at bounding box center [219, 153] width 225 height 20
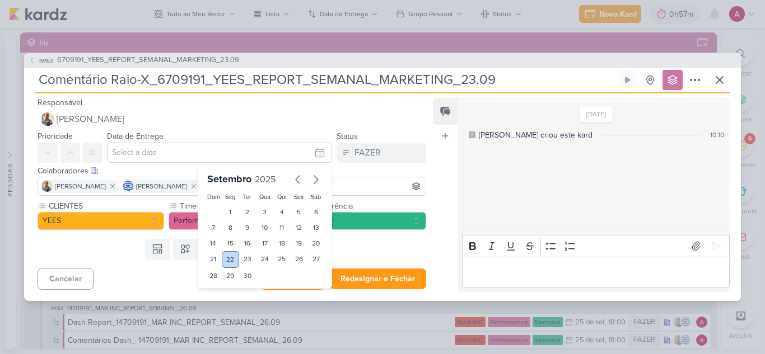
click at [228, 260] on div "22" at bounding box center [230, 259] width 17 height 17
type input "22 de setembro de 2025 às 23:59"
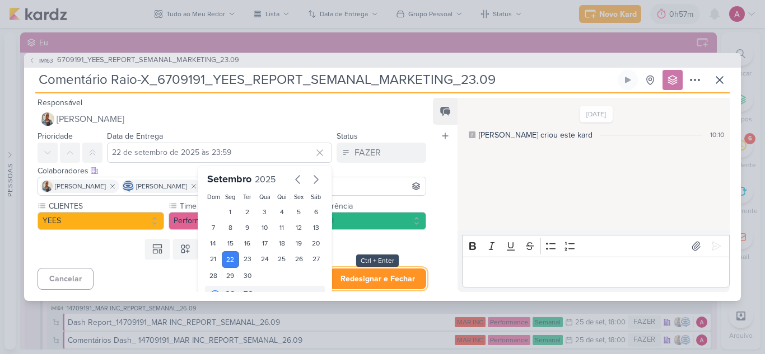
click at [392, 276] on button "Redesignar e Fechar" at bounding box center [377, 279] width 97 height 21
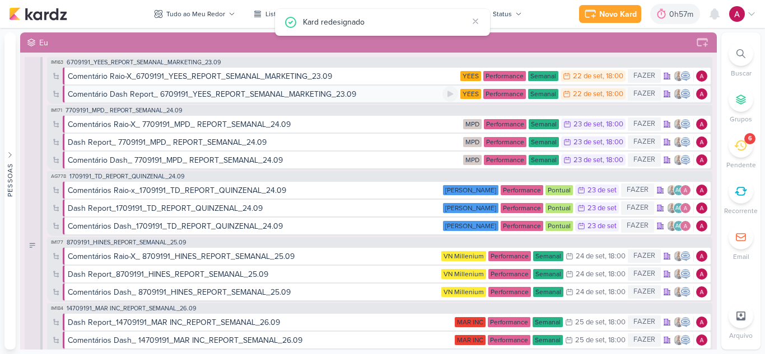
click at [321, 93] on div "Comentário Dash Report_ 6709191_YEES_REPORT_SEMANAL_MARKETING_23.09" at bounding box center [212, 94] width 288 height 12
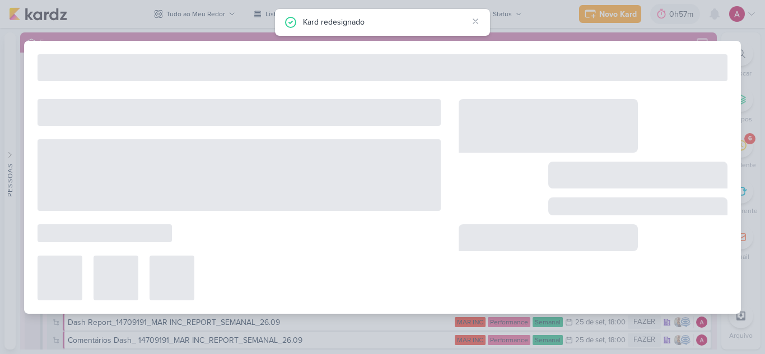
type input "Comentário Dash Report_ 6709191_YEES_REPORT_SEMANAL_MARKETING_23.09"
type input "22 de setembro de 2025 às 18:00"
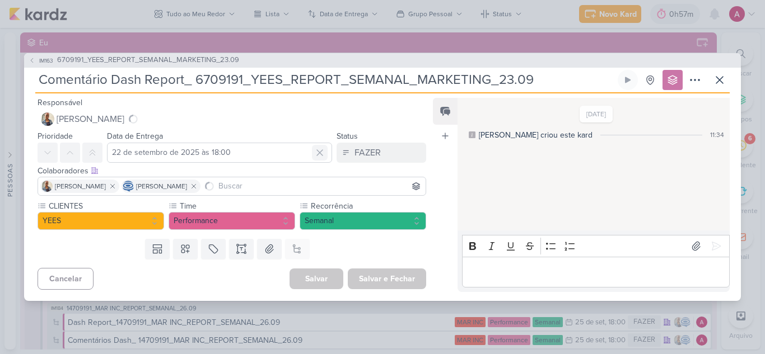
click at [315, 152] on icon at bounding box center [319, 152] width 11 height 11
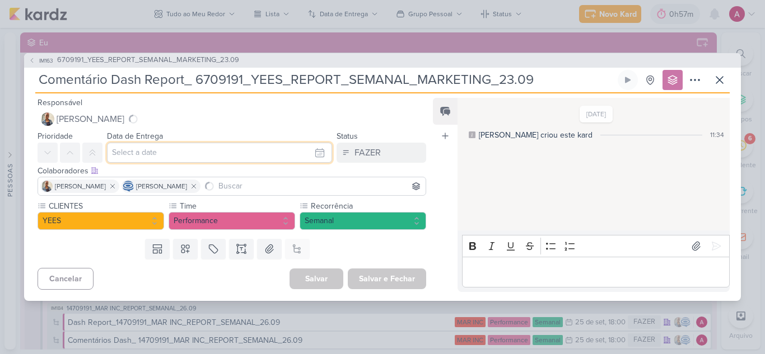
click at [134, 155] on input "text" at bounding box center [219, 153] width 225 height 20
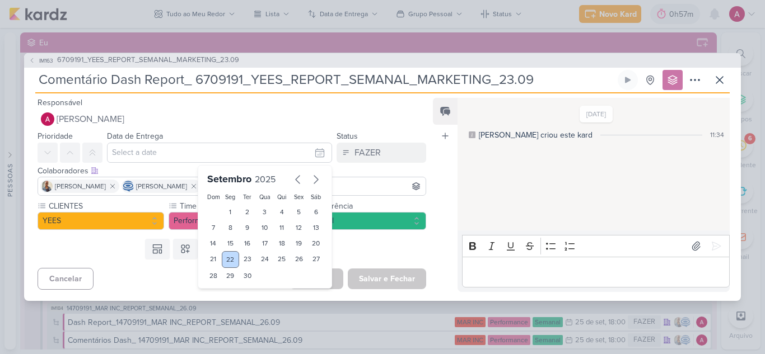
click at [223, 260] on div "22" at bounding box center [230, 259] width 17 height 17
type input "22 de setembro de 2025 às 23:59"
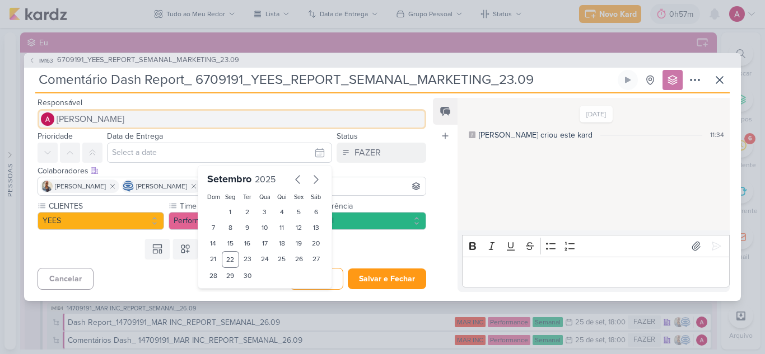
click at [95, 121] on span "[PERSON_NAME]" at bounding box center [91, 119] width 68 height 13
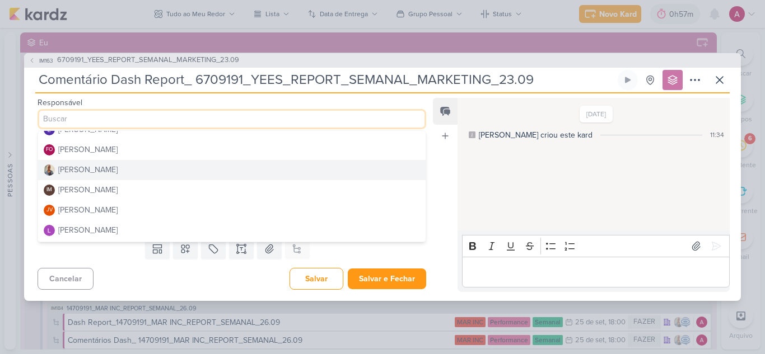
type input "22 de setembro de 2025 às 23:59"
click at [110, 170] on button "[PERSON_NAME]" at bounding box center [231, 170] width 387 height 20
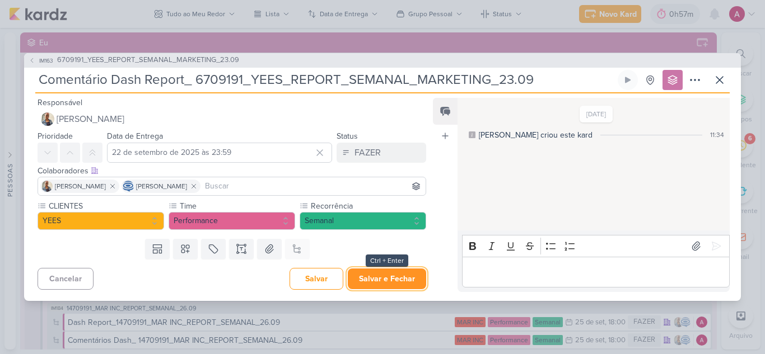
click at [398, 279] on button "Salvar e Fechar" at bounding box center [387, 279] width 78 height 21
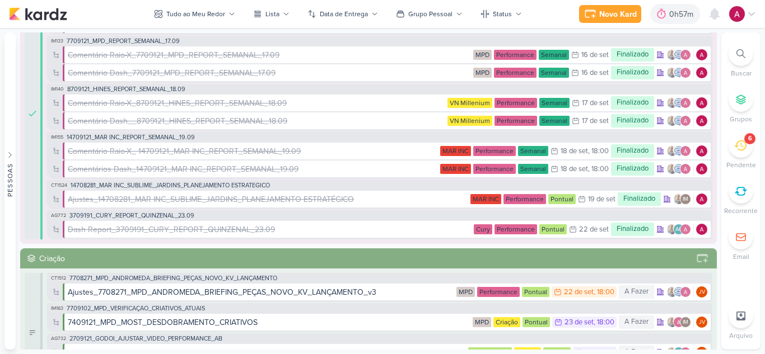
scroll to position [418, 0]
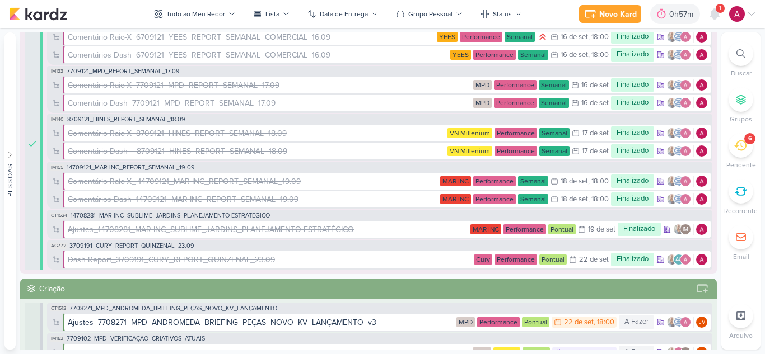
click at [751, 15] on icon at bounding box center [751, 14] width 9 height 9
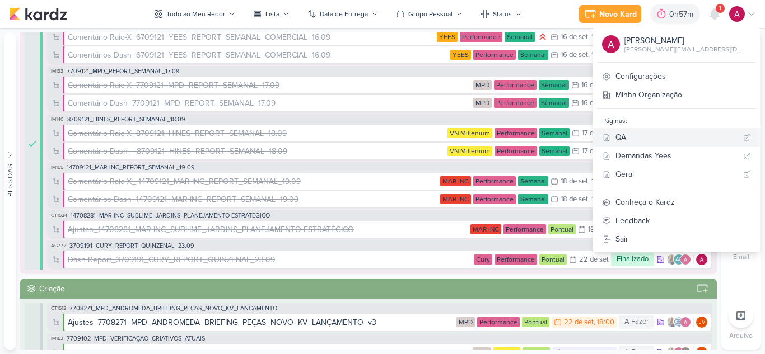
click at [667, 134] on div "QA" at bounding box center [676, 138] width 123 height 12
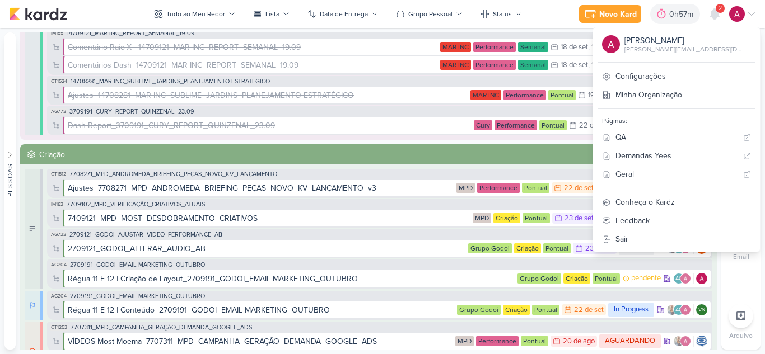
scroll to position [616, 0]
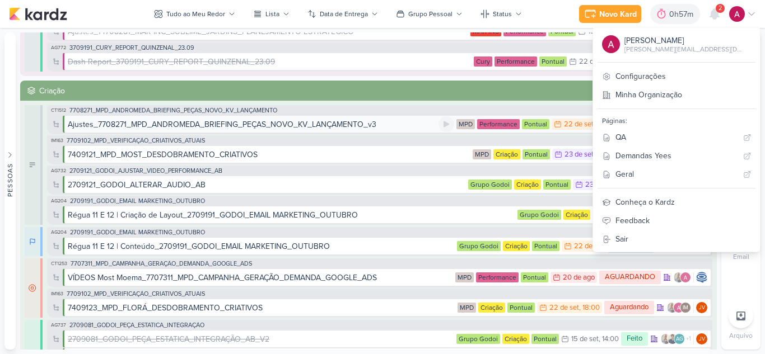
click at [223, 120] on div "Ajustes_7708271_MPD_ANDROMEDA_BRIEFING_PEÇAS_NOVO_KV_LANÇAMENTO_v3" at bounding box center [222, 125] width 308 height 12
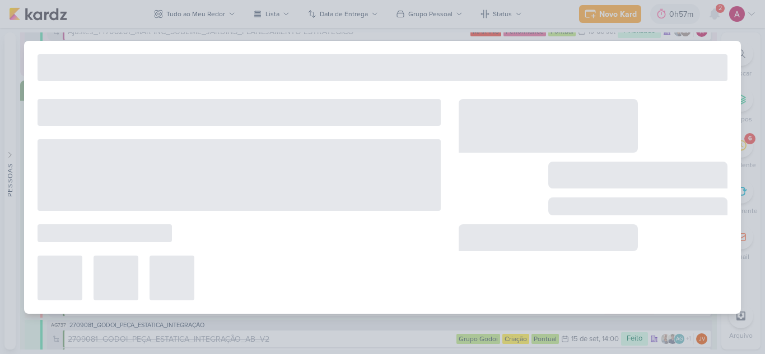
type input "Ajustes_7708271_MPD_ANDROMEDA_BRIEFING_PEÇAS_NOVO_KV_LANÇAMENTO_v3"
type input "22 de setembro de 2025 às 18:00"
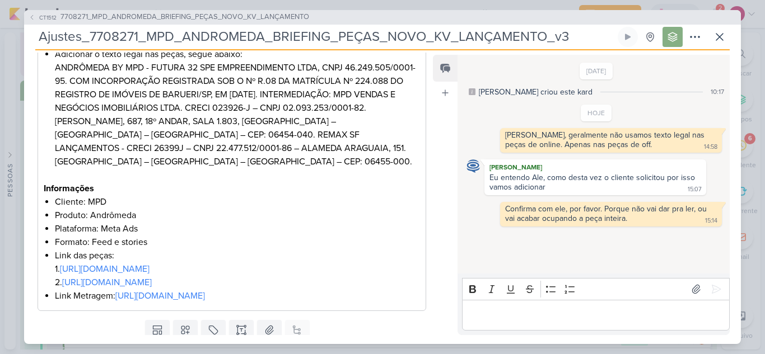
scroll to position [358, 0]
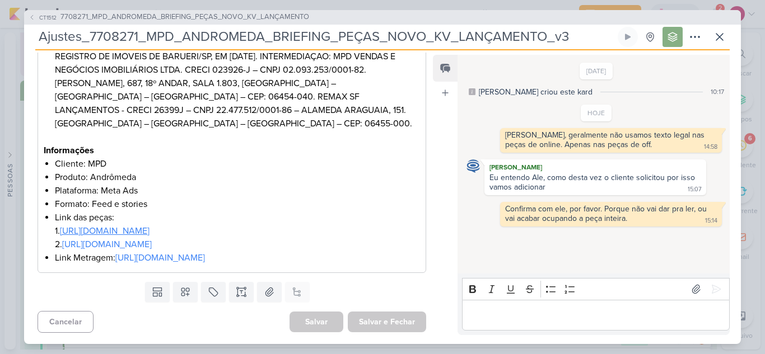
click at [144, 226] on link "https://drive.google.com/drive/folders/1eR7-KV2JpkWzSJyTkaADZPNJk0Pc0bu3?usp=sh…" at bounding box center [105, 231] width 90 height 11
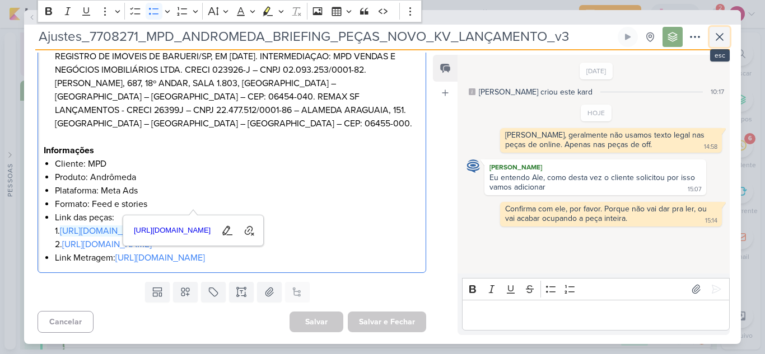
click at [721, 36] on icon at bounding box center [719, 36] width 13 height 13
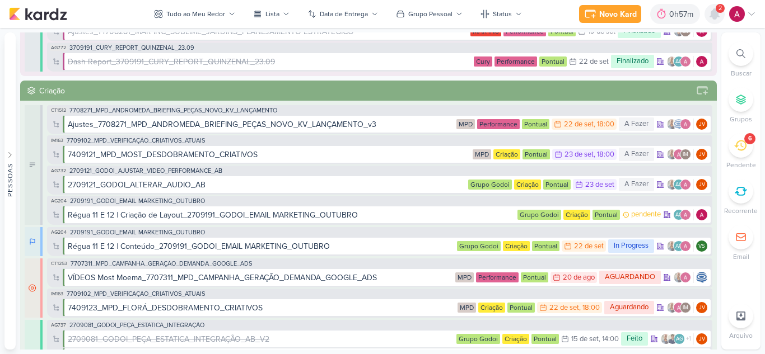
click at [717, 20] on icon at bounding box center [714, 13] width 13 height 13
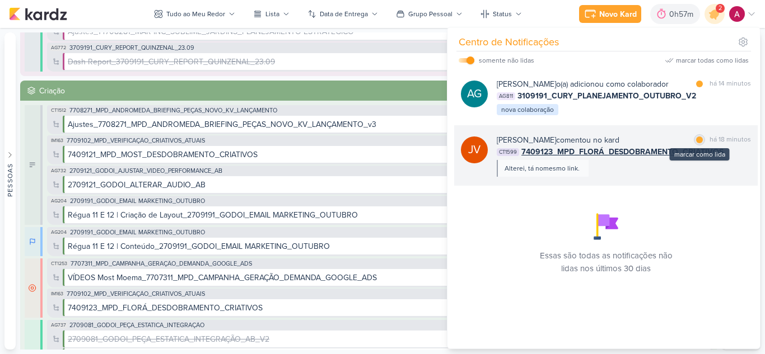
click at [698, 143] on div at bounding box center [699, 140] width 7 height 7
click at [659, 176] on div "Joney Viana comentou no kard marcar como não lida há 18 minutos CT1599 7409123_…" at bounding box center [624, 155] width 254 height 43
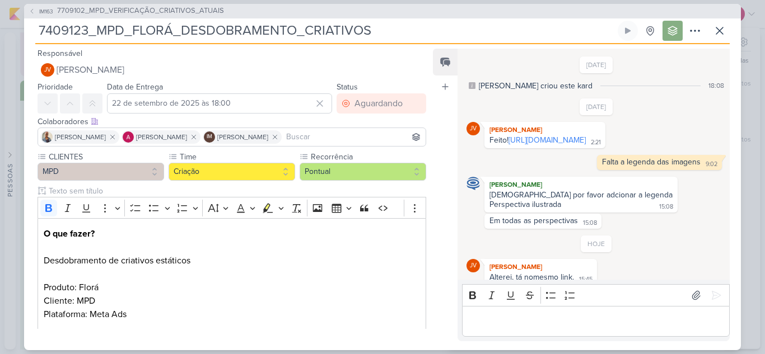
scroll to position [19, 0]
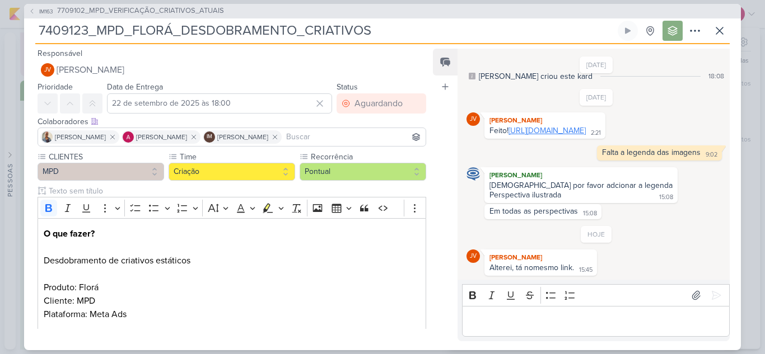
click at [586, 126] on link "https://drive.google.com/drive/folders/1fTHrby3_ftJ-LFJxFX6yafYJdwv0ujdO?usp=sh…" at bounding box center [546, 131] width 77 height 10
click at [718, 39] on button at bounding box center [719, 31] width 20 height 20
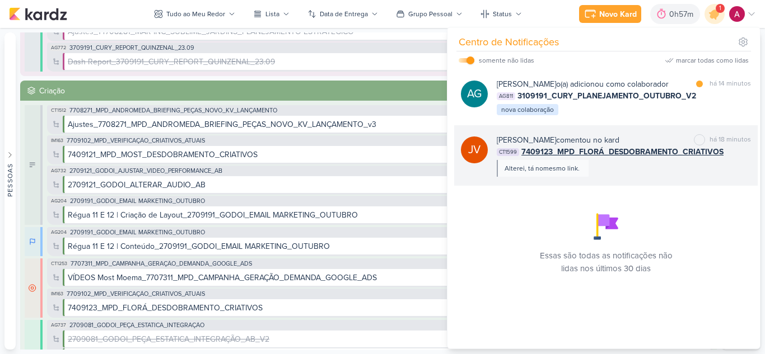
click at [639, 186] on div "JV Joney Viana comentou no kard marcar como não lida há 18 minutos CT1599 74091…" at bounding box center [605, 155] width 303 height 60
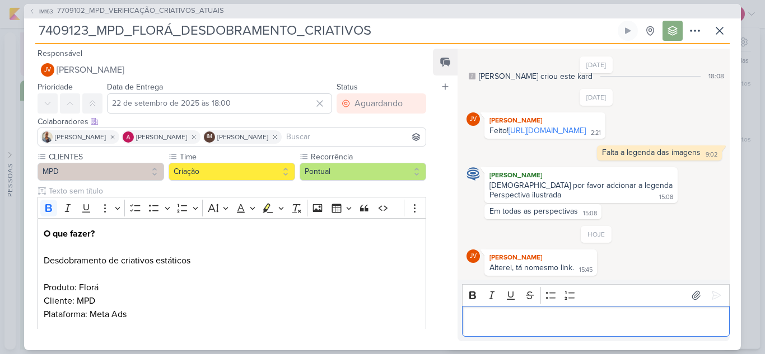
click at [527, 315] on p "Editor editing area: main" at bounding box center [595, 321] width 256 height 13
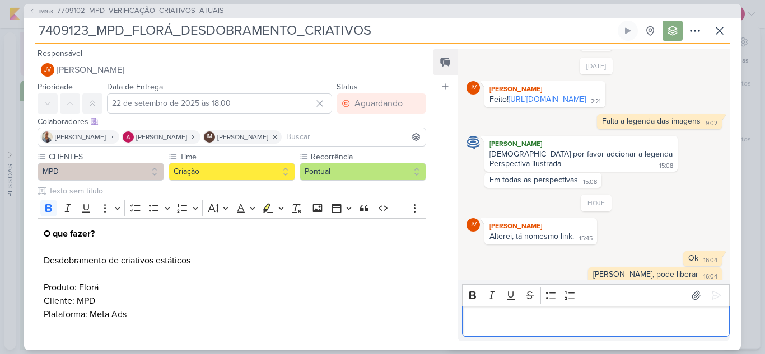
scroll to position [57, 0]
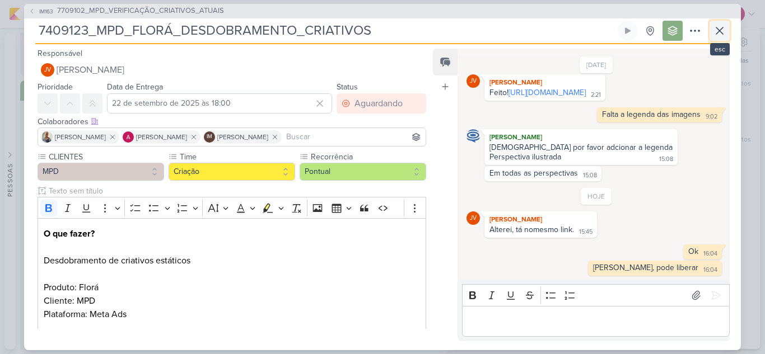
click at [722, 31] on icon at bounding box center [719, 30] width 13 height 13
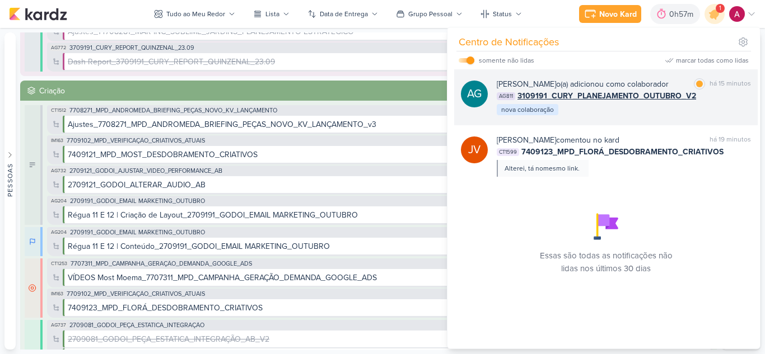
click at [698, 102] on div "AG811 3109191_CURY_PLANEJAMENTO_OUTUBRO_V2" at bounding box center [624, 96] width 254 height 12
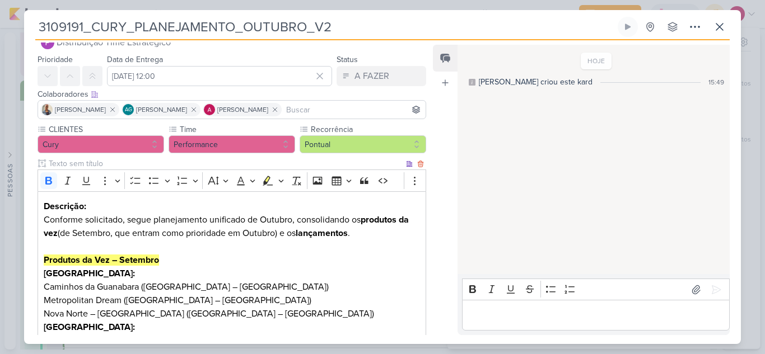
scroll to position [0, 0]
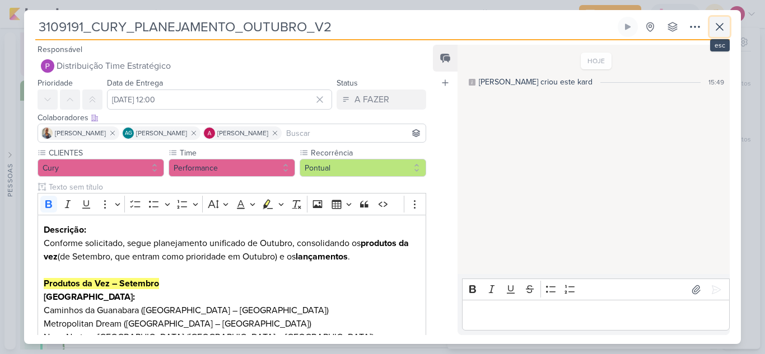
click at [717, 33] on icon at bounding box center [719, 26] width 13 height 13
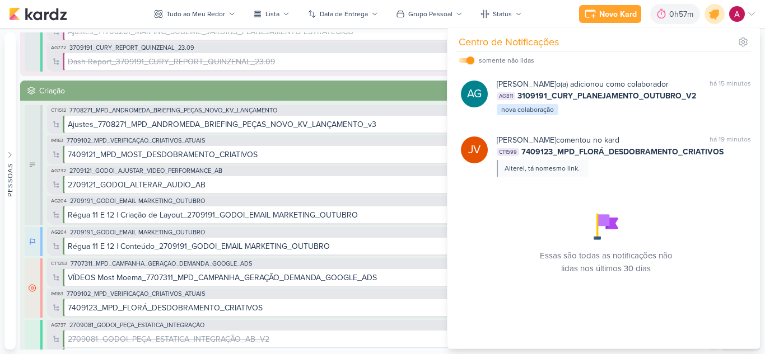
click at [710, 19] on icon at bounding box center [714, 13] width 19 height 19
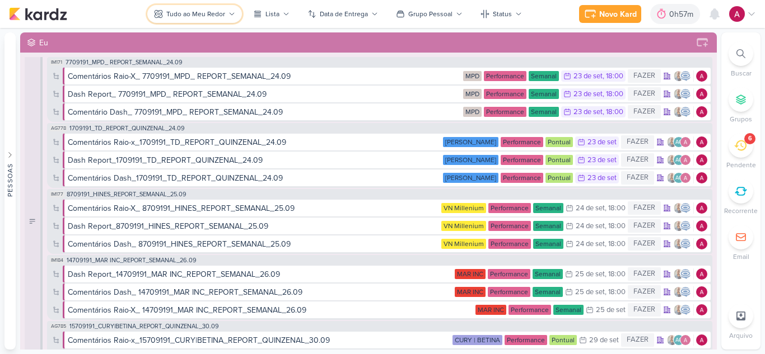
click at [201, 13] on div "Tudo ao Meu Redor" at bounding box center [195, 14] width 59 height 10
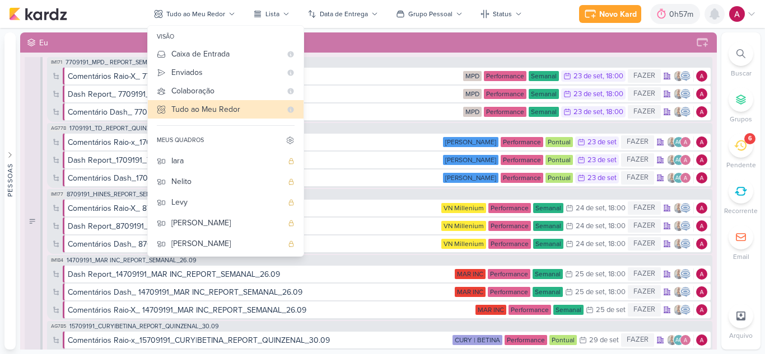
click at [717, 14] on icon at bounding box center [714, 14] width 9 height 10
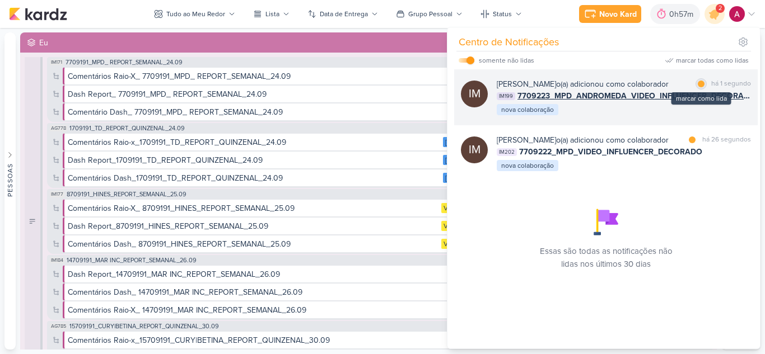
click at [698, 85] on div at bounding box center [701, 84] width 7 height 7
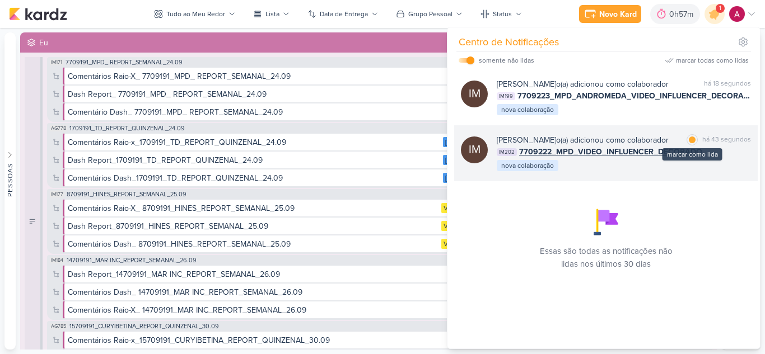
click at [693, 146] on div "marcar como lida" at bounding box center [691, 139] width 11 height 11
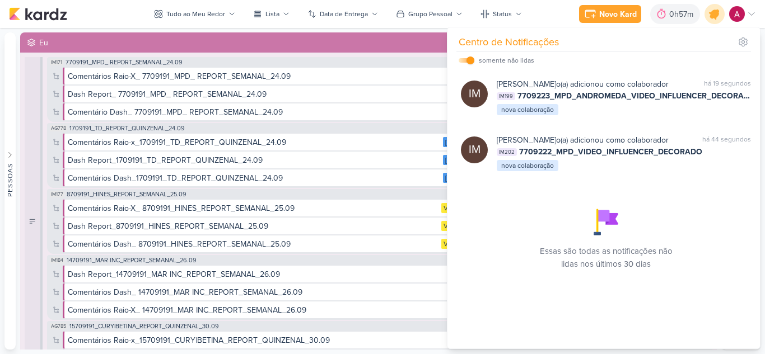
click at [714, 23] on icon at bounding box center [714, 13] width 19 height 19
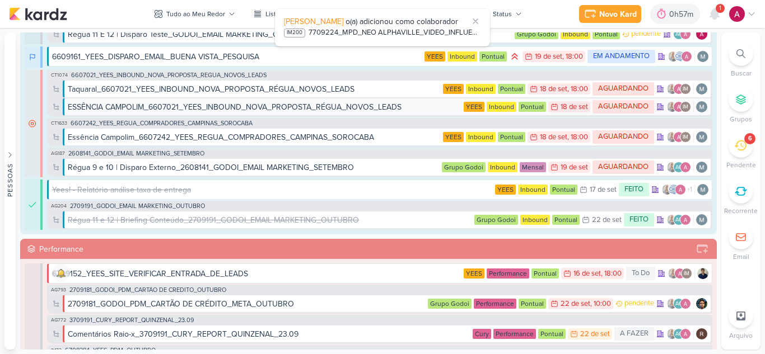
scroll to position [1176, 0]
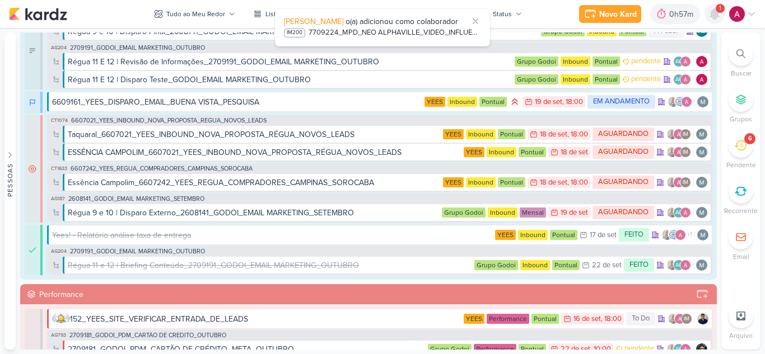
click at [711, 17] on icon at bounding box center [714, 14] width 9 height 10
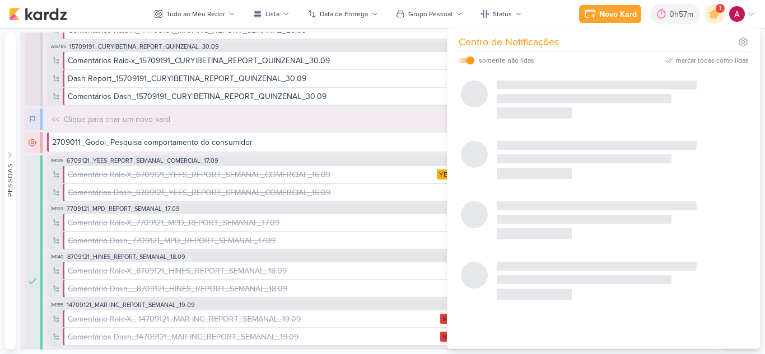
scroll to position [0, 0]
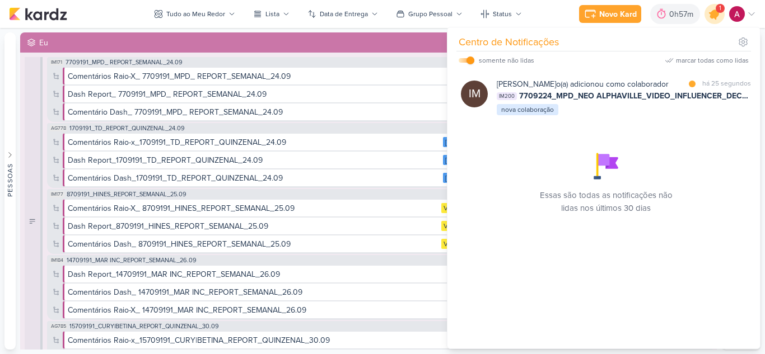
click at [714, 19] on icon at bounding box center [714, 13] width 19 height 19
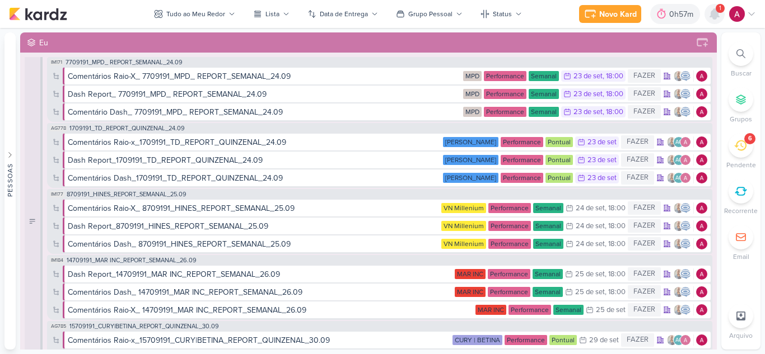
click at [714, 19] on icon at bounding box center [714, 14] width 9 height 10
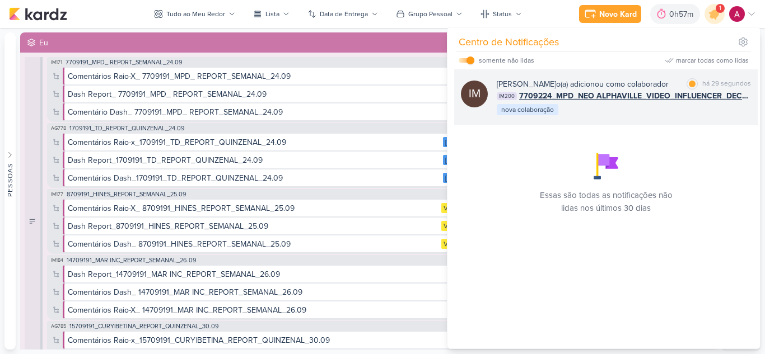
click at [633, 116] on div "Isabella Machado Guimarães o(a) adicionou como colaborador marcar como lida há …" at bounding box center [624, 97] width 254 height 38
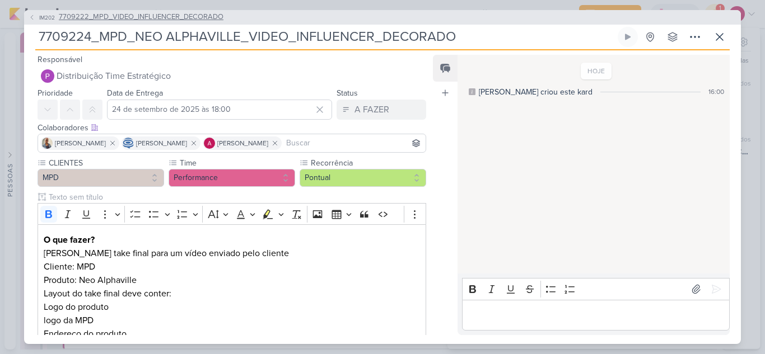
click at [45, 16] on span "IM202" at bounding box center [47, 17] width 19 height 8
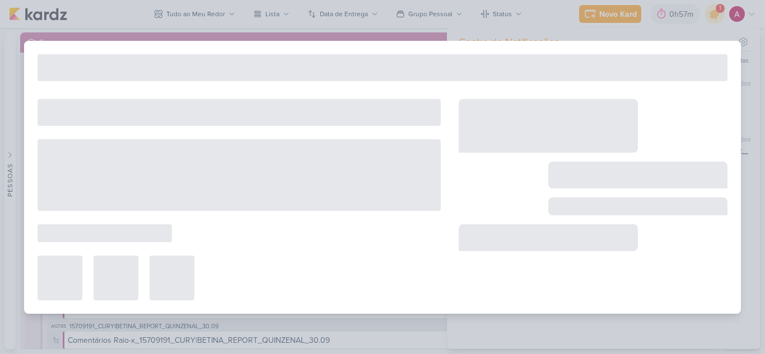
type input "7709222_MPD_VIDEO_INFLUENCER_DECORADO"
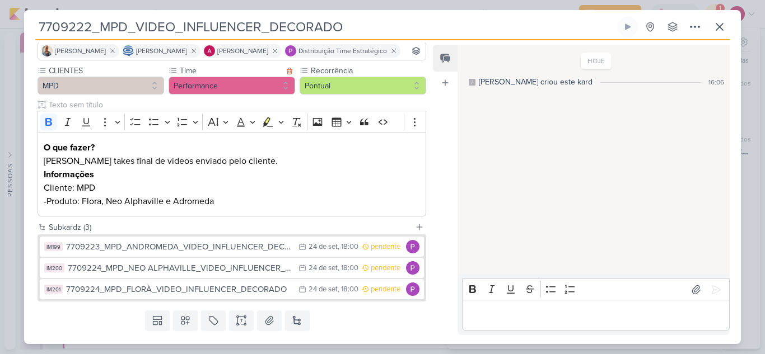
scroll to position [127, 0]
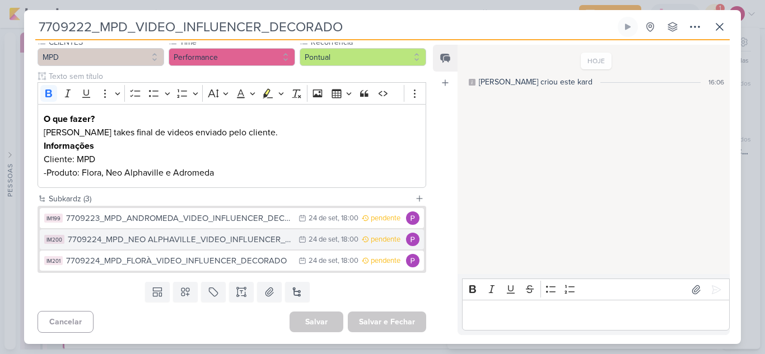
click at [218, 237] on div "7709224_MPD_NEO ALPHAVILLE_VIDEO_INFLUENCER_DECORADO" at bounding box center [180, 239] width 225 height 13
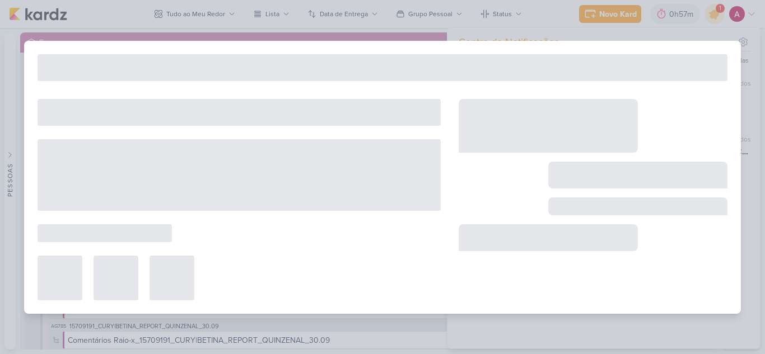
type input "7709224_MPD_NEO ALPHAVILLE_VIDEO_INFLUENCER_DECORADO"
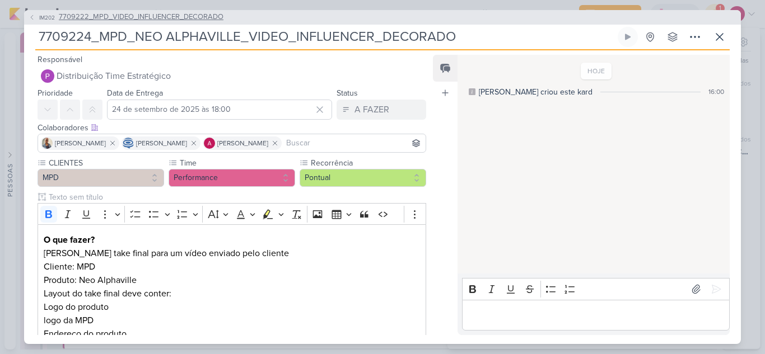
click at [44, 21] on span "IM202" at bounding box center [47, 17] width 19 height 8
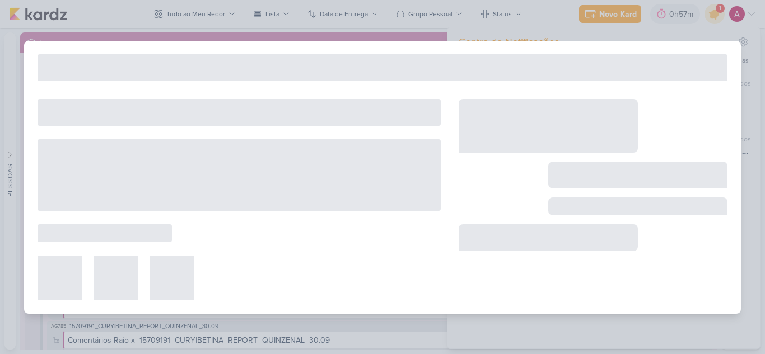
type input "7709222_MPD_VIDEO_INFLUENCER_DECORADO"
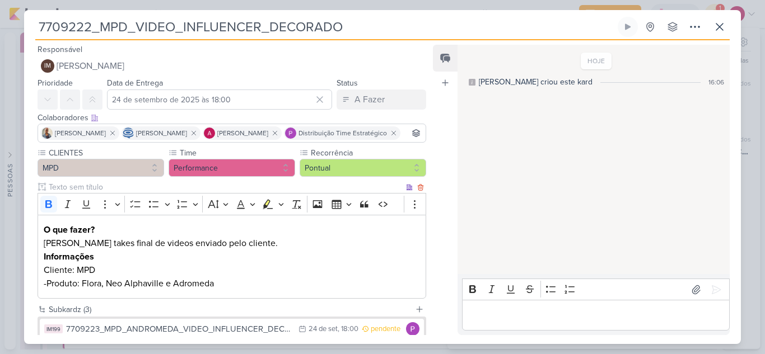
scroll to position [112, 0]
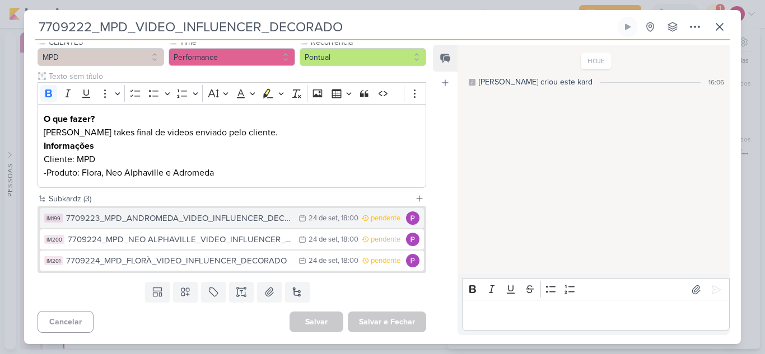
click at [151, 225] on div "7709223_MPD_ANDROMEDA_VIDEO_INFLUENCER_DECORADO" at bounding box center [179, 218] width 227 height 13
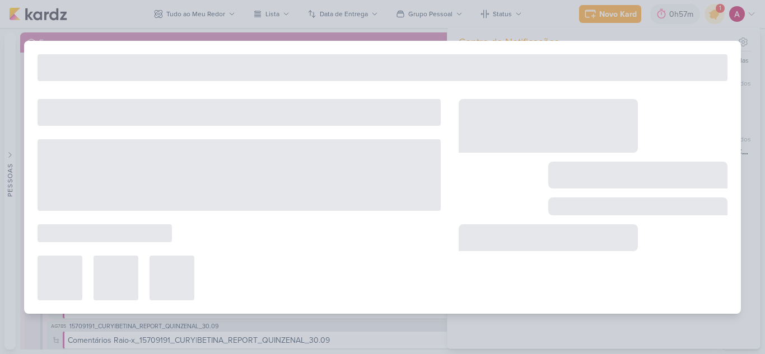
type input "7709223_MPD_ANDROMEDA_VIDEO_INFLUENCER_DECORADO"
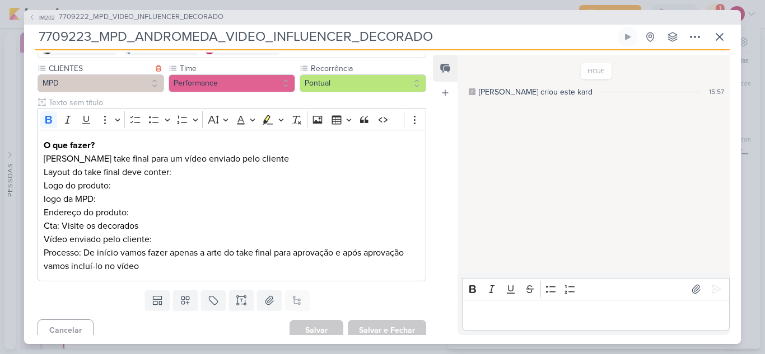
scroll to position [103, 0]
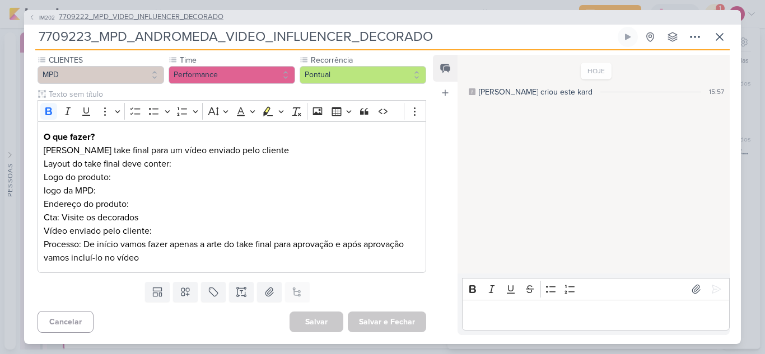
click at [41, 18] on span "IM202" at bounding box center [47, 17] width 19 height 8
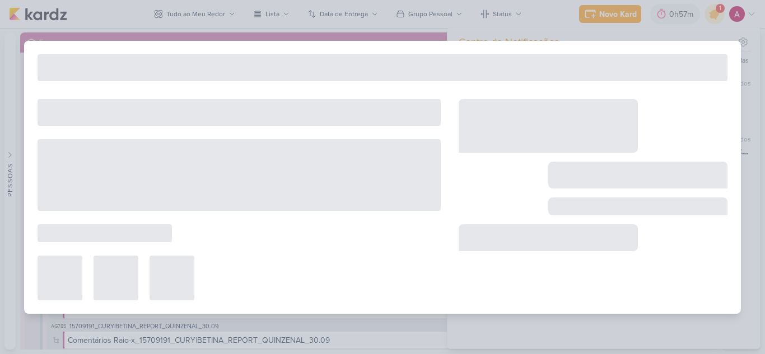
type input "7709222_MPD_VIDEO_INFLUENCER_DECORADO"
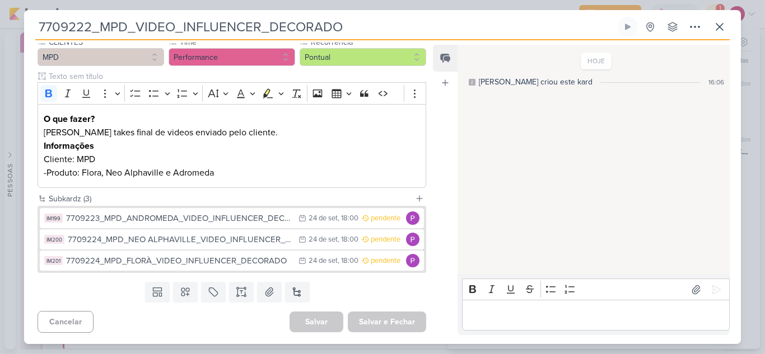
scroll to position [127, 0]
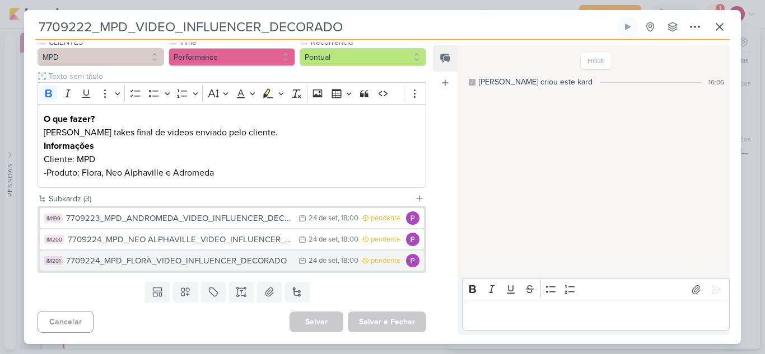
click at [161, 263] on div "7709224_MPD_FLORÀ_VIDEO_INFLUENCER_DECORADO" at bounding box center [179, 261] width 227 height 13
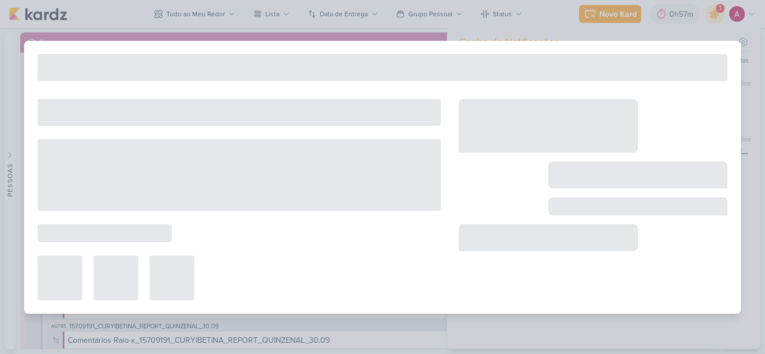
type input "7709224_MPD_FLORÀ_VIDEO_INFLUENCER_DECORADO"
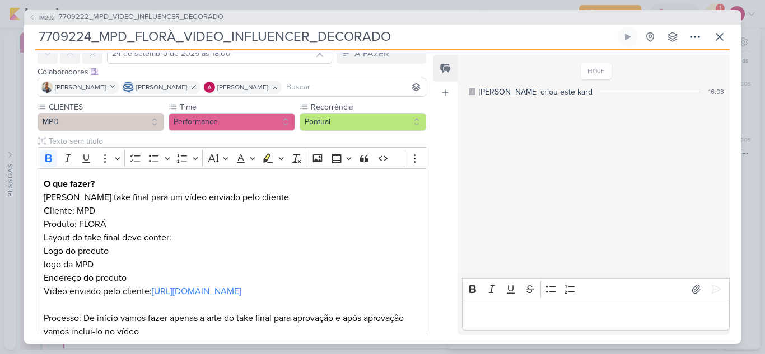
scroll to position [0, 0]
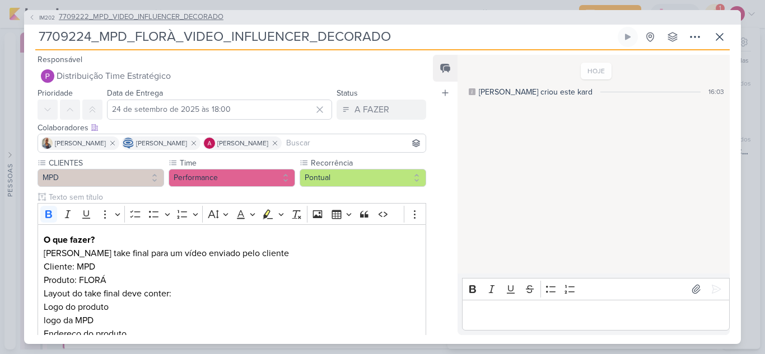
click at [43, 21] on button "IM202 7709222_MPD_VIDEO_INFLUENCER_DECORADO" at bounding box center [126, 17] width 195 height 11
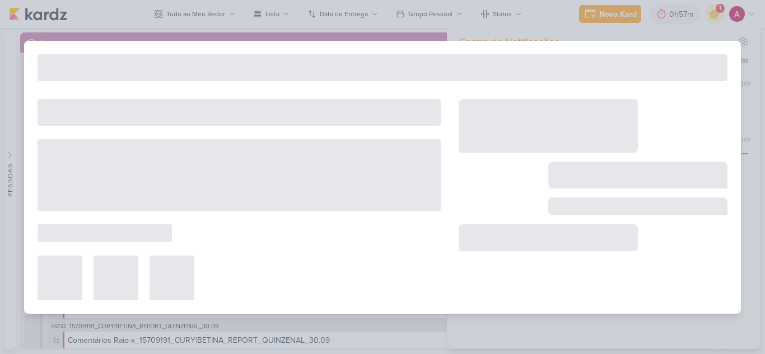
type input "7709222_MPD_VIDEO_INFLUENCER_DECORADO"
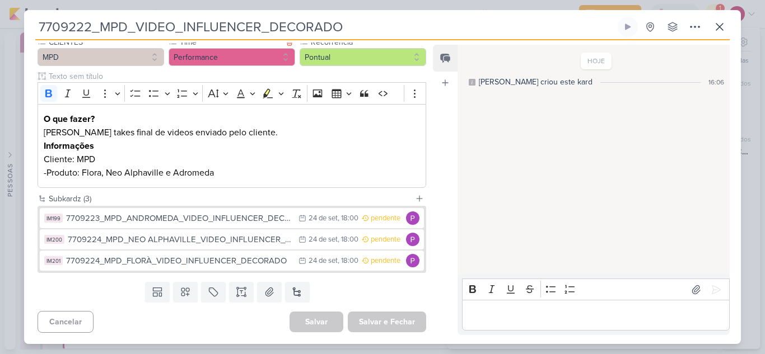
scroll to position [127, 0]
click at [727, 26] on button at bounding box center [719, 27] width 20 height 20
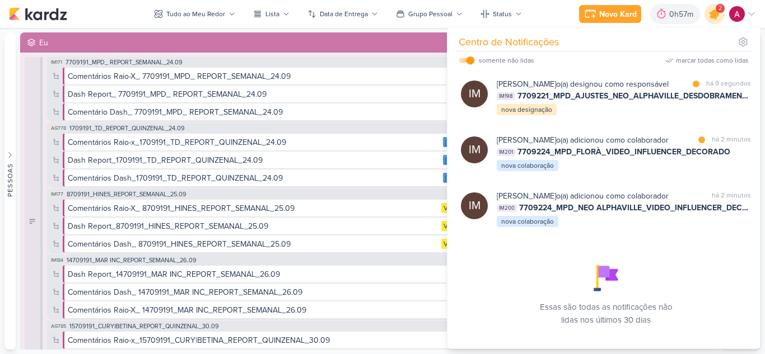
click at [714, 16] on icon at bounding box center [714, 13] width 13 height 13
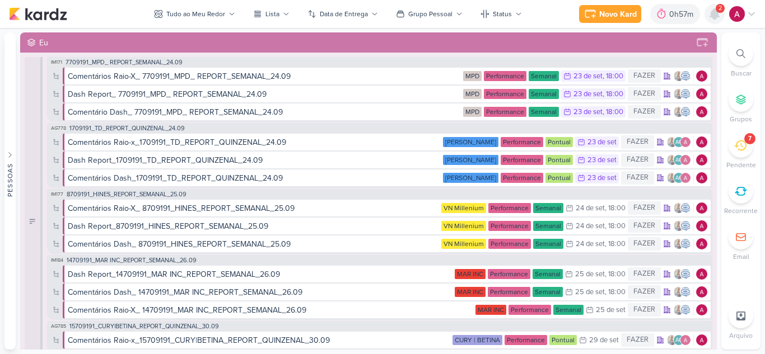
click at [714, 16] on icon at bounding box center [714, 14] width 9 height 10
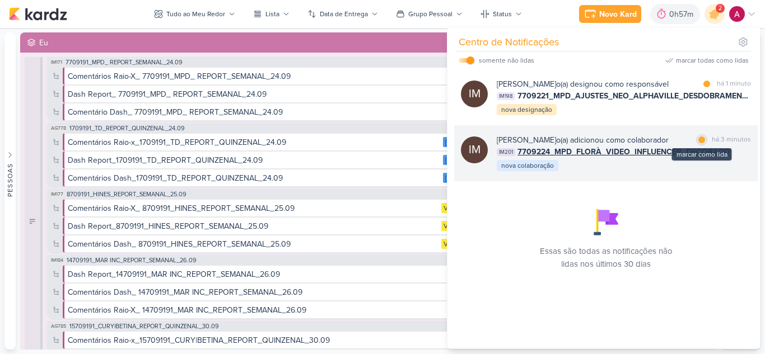
click at [700, 143] on div at bounding box center [701, 140] width 7 height 7
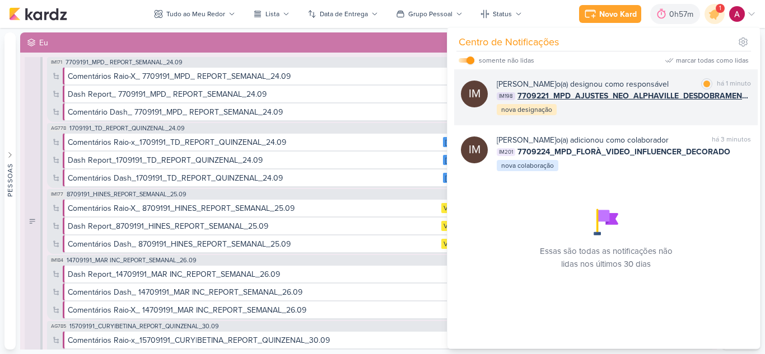
click at [684, 116] on div "Isabella Machado Guimarães o(a) designou como responsável marcar como lida há 1…" at bounding box center [624, 97] width 254 height 38
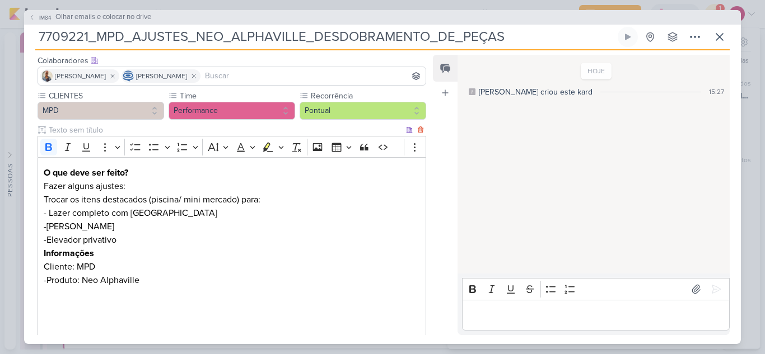
scroll to position [0, 0]
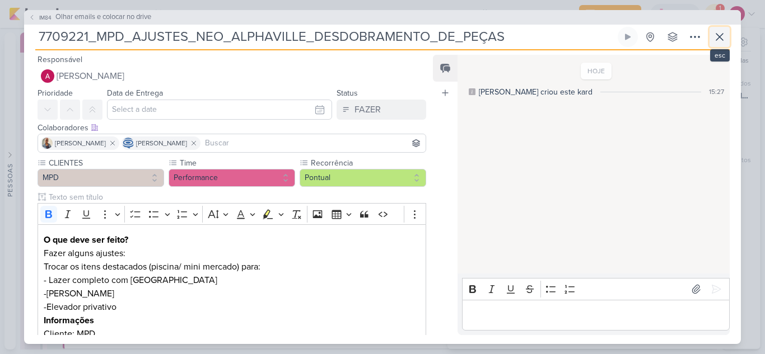
click at [719, 39] on icon at bounding box center [719, 36] width 13 height 13
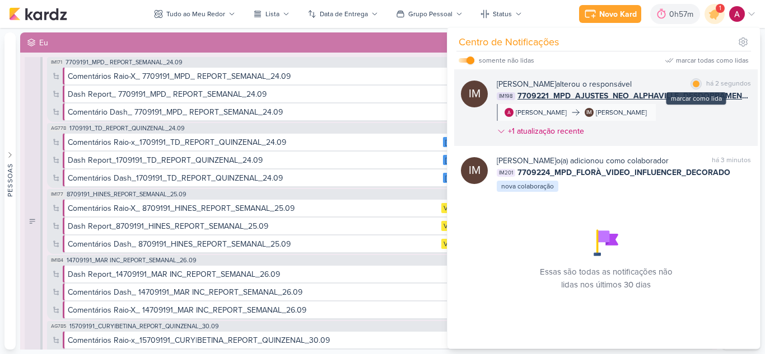
click at [694, 83] on div at bounding box center [696, 84] width 7 height 7
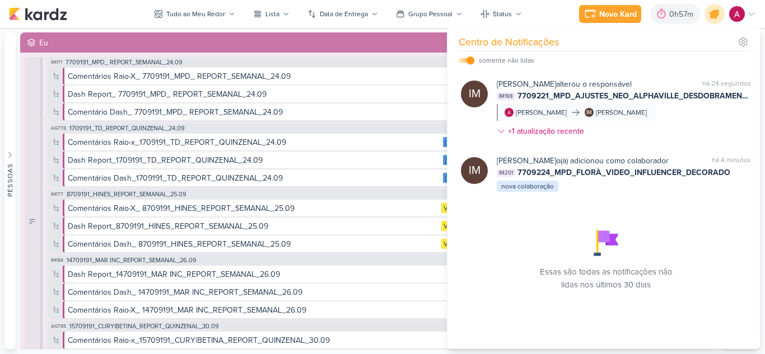
click at [714, 17] on icon at bounding box center [714, 13] width 13 height 13
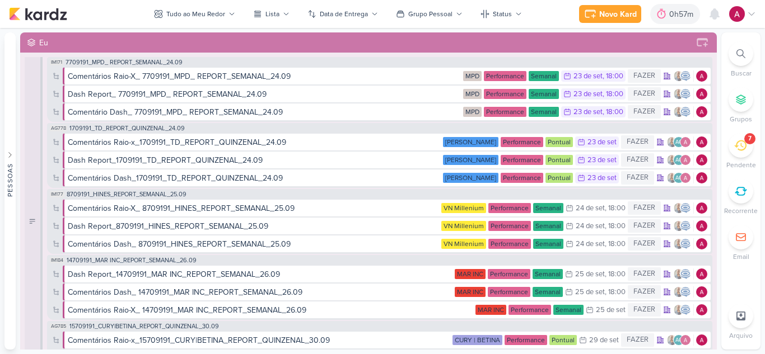
click at [742, 151] on icon at bounding box center [740, 145] width 12 height 12
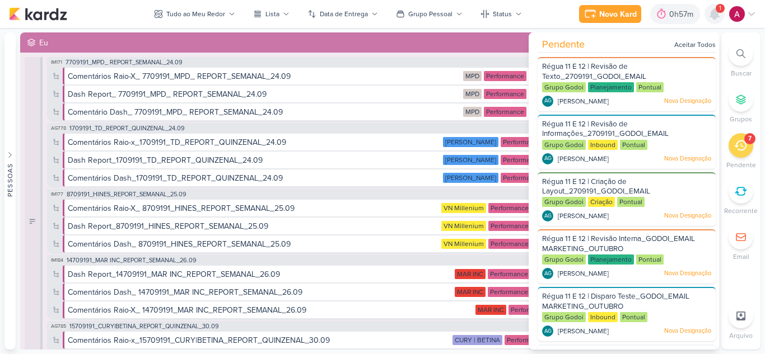
click at [716, 15] on icon at bounding box center [714, 14] width 9 height 10
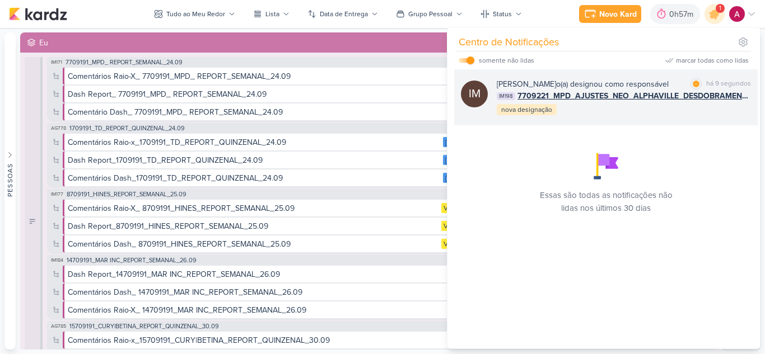
click at [642, 88] on div "Isabella Machado Guimarães o(a) designou como responsável" at bounding box center [583, 84] width 172 height 12
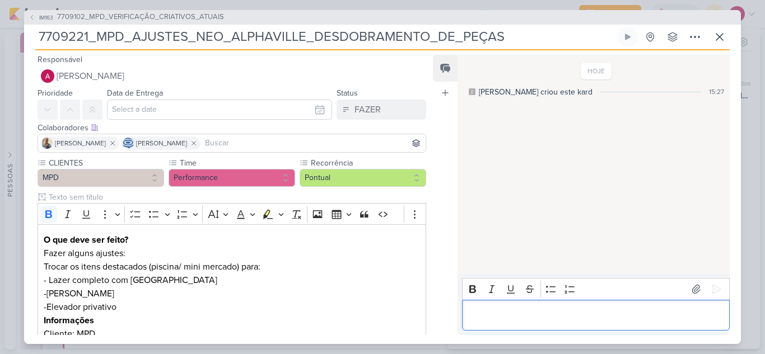
click at [497, 319] on p "Editor editing area: main" at bounding box center [595, 314] width 256 height 13
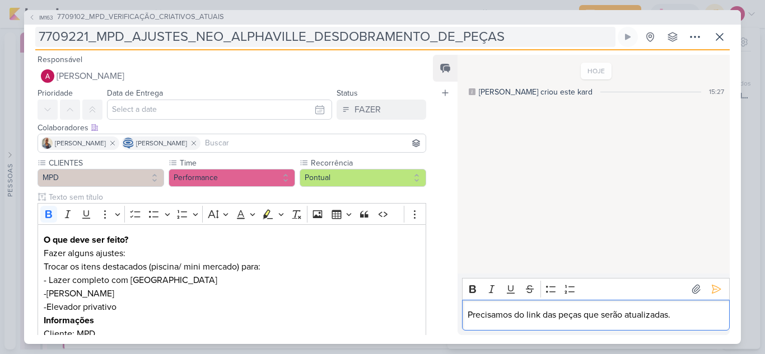
click at [518, 28] on input "7709221_MPD_AJUSTES_NEO_ALPHAVILLE_DESDOBRAMENTO_DE_PEÇAS" at bounding box center [325, 37] width 580 height 20
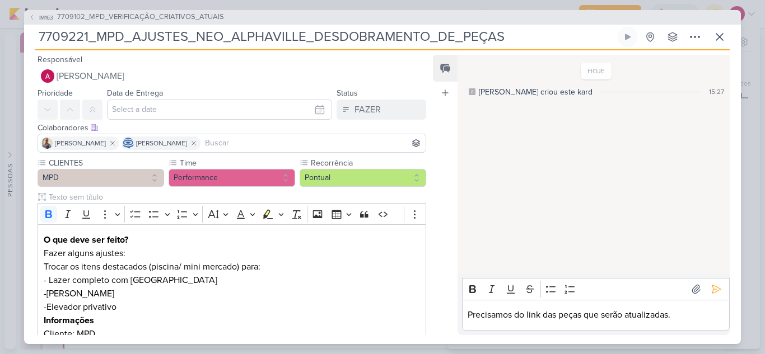
drag, startPoint x: 522, startPoint y: 34, endPoint x: 11, endPoint y: 35, distance: 511.7
click at [11, 35] on div "IM163 7709102_MPD_VERIFICAÇÃO_CRIATIVOS_ATUAIS 7709221_MPD_AJUSTES_NEO_ALPHAVIL…" at bounding box center [382, 177] width 765 height 354
click at [713, 288] on icon at bounding box center [715, 289] width 11 height 11
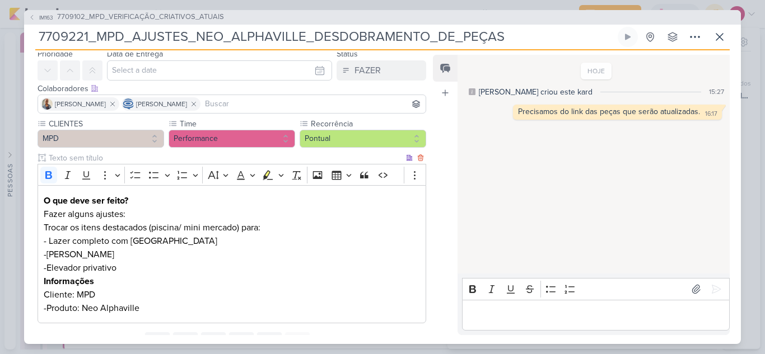
scroll to position [90, 0]
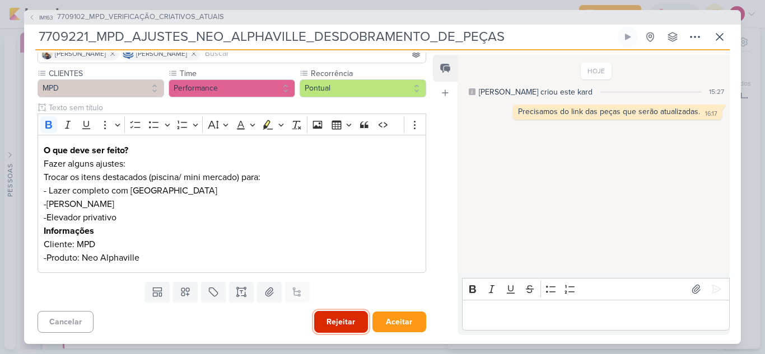
click at [322, 315] on button "Rejeitar" at bounding box center [341, 322] width 54 height 22
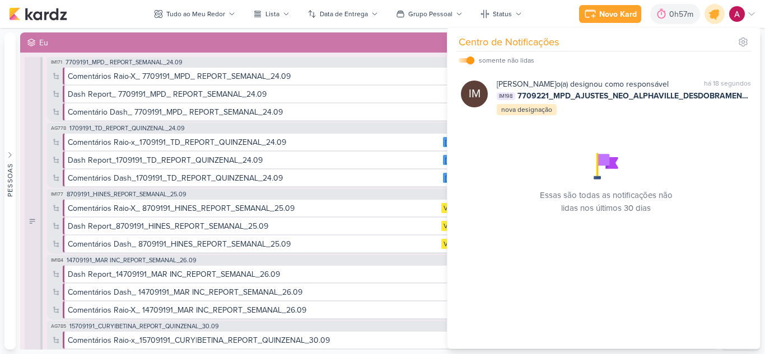
click at [710, 10] on icon at bounding box center [714, 13] width 19 height 19
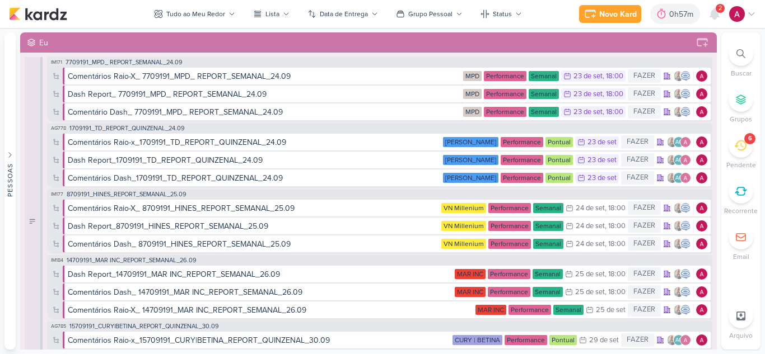
click at [723, 21] on div "2" at bounding box center [714, 14] width 20 height 20
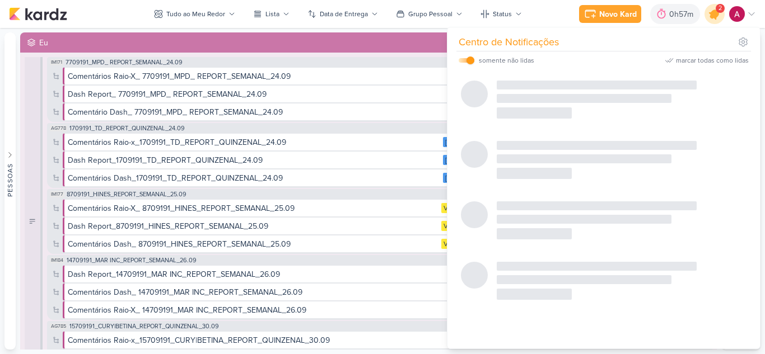
click at [717, 15] on icon at bounding box center [714, 13] width 13 height 13
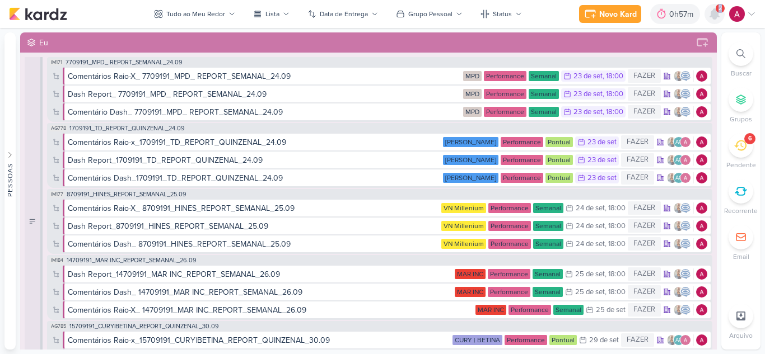
click at [717, 15] on icon at bounding box center [714, 14] width 9 height 10
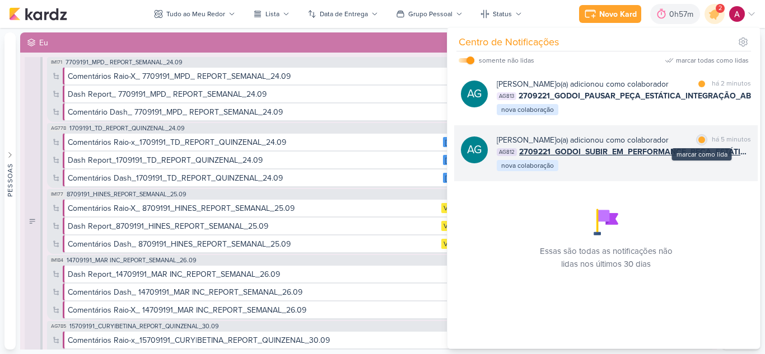
click at [698, 143] on div at bounding box center [701, 140] width 7 height 7
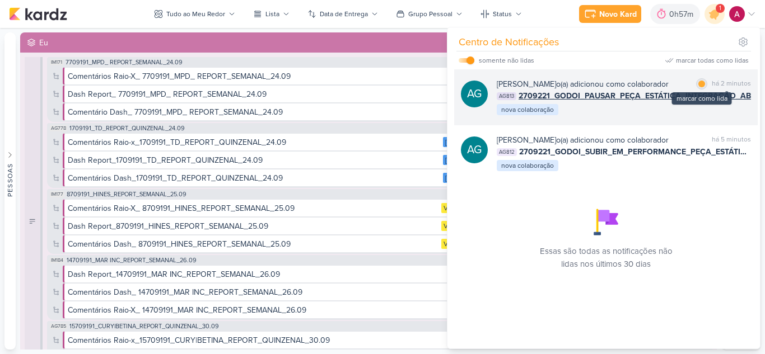
click at [698, 85] on div at bounding box center [701, 84] width 7 height 7
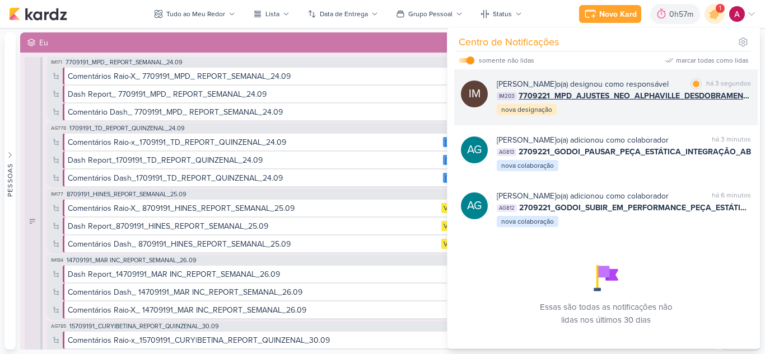
click at [647, 90] on div "Isabella Machado Guimarães o(a) designou como responsável" at bounding box center [583, 84] width 172 height 12
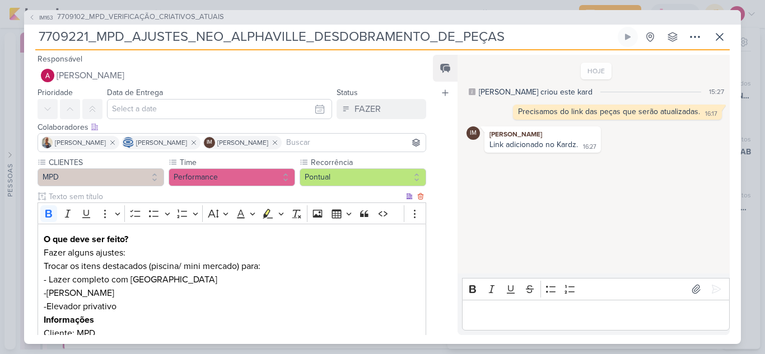
scroll to position [0, 0]
click at [357, 142] on input at bounding box center [353, 143] width 139 height 13
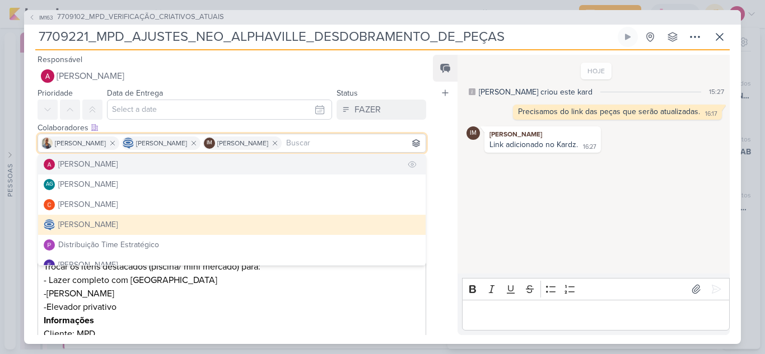
click at [101, 163] on div "[PERSON_NAME]" at bounding box center [87, 164] width 59 height 12
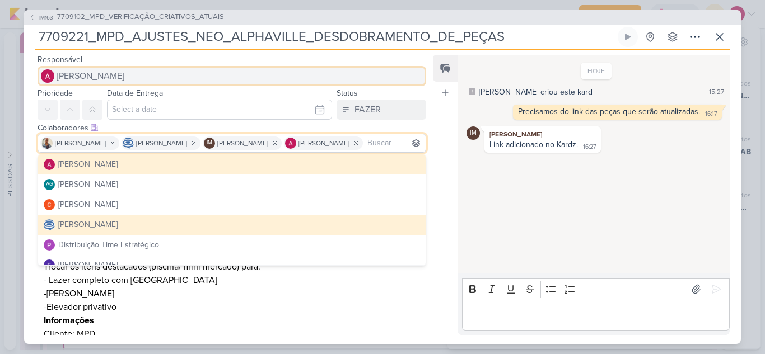
click at [89, 78] on span "[PERSON_NAME]" at bounding box center [91, 75] width 68 height 13
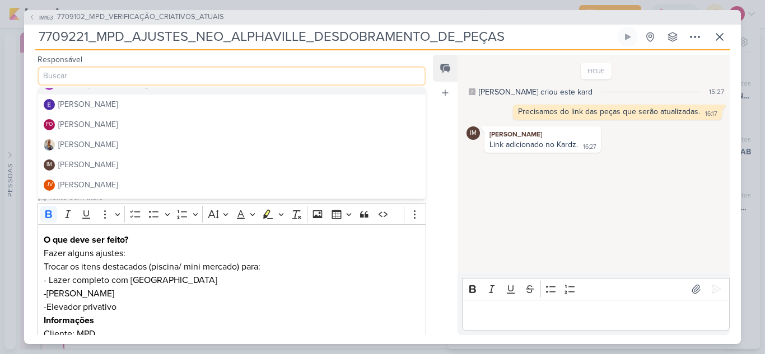
scroll to position [112, 0]
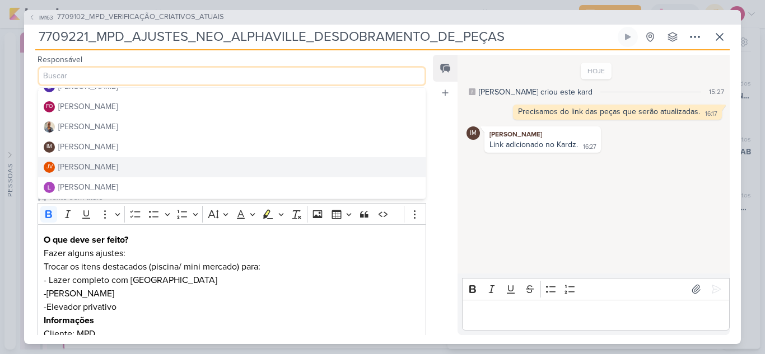
click at [86, 165] on div "Joney Viana" at bounding box center [87, 167] width 59 height 12
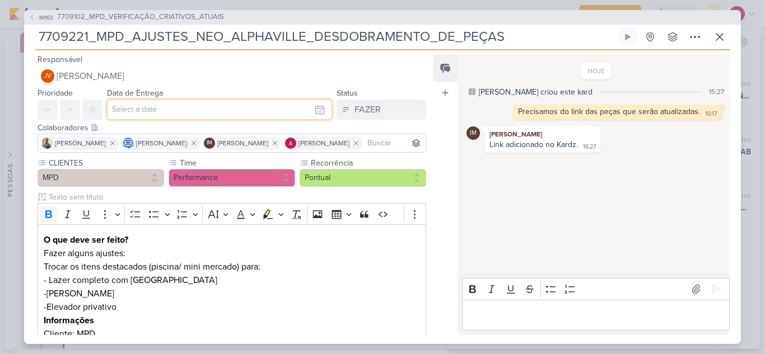
click at [169, 112] on input "text" at bounding box center [219, 110] width 225 height 20
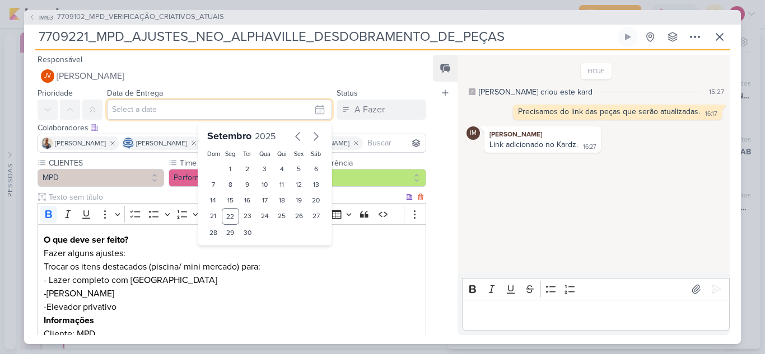
scroll to position [56, 0]
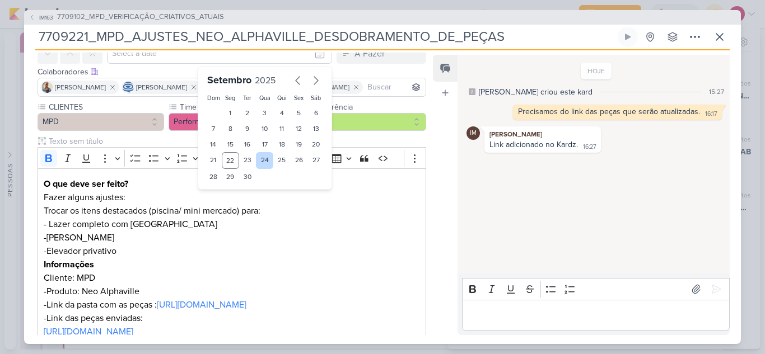
click at [267, 161] on div "24" at bounding box center [264, 160] width 17 height 17
type input "24 de setembro de 2025 às 23:59"
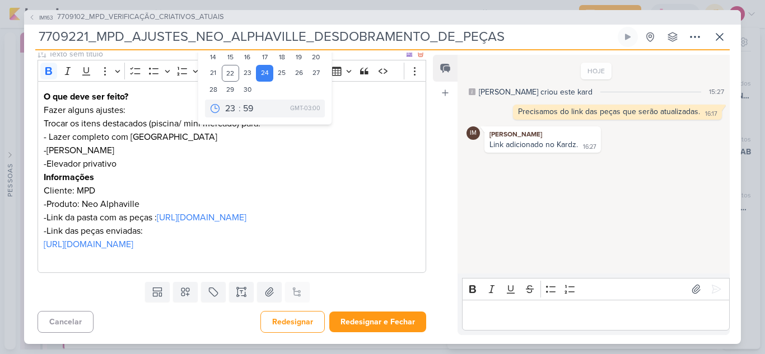
scroll to position [186, 0]
click at [381, 317] on button "Redesignar e Fechar" at bounding box center [377, 322] width 97 height 21
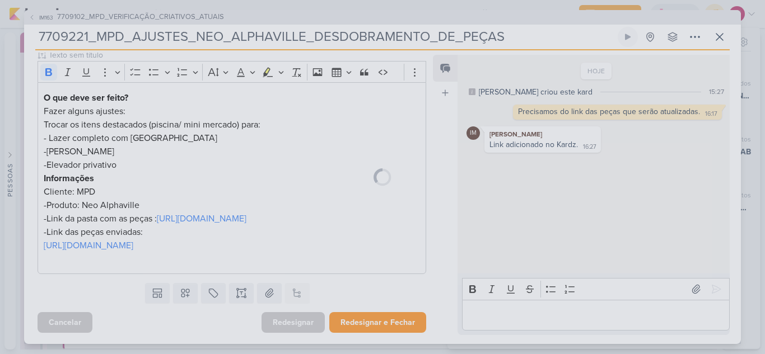
scroll to position [185, 0]
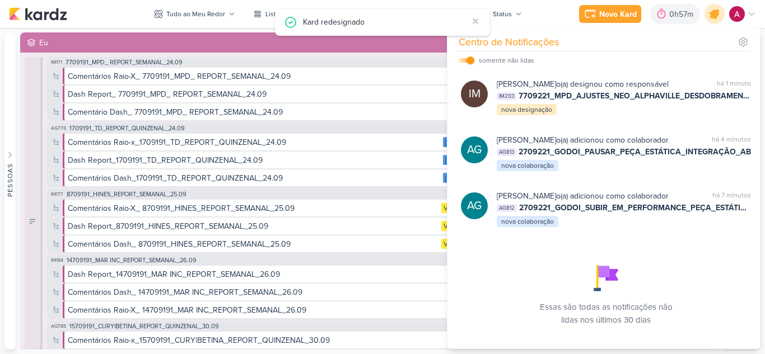
click at [712, 20] on icon at bounding box center [714, 13] width 19 height 19
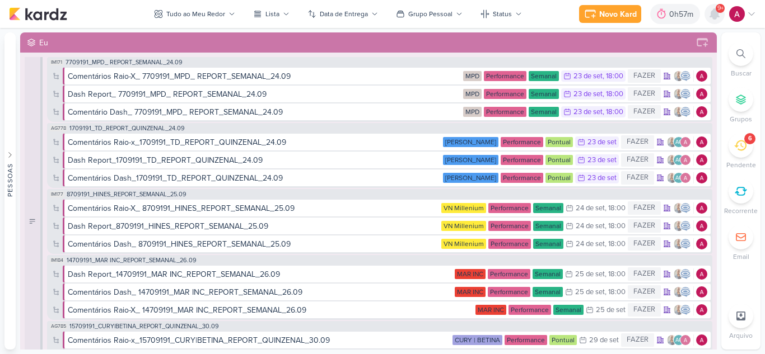
click at [716, 16] on icon at bounding box center [714, 14] width 9 height 10
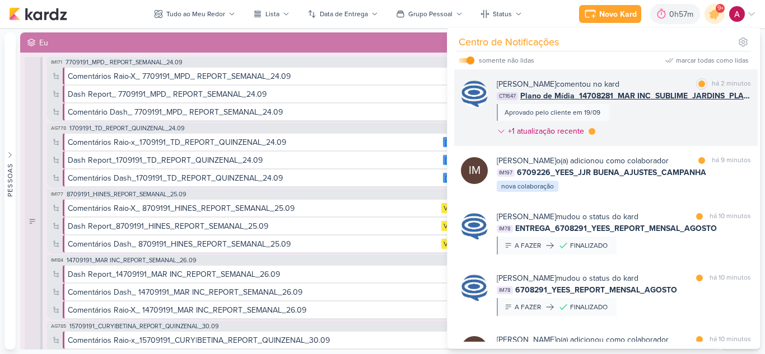
click at [698, 114] on div "Caroline Traven De Andrade comentou no kard marcar como lida há 2 minutos CT164…" at bounding box center [624, 109] width 254 height 63
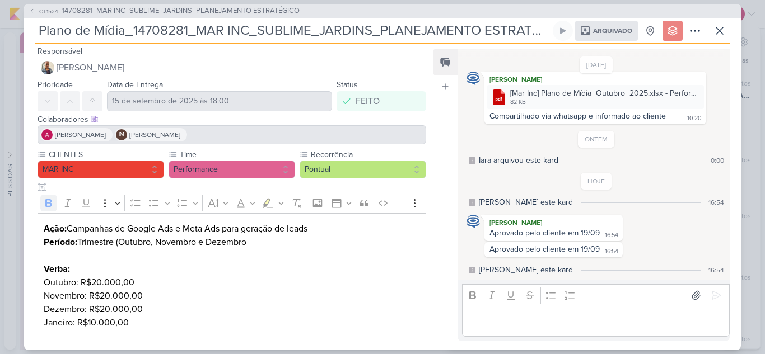
scroll to position [0, 0]
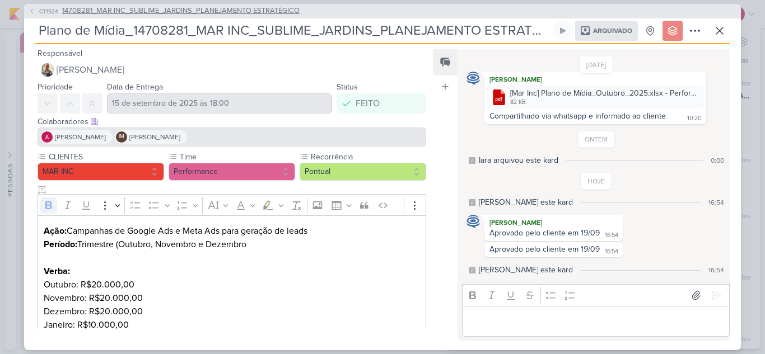
click at [33, 13] on icon at bounding box center [32, 11] width 7 height 7
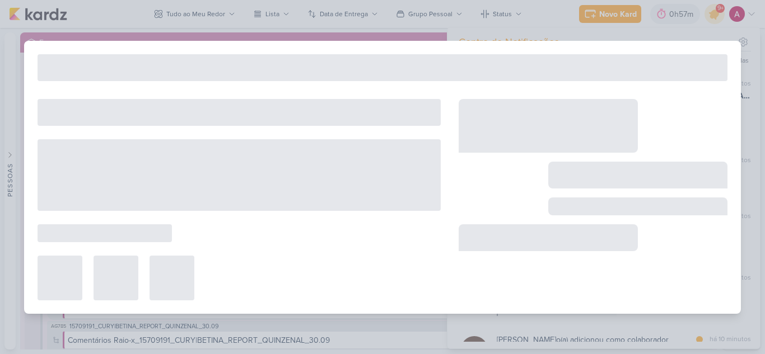
type input "14708281_MAR INC_SUBLIME_JARDINS_PLANEJAMENTO ESTRATÉGICO"
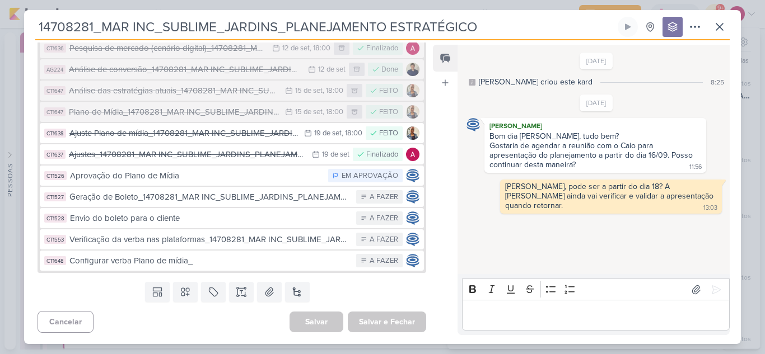
scroll to position [520, 0]
click at [715, 28] on icon at bounding box center [719, 26] width 13 height 13
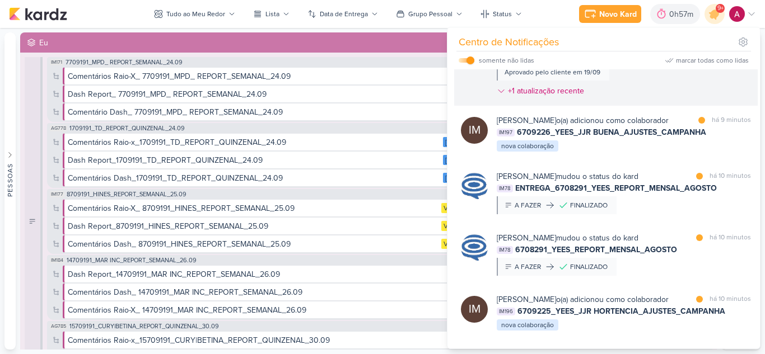
scroll to position [112, 0]
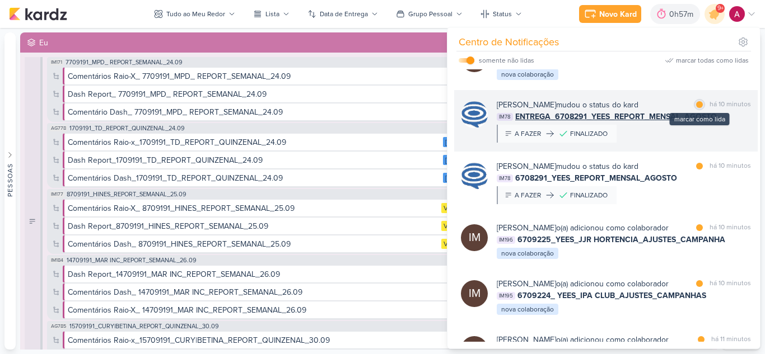
click at [696, 108] on div at bounding box center [699, 104] width 7 height 7
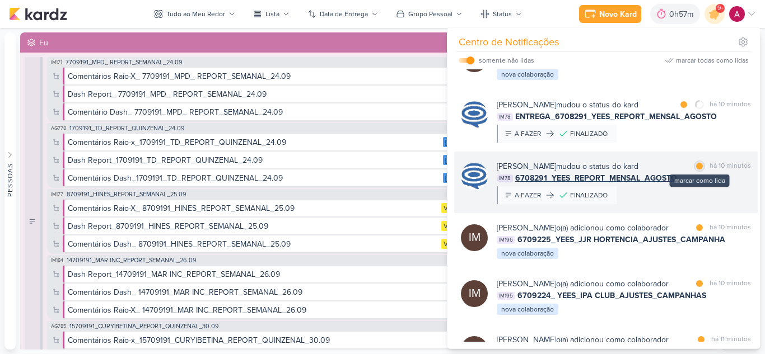
click at [696, 170] on div at bounding box center [699, 166] width 7 height 7
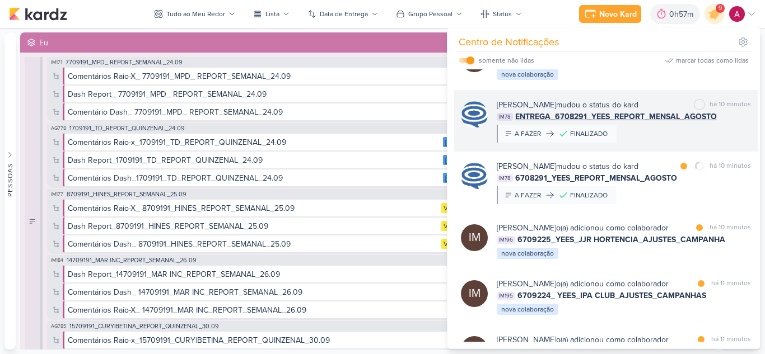
scroll to position [168, 0]
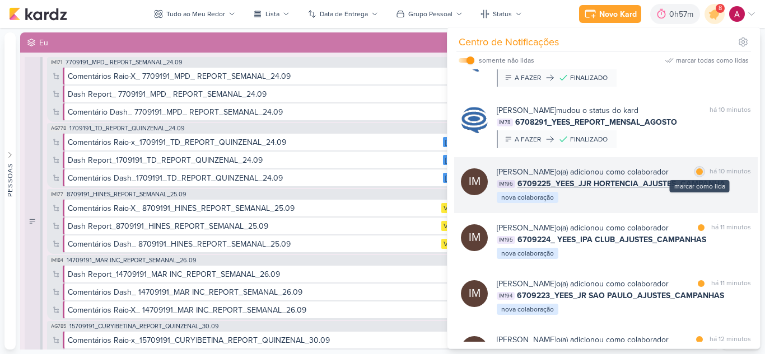
click at [697, 175] on div at bounding box center [699, 172] width 7 height 7
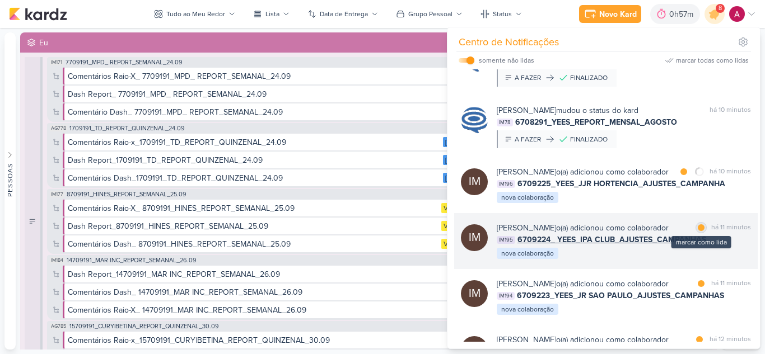
click at [698, 231] on div at bounding box center [701, 228] width 7 height 7
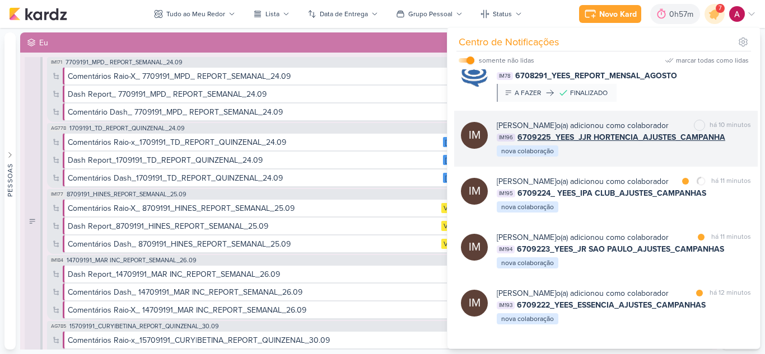
scroll to position [336, 0]
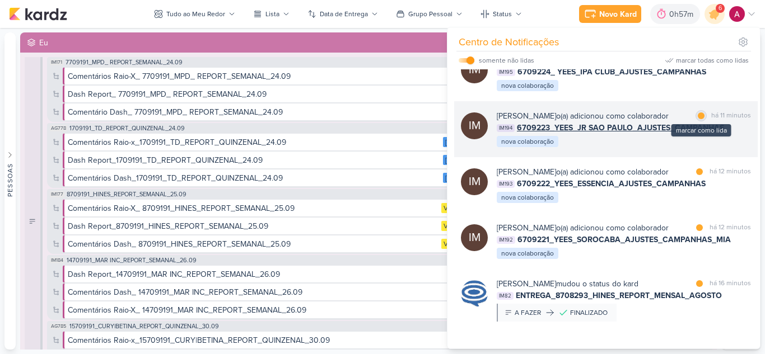
click at [698, 119] on div at bounding box center [701, 116] width 7 height 7
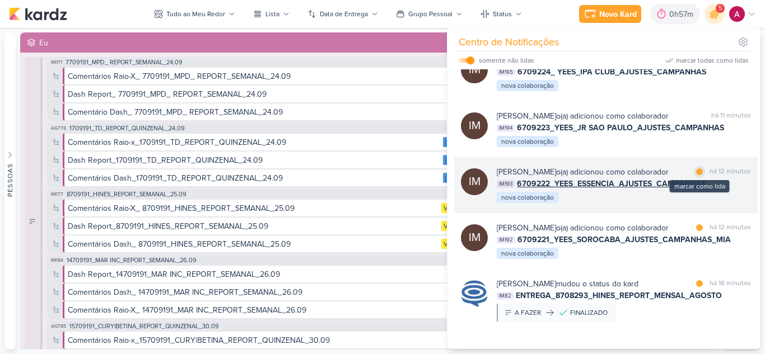
click at [697, 175] on div at bounding box center [699, 172] width 7 height 7
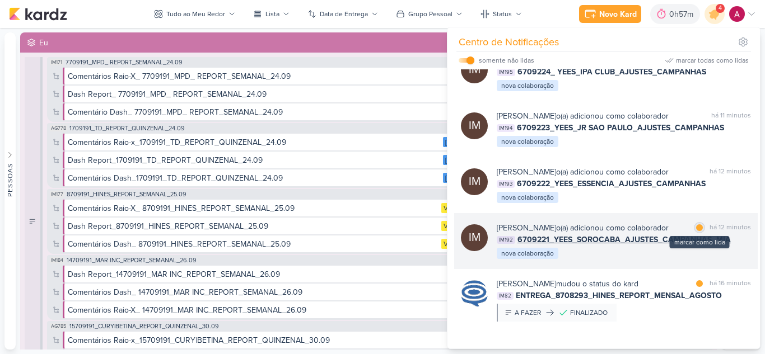
click at [698, 231] on div at bounding box center [699, 228] width 7 height 7
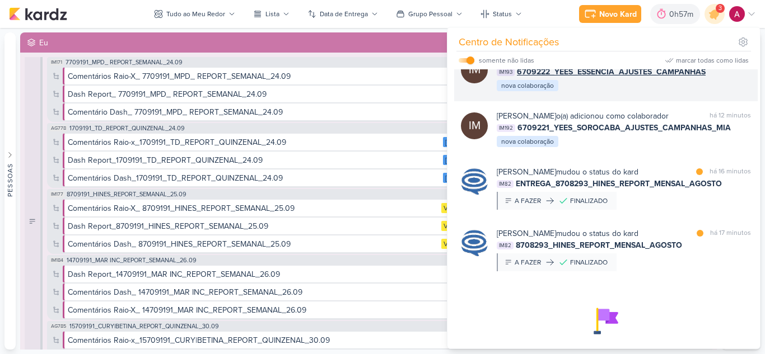
scroll to position [504, 0]
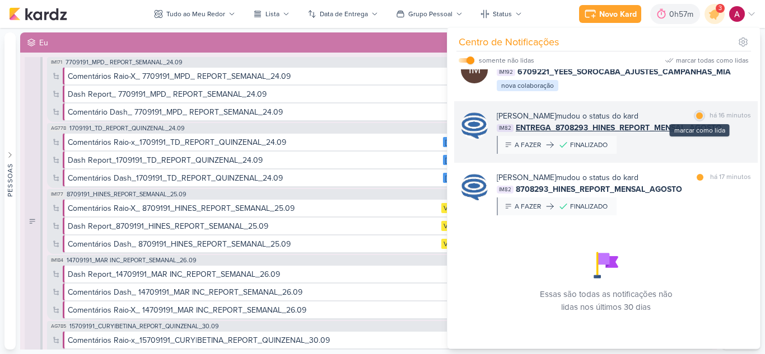
click at [696, 119] on div at bounding box center [699, 116] width 7 height 7
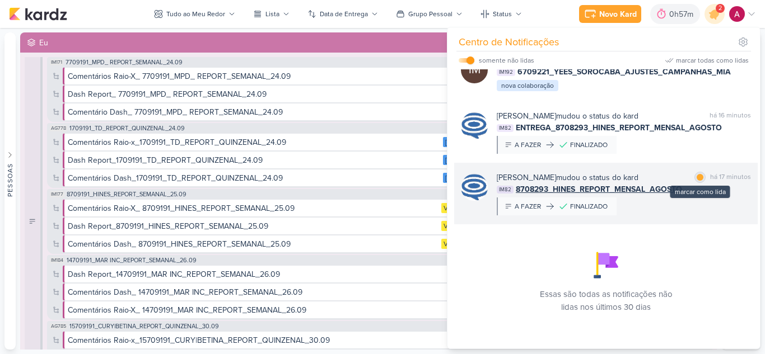
click at [699, 181] on div at bounding box center [699, 177] width 7 height 7
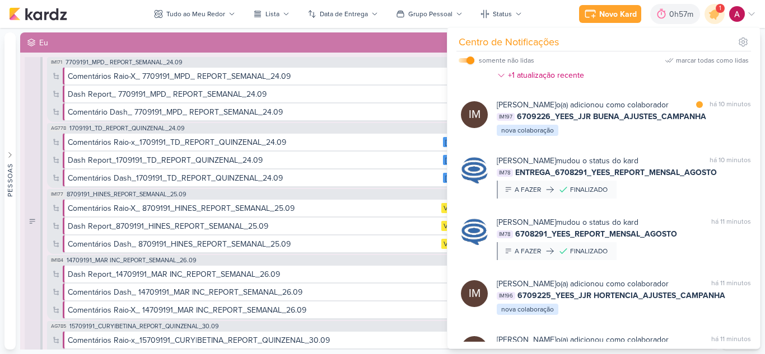
scroll to position [0, 0]
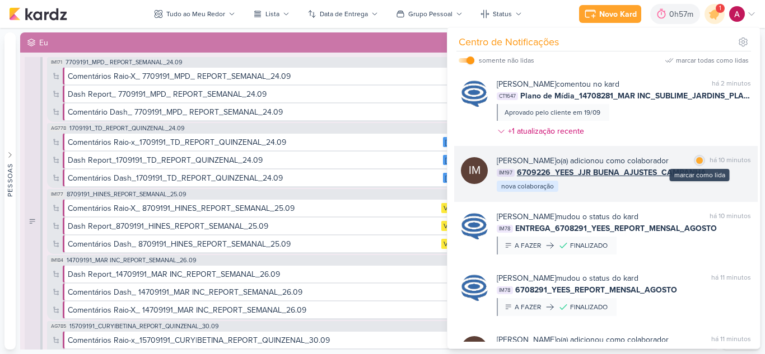
click at [698, 160] on div at bounding box center [699, 160] width 7 height 7
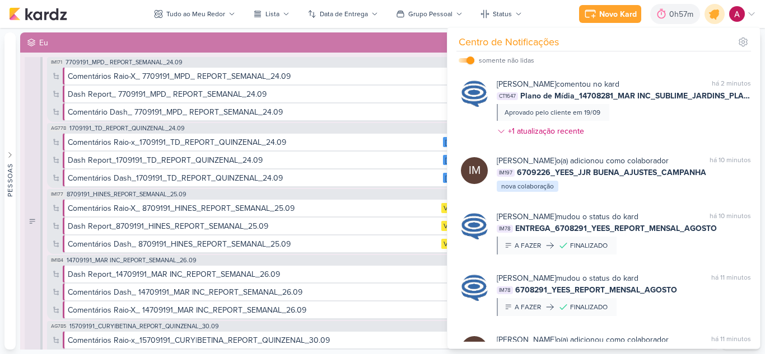
click at [714, 18] on icon at bounding box center [714, 13] width 13 height 13
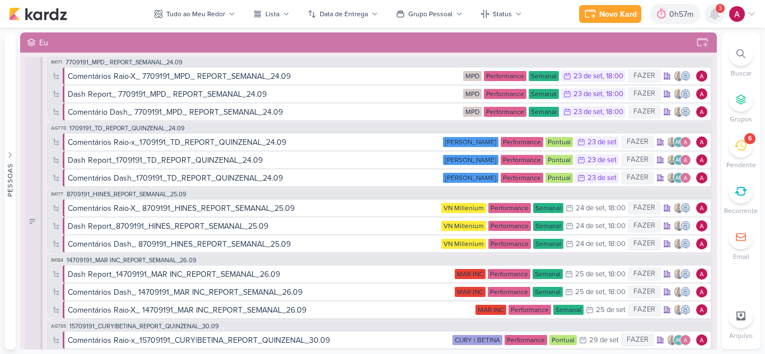
click at [718, 17] on icon at bounding box center [714, 14] width 9 height 10
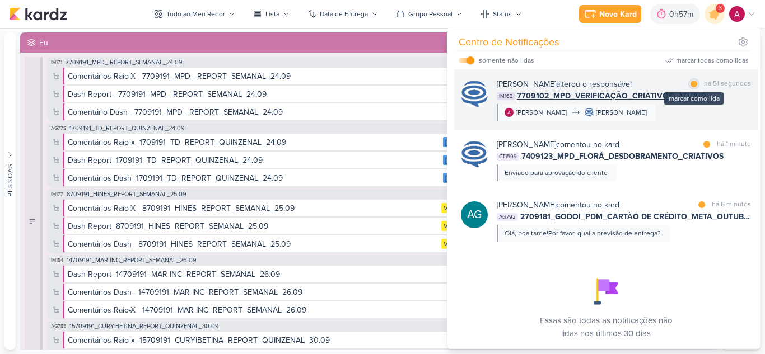
click at [690, 85] on div at bounding box center [693, 84] width 7 height 7
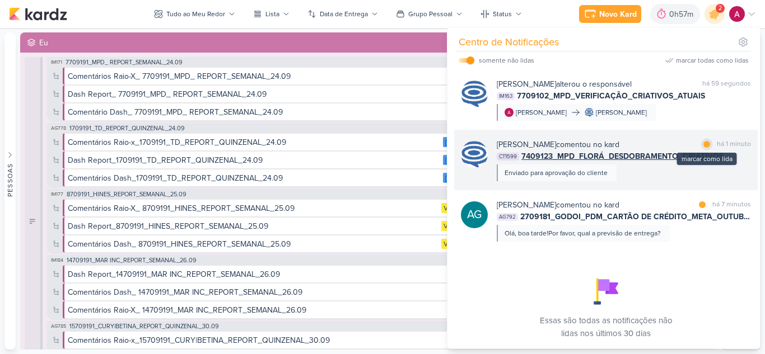
click at [707, 145] on div "marcar como lida" at bounding box center [706, 144] width 11 height 11
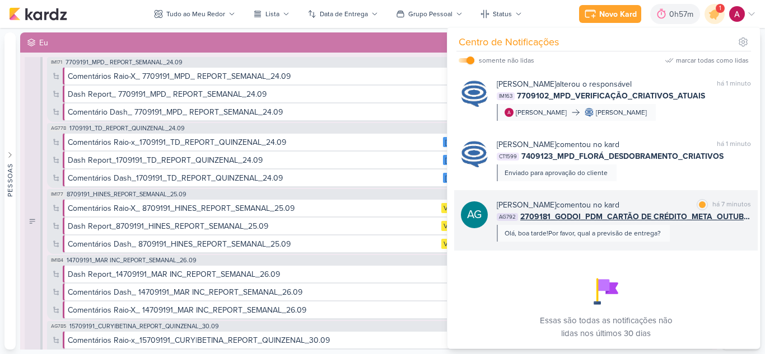
click at [686, 235] on div "Aline Gimenez Graciano comentou no kard marcar como lida há 7 minutos AG792 270…" at bounding box center [624, 220] width 254 height 43
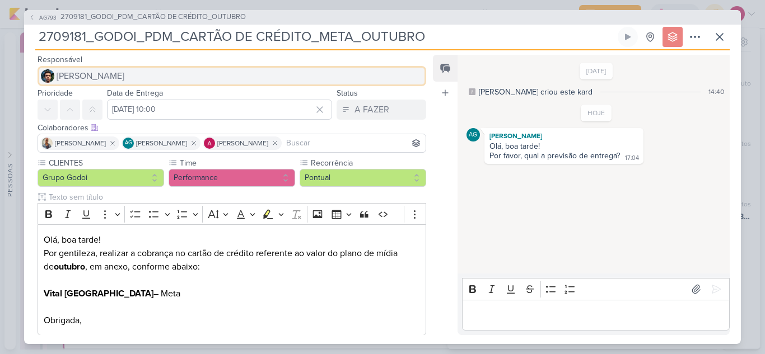
click at [82, 75] on span "Nelito Junior" at bounding box center [91, 75] width 68 height 13
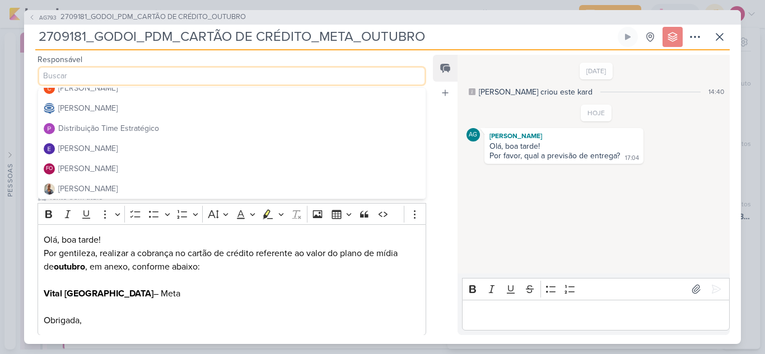
scroll to position [112, 0]
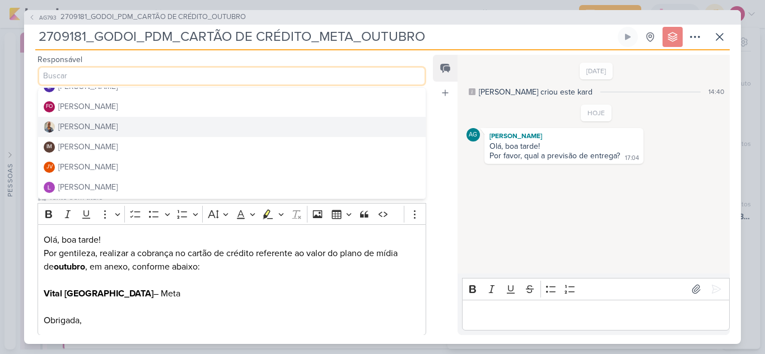
click at [110, 122] on button "[PERSON_NAME]" at bounding box center [231, 127] width 387 height 20
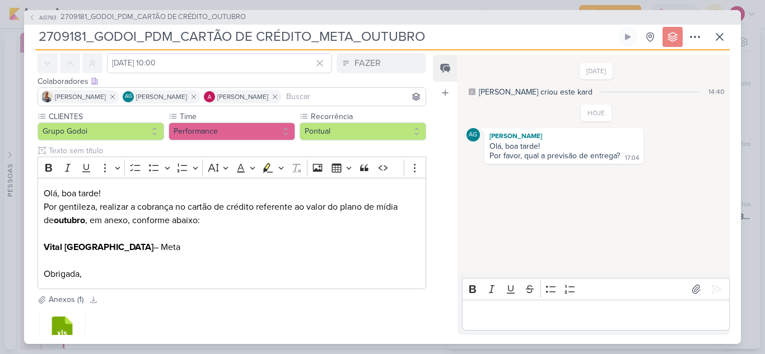
scroll to position [128, 0]
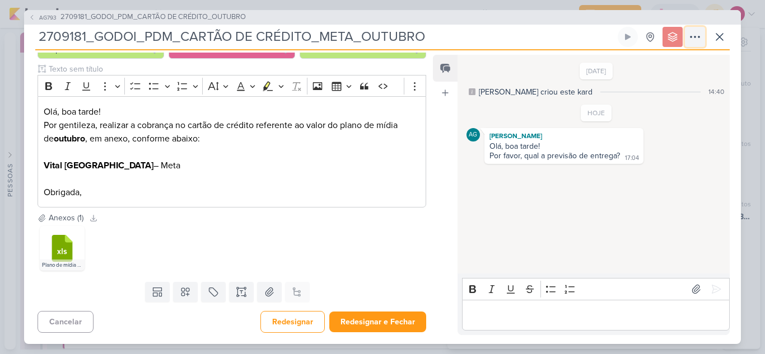
click at [696, 36] on icon at bounding box center [694, 36] width 13 height 13
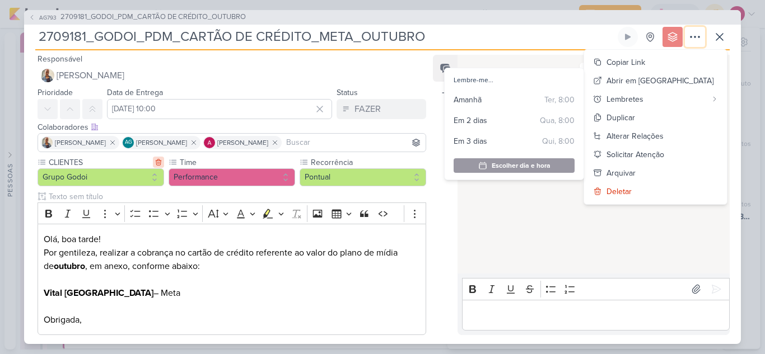
scroll to position [0, 0]
click at [93, 115] on button at bounding box center [92, 110] width 20 height 20
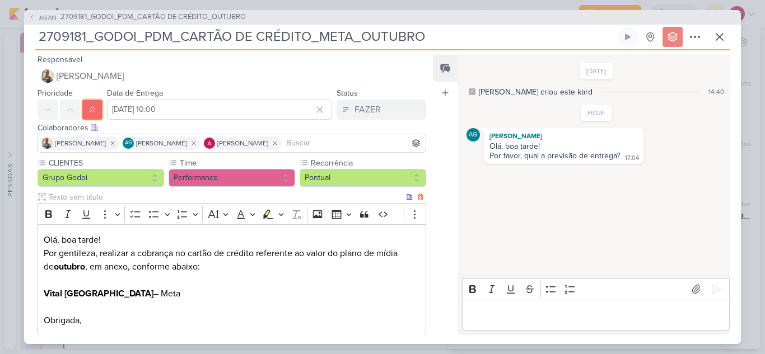
scroll to position [128, 0]
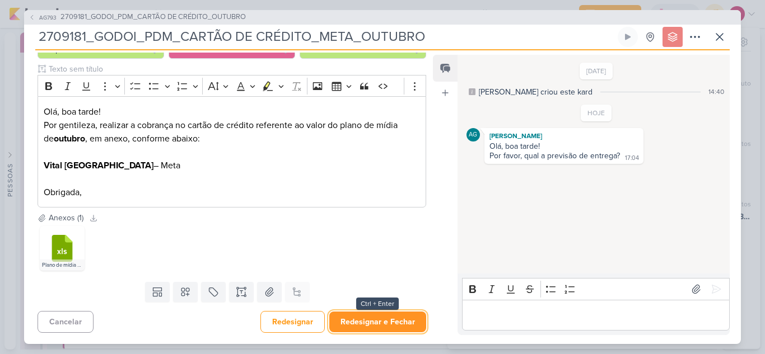
click at [385, 325] on button "Redesignar e Fechar" at bounding box center [377, 322] width 97 height 21
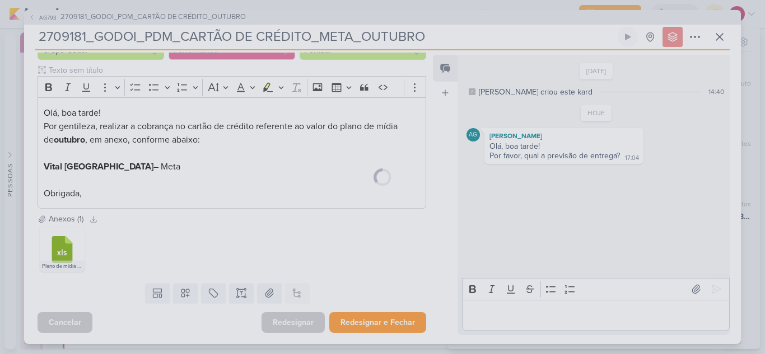
scroll to position [127, 0]
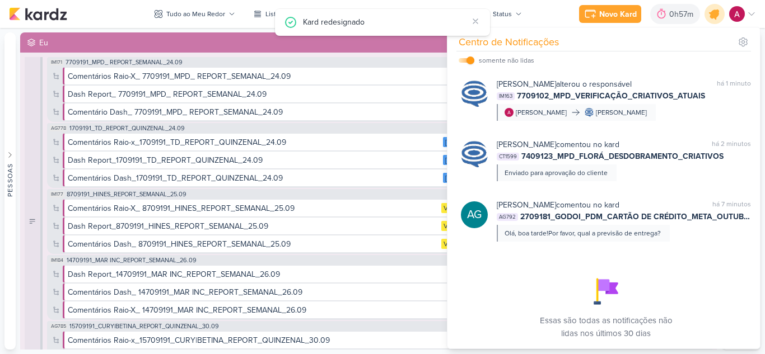
click at [716, 8] on icon at bounding box center [714, 13] width 19 height 19
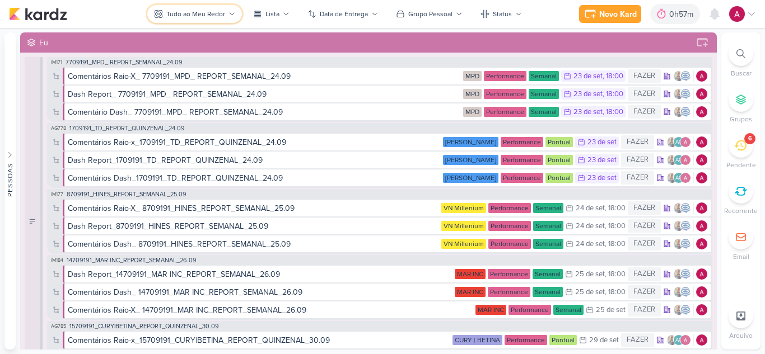
click at [188, 7] on button "Tudo ao Meu Redor" at bounding box center [194, 14] width 95 height 18
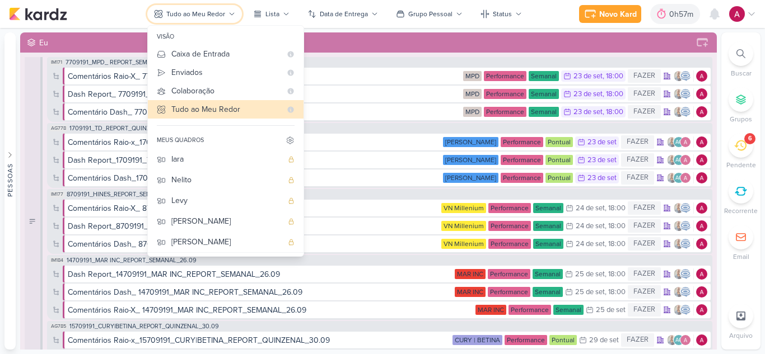
scroll to position [0, 0]
click at [209, 179] on div "Nelito" at bounding box center [226, 182] width 111 height 12
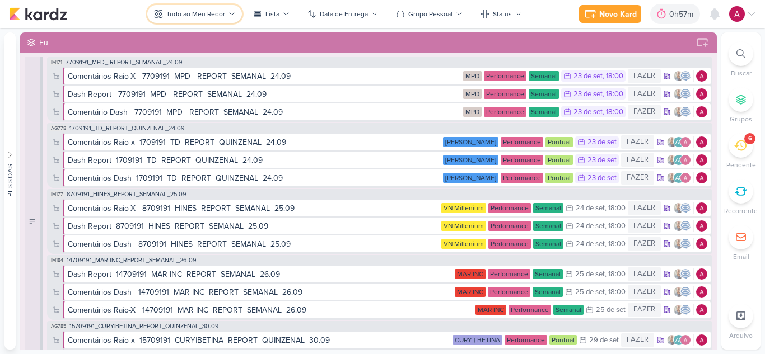
click at [209, 17] on div "Tudo ao Meu Redor" at bounding box center [195, 14] width 59 height 10
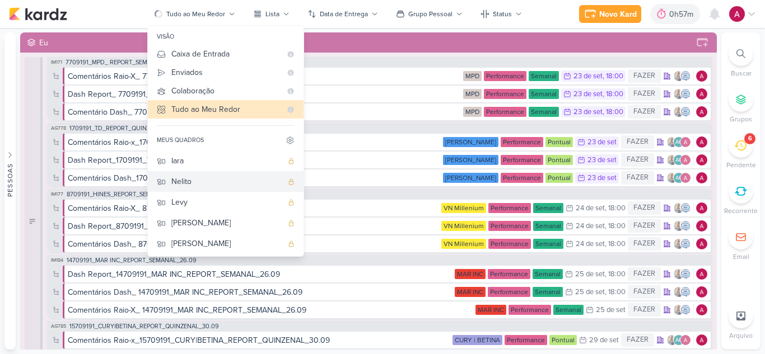
click at [184, 180] on div "Nelito" at bounding box center [226, 182] width 111 height 12
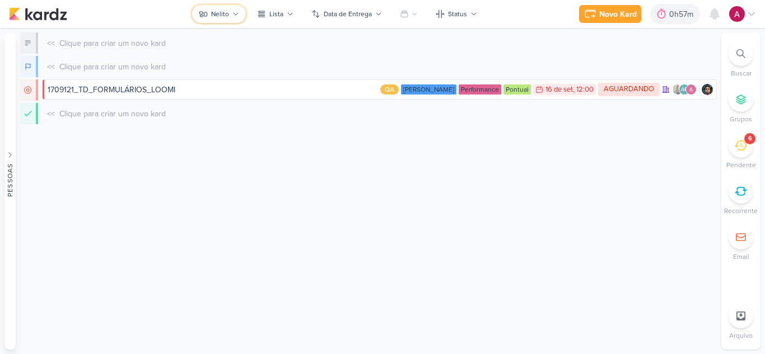
click at [224, 16] on div "Nelito" at bounding box center [220, 14] width 18 height 10
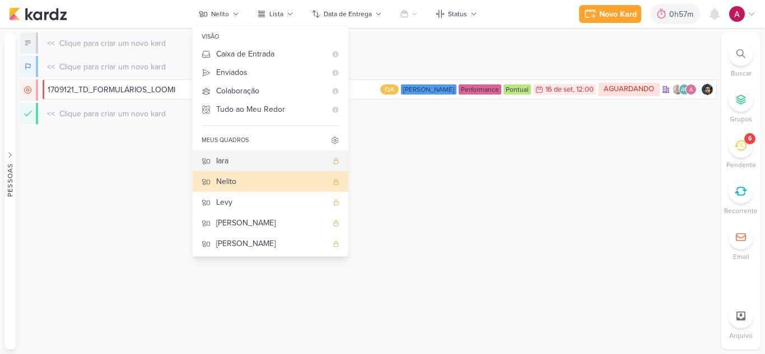
click at [242, 160] on div "Iara" at bounding box center [271, 161] width 111 height 12
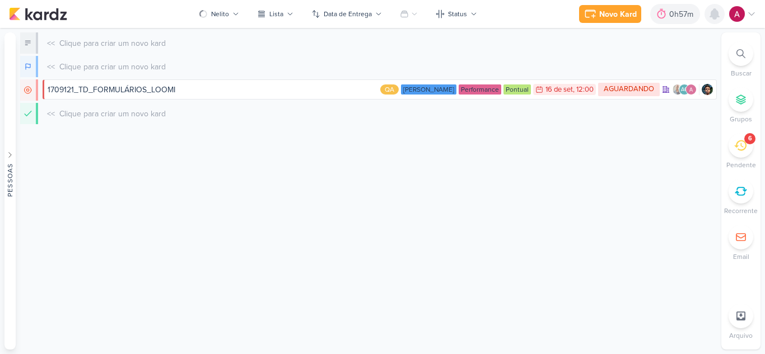
click at [712, 20] on icon at bounding box center [714, 13] width 13 height 13
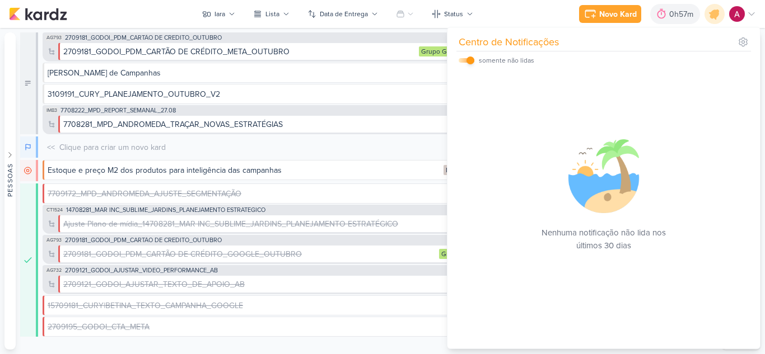
click at [467, 61] on input "checkbox" at bounding box center [470, 61] width 8 height 8
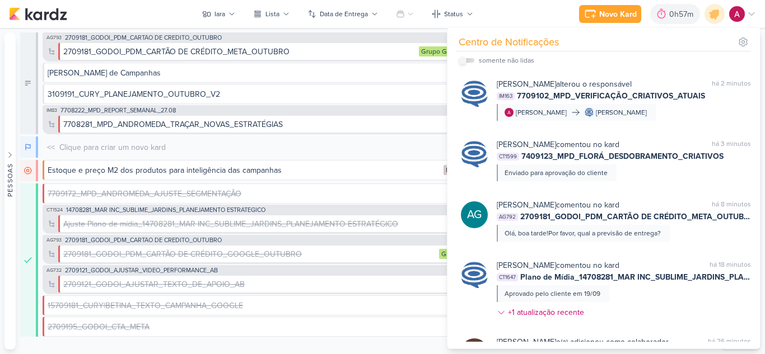
click at [461, 62] on input "checkbox" at bounding box center [463, 61] width 8 height 8
checkbox input "true"
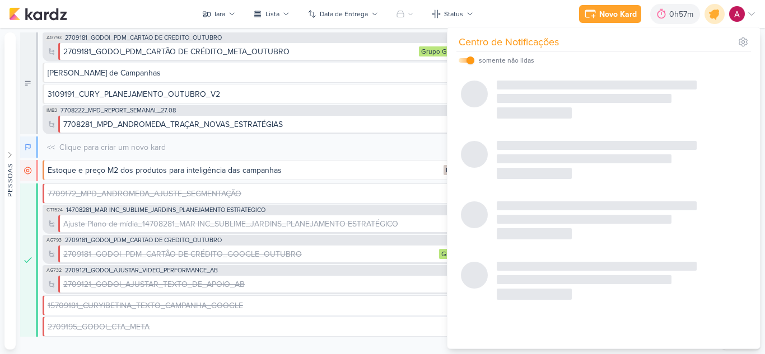
click at [718, 18] on icon at bounding box center [714, 13] width 19 height 19
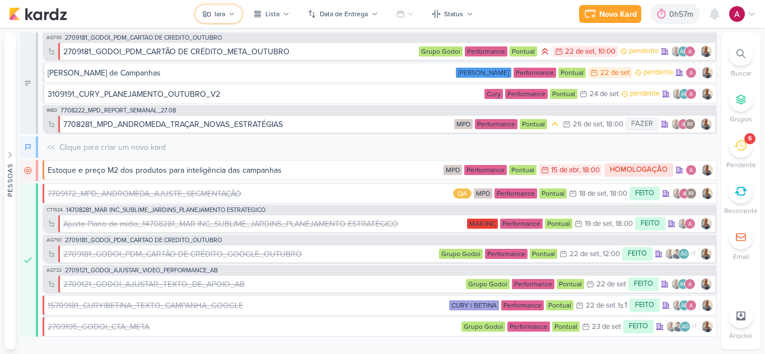
click at [225, 10] on div "Iara" at bounding box center [219, 14] width 11 height 10
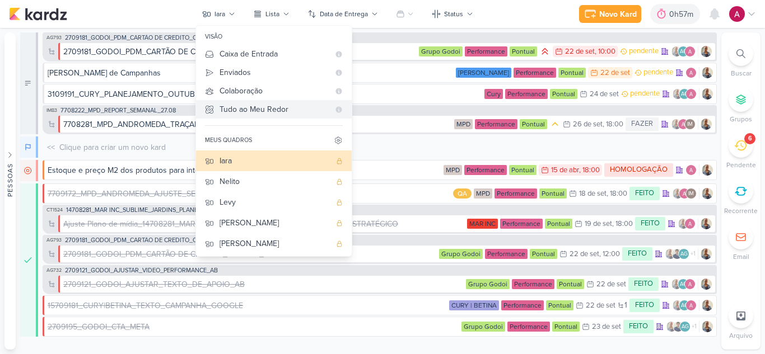
click at [269, 102] on Me-button "Tudo ao Meu Redor" at bounding box center [274, 109] width 156 height 18
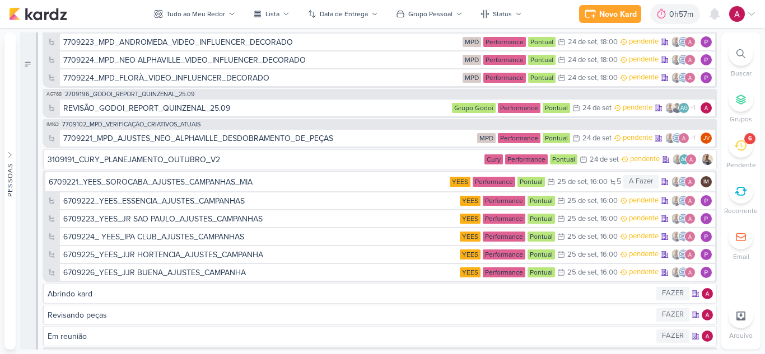
scroll to position [5655, 0]
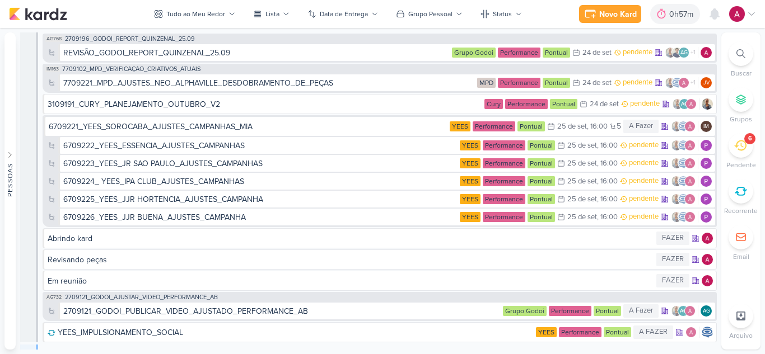
click at [740, 55] on icon at bounding box center [740, 53] width 9 height 9
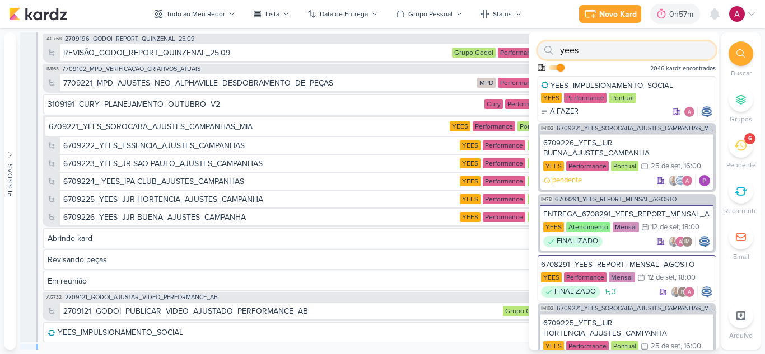
drag, startPoint x: 559, startPoint y: 49, endPoint x: 532, endPoint y: 49, distance: 26.9
click at [532, 49] on div "yees Como admin, ative para buscar em todos os kardz da organização 2046 kardz …" at bounding box center [624, 54] width 190 height 44
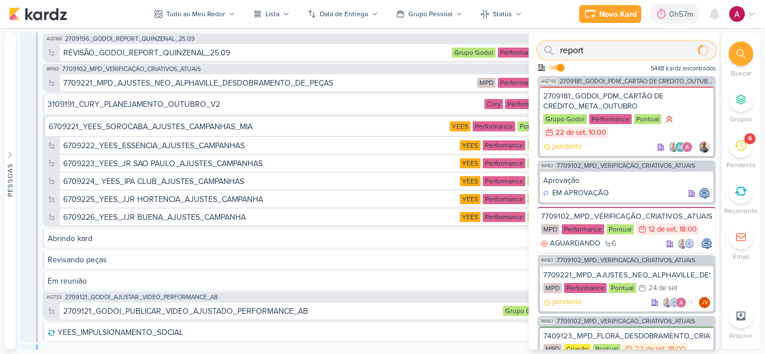
type input "report"
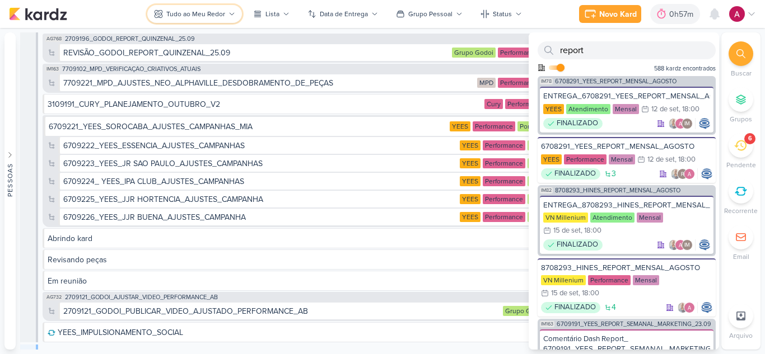
click at [189, 15] on div "Tudo ao Meu Redor" at bounding box center [195, 14] width 59 height 10
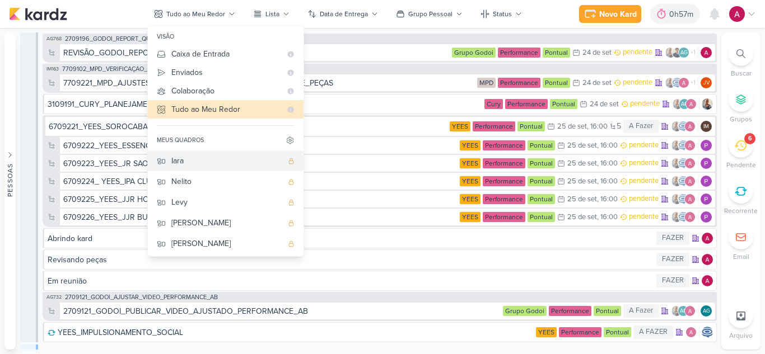
click at [208, 164] on div "Iara" at bounding box center [226, 161] width 111 height 12
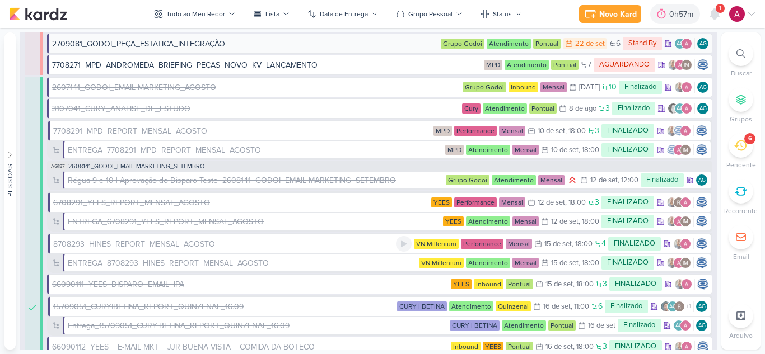
scroll to position [4367, 0]
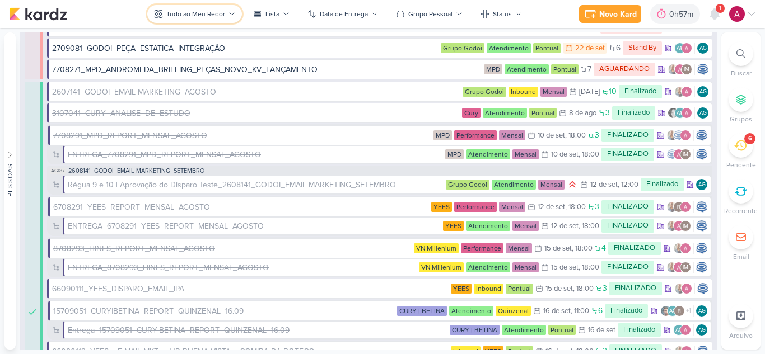
click at [209, 21] on button "Tudo ao Meu Redor" at bounding box center [194, 14] width 95 height 18
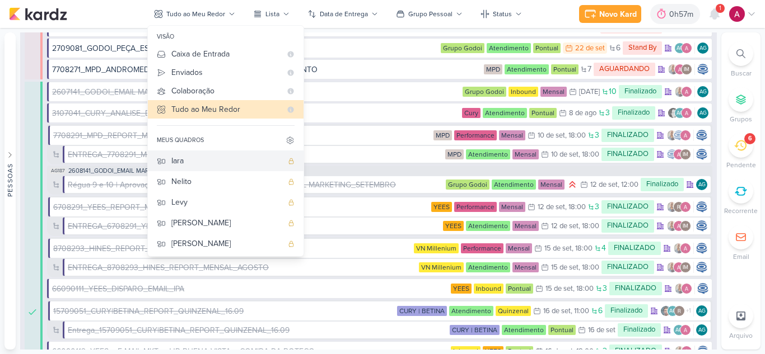
click at [188, 163] on div "Iara" at bounding box center [226, 161] width 111 height 12
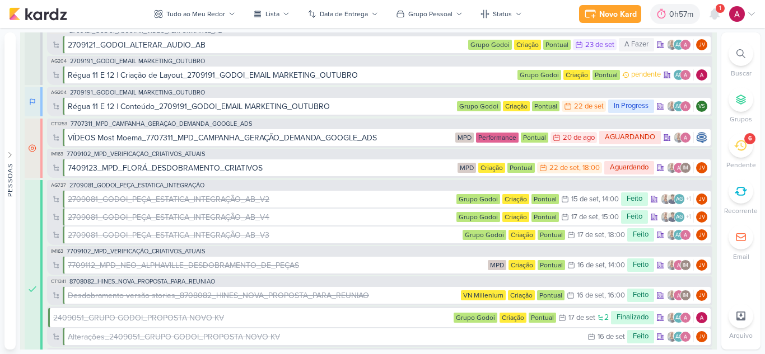
scroll to position [0, 0]
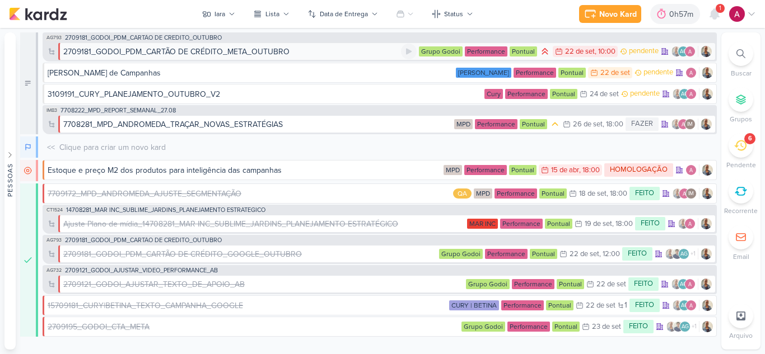
click at [246, 49] on div "2709181_GODOI_PDM_CARTÃO DE CRÉDITO_META_OUTUBRO" at bounding box center [176, 52] width 226 height 12
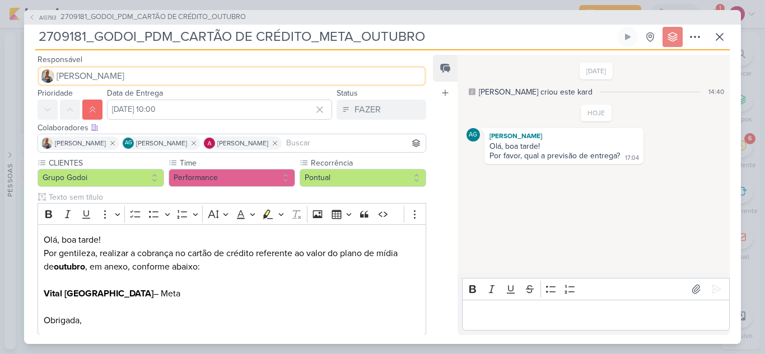
click at [66, 78] on span "[PERSON_NAME]" at bounding box center [91, 75] width 68 height 13
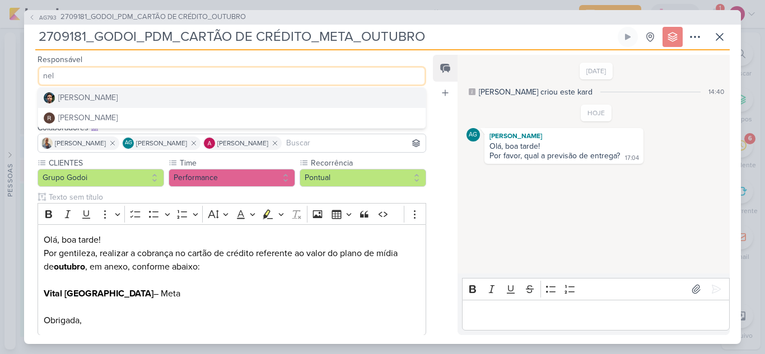
type input "nel"
click at [85, 96] on div "Nelito Junior" at bounding box center [87, 98] width 59 height 12
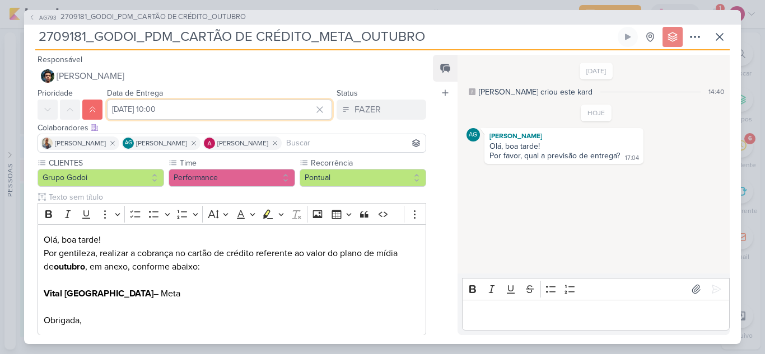
click at [153, 111] on input "22 de setembro de 2025 às 10:00" at bounding box center [219, 110] width 225 height 20
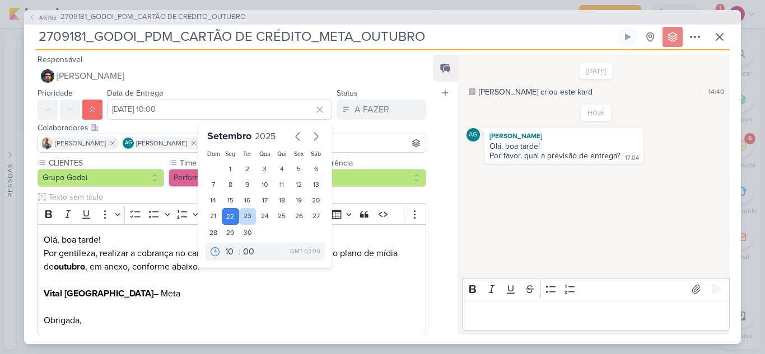
click at [246, 212] on div "23" at bounding box center [247, 216] width 17 height 17
type input "23 de setembro de 2025 às 10:00"
click at [354, 145] on input at bounding box center [353, 143] width 139 height 13
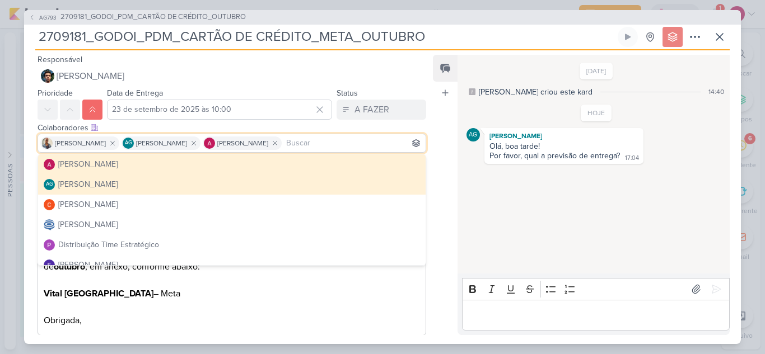
click at [354, 145] on input at bounding box center [353, 143] width 139 height 13
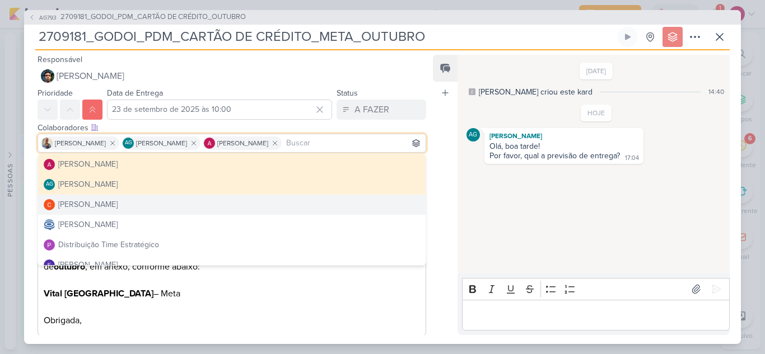
click at [447, 263] on div "Feed Atrelar email Solte o email para atrelar ao kard" at bounding box center [445, 195] width 25 height 280
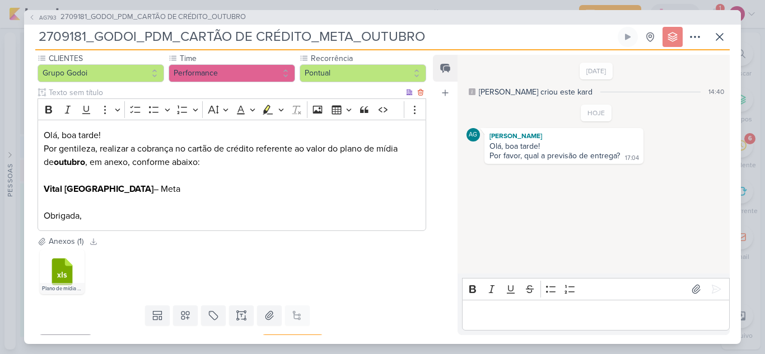
scroll to position [128, 0]
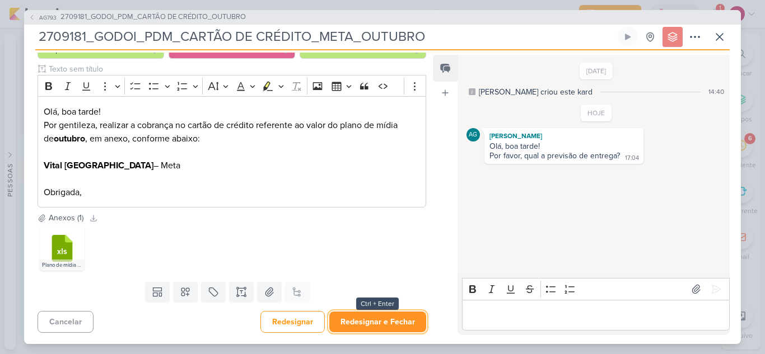
click at [365, 316] on button "Redesignar e Fechar" at bounding box center [377, 322] width 97 height 21
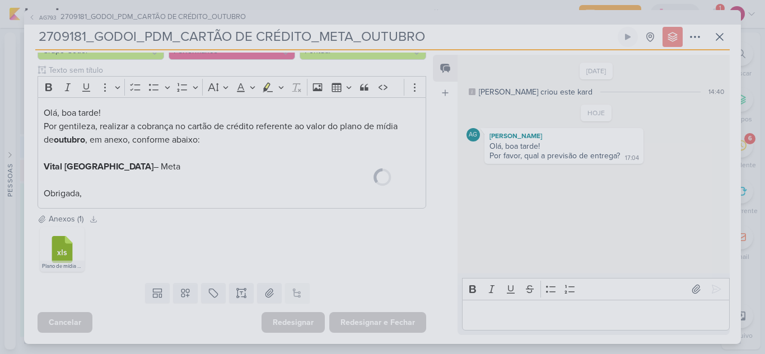
scroll to position [127, 0]
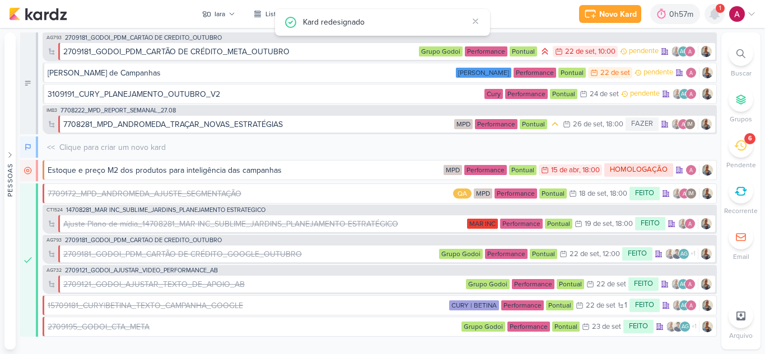
click at [714, 17] on icon at bounding box center [714, 14] width 9 height 10
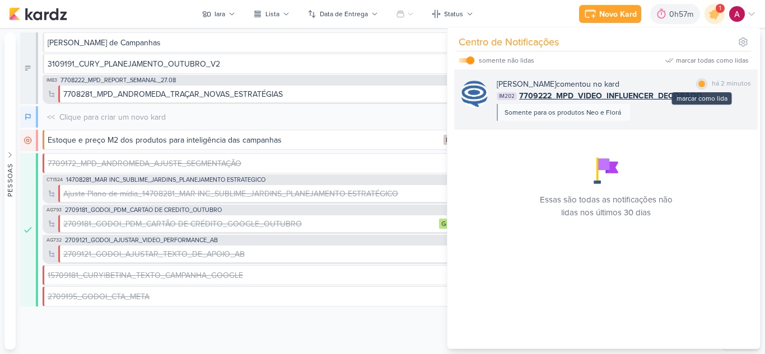
click at [696, 85] on div "marcar como lida" at bounding box center [701, 83] width 11 height 11
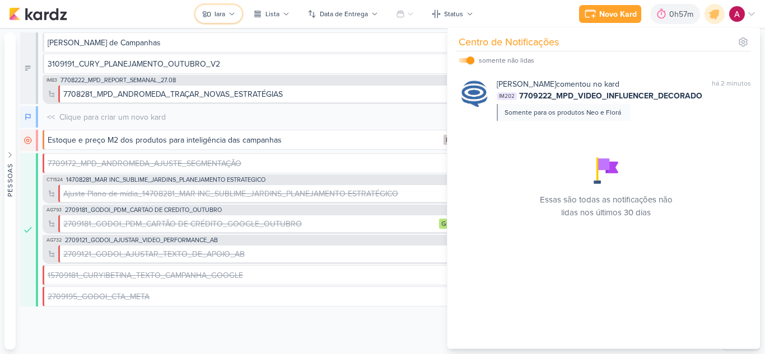
click at [227, 15] on button "Iara" at bounding box center [218, 14] width 46 height 18
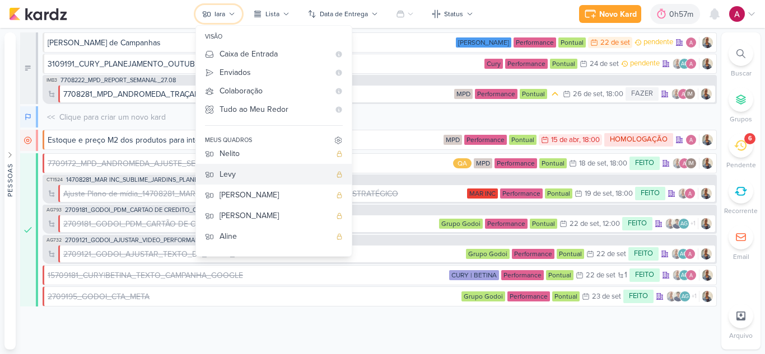
scroll to position [0, 0]
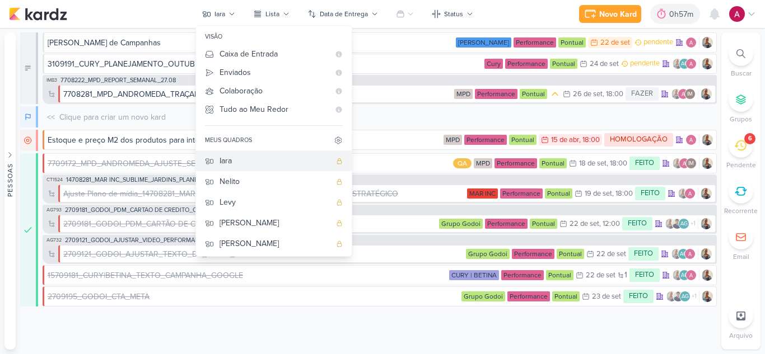
click at [227, 165] on div "Iara" at bounding box center [274, 161] width 111 height 12
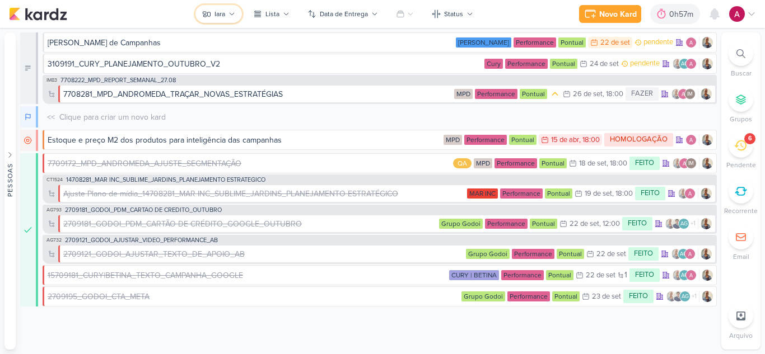
click at [227, 11] on button "Iara" at bounding box center [218, 14] width 46 height 18
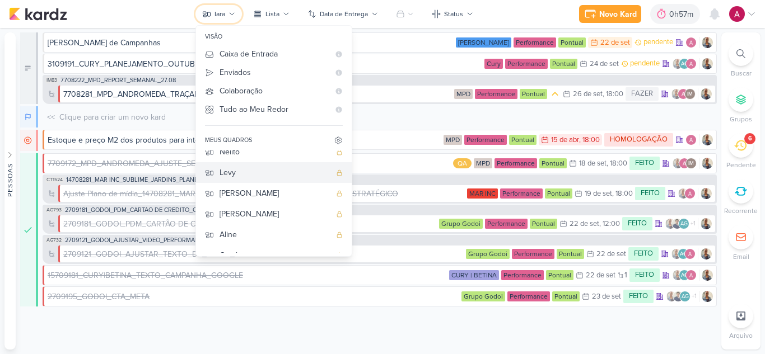
scroll to position [56, 0]
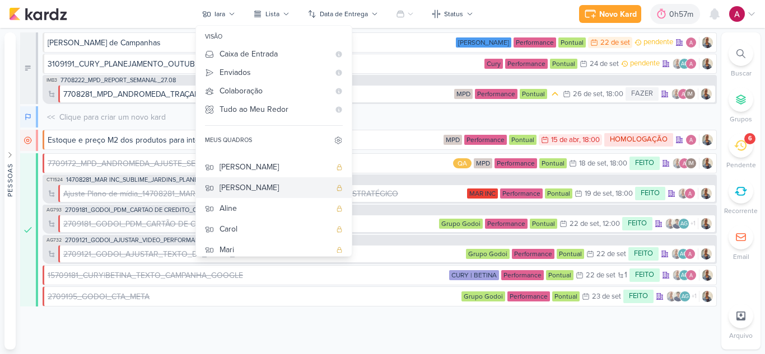
click at [246, 192] on div "Rafael" at bounding box center [274, 188] width 111 height 12
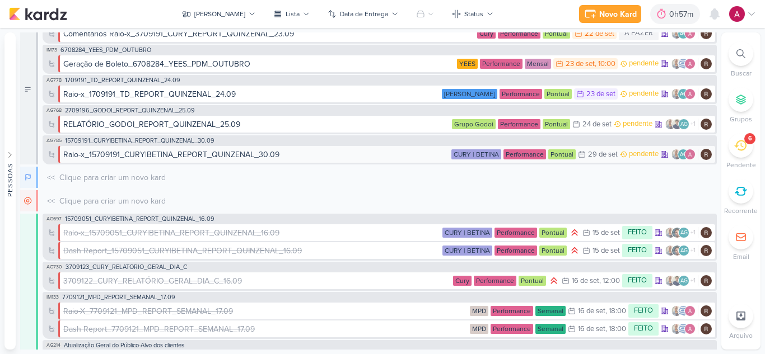
scroll to position [0, 0]
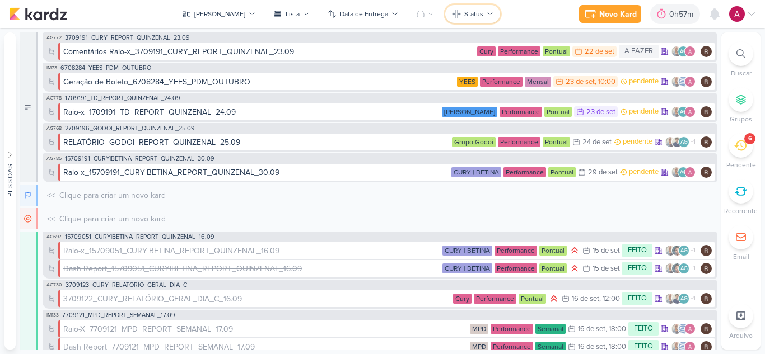
click at [464, 15] on div "Status" at bounding box center [473, 14] width 19 height 10
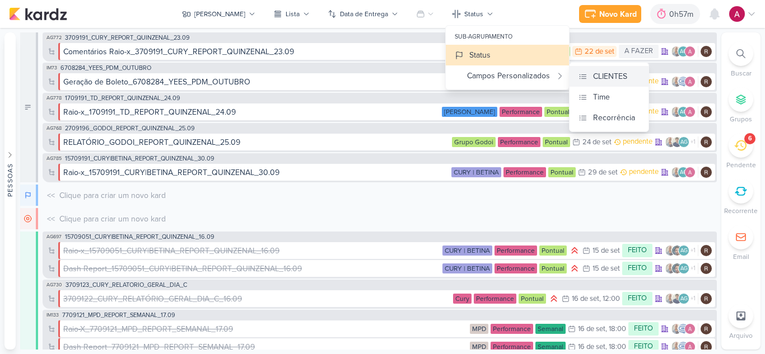
click at [593, 71] on div "CLIENTES" at bounding box center [610, 77] width 34 height 12
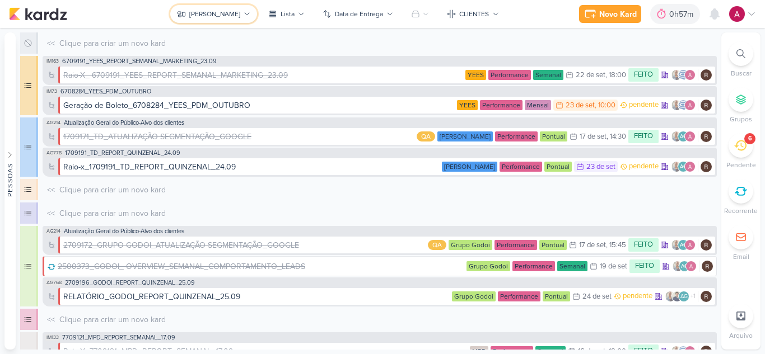
click at [235, 7] on button "Rafael" at bounding box center [213, 14] width 87 height 18
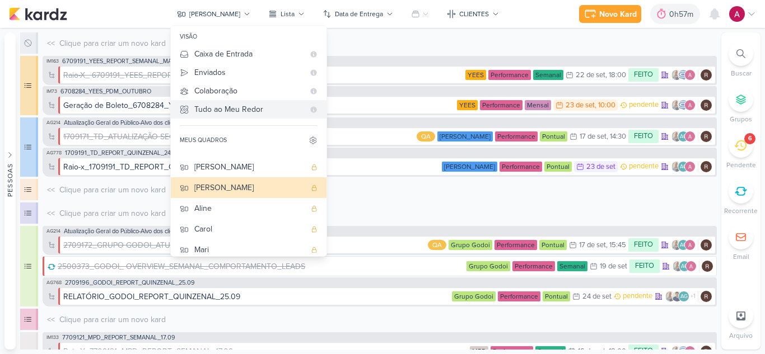
click at [254, 109] on div "Tudo ao Meu Redor" at bounding box center [249, 110] width 110 height 12
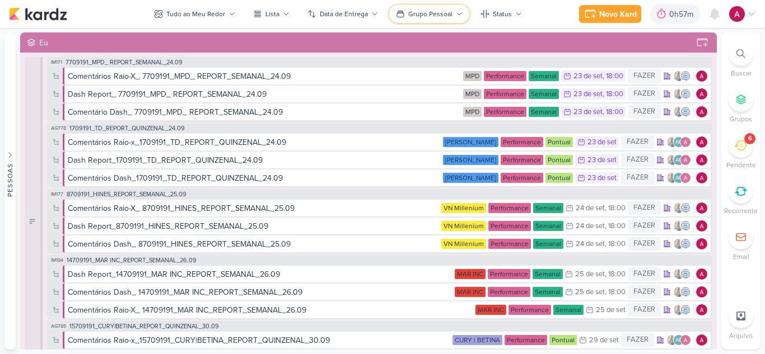
click at [399, 15] on icon at bounding box center [400, 14] width 9 height 9
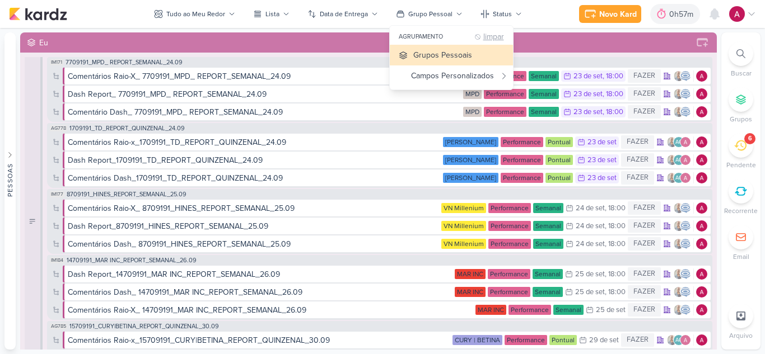
click at [493, 34] on div "limpar" at bounding box center [493, 37] width 21 height 8
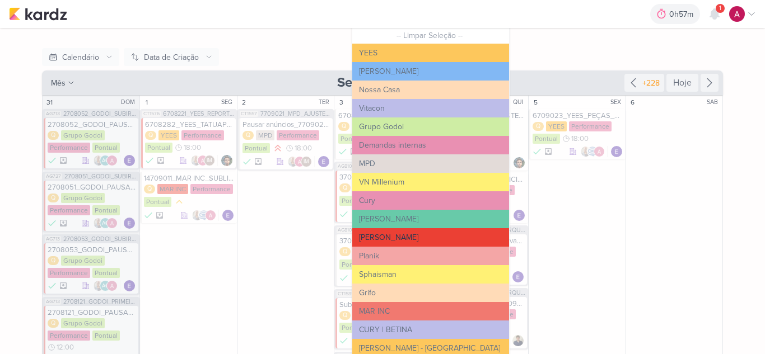
scroll to position [112, 0]
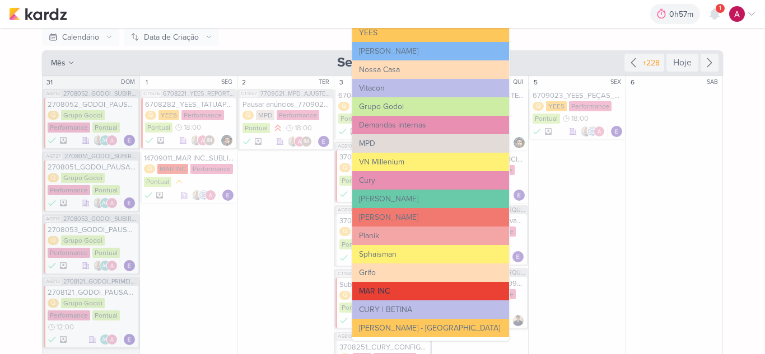
click at [386, 287] on button "MAR INC" at bounding box center [430, 291] width 157 height 18
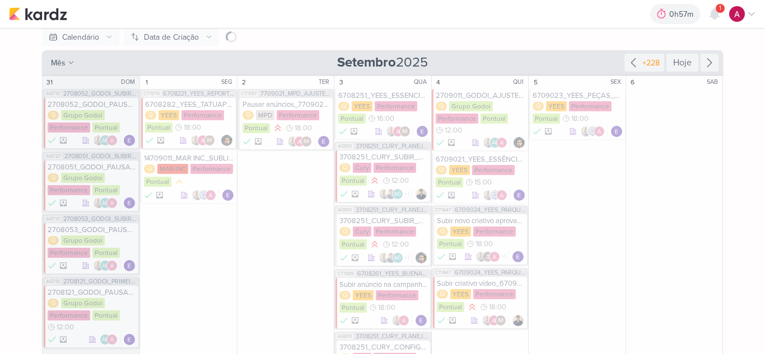
scroll to position [88, 0]
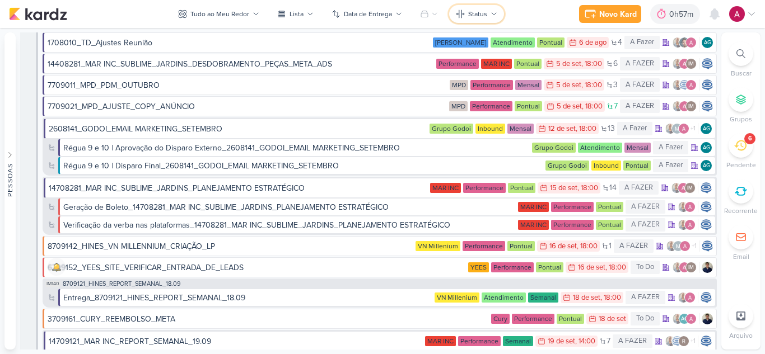
click at [487, 8] on button "Status" at bounding box center [476, 14] width 55 height 18
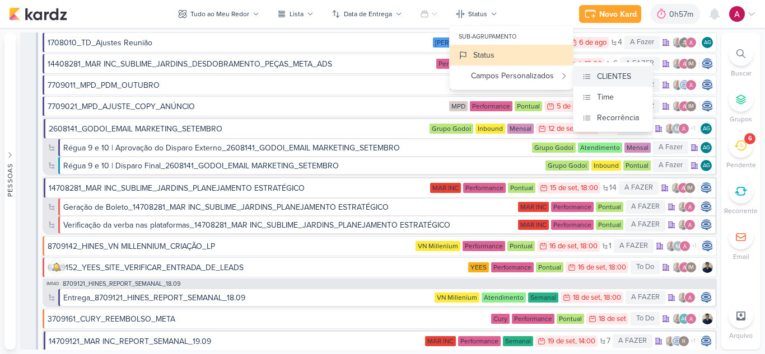
click at [600, 74] on div "CLIENTES" at bounding box center [614, 77] width 34 height 12
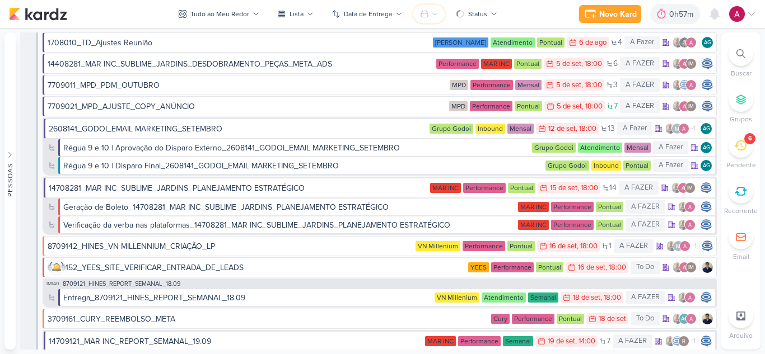
click at [429, 15] on button at bounding box center [428, 14] width 31 height 18
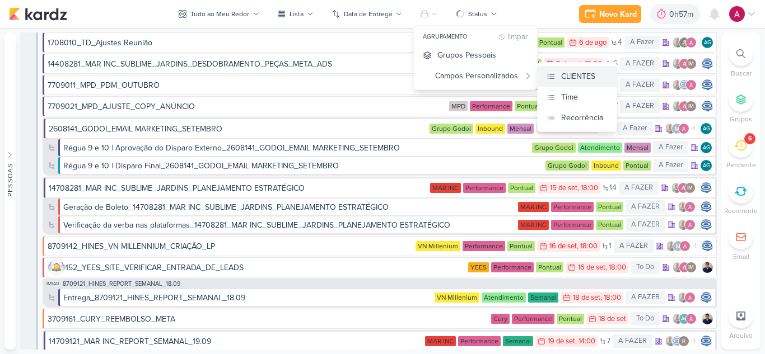
click at [564, 74] on div "CLIENTES" at bounding box center [578, 77] width 34 height 12
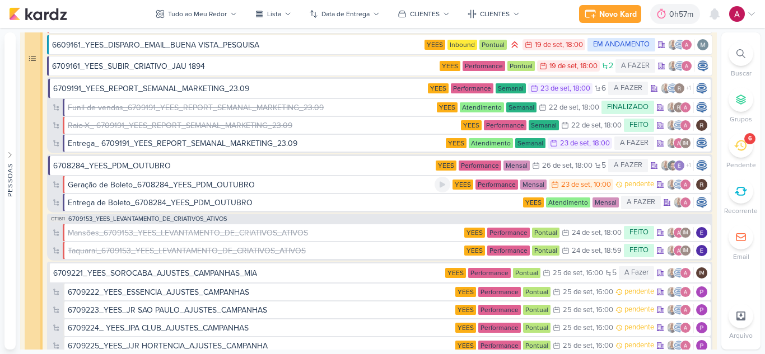
scroll to position [224, 0]
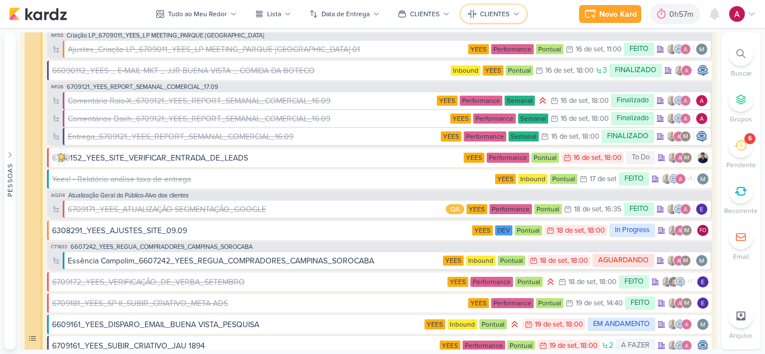
click at [483, 15] on div "CLIENTES" at bounding box center [495, 14] width 30 height 10
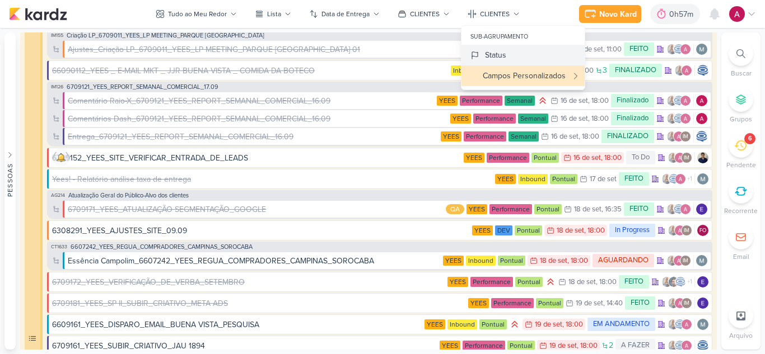
click at [492, 57] on div "Status" at bounding box center [495, 55] width 21 height 12
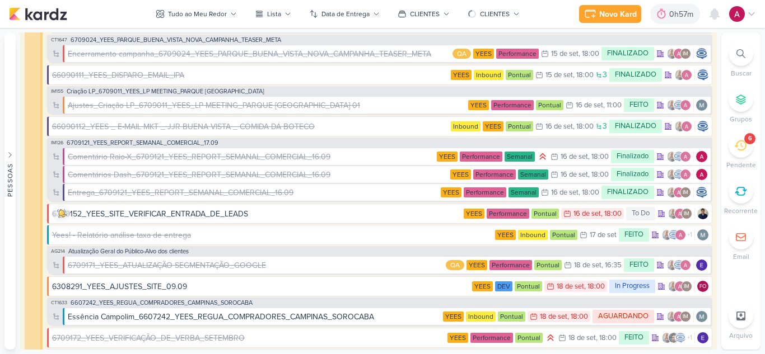
scroll to position [0, 0]
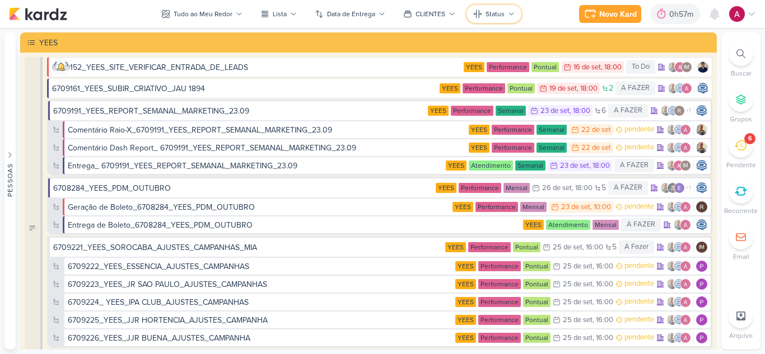
click at [483, 16] on button "Status" at bounding box center [493, 14] width 55 height 18
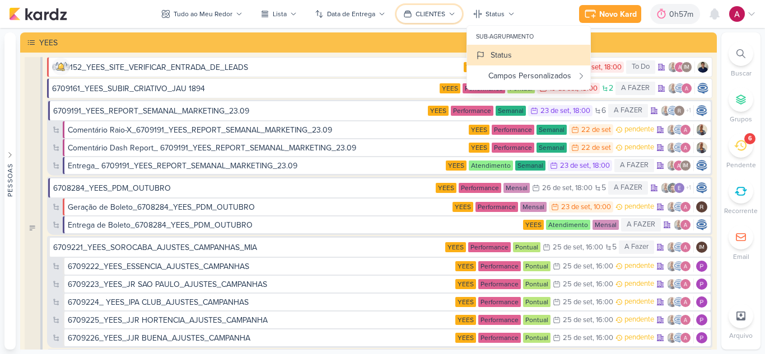
click at [437, 10] on div "CLIENTES" at bounding box center [430, 14] width 30 height 10
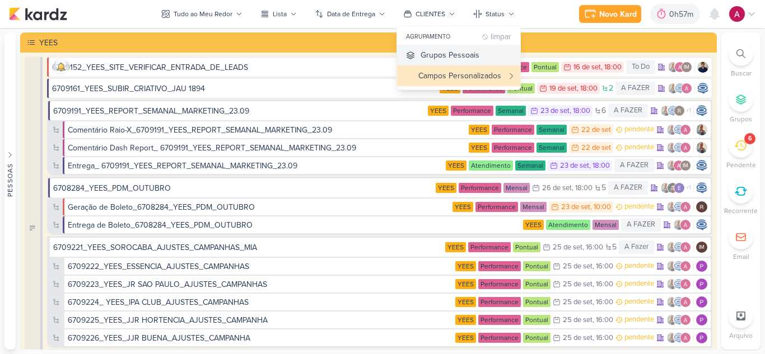
click at [429, 57] on div "Grupos Pessoais" at bounding box center [449, 55] width 59 height 12
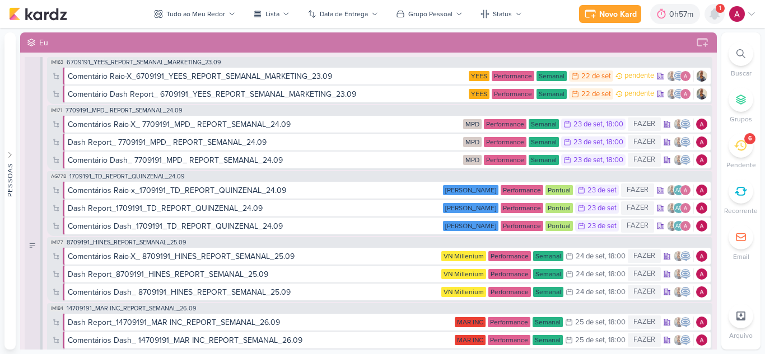
click at [716, 15] on icon at bounding box center [714, 14] width 9 height 10
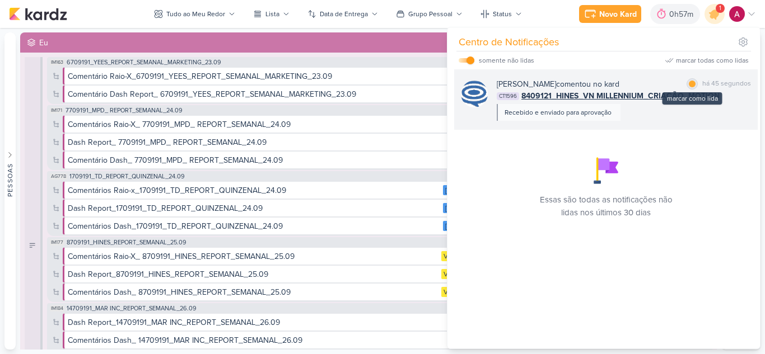
click at [689, 81] on div at bounding box center [692, 84] width 7 height 7
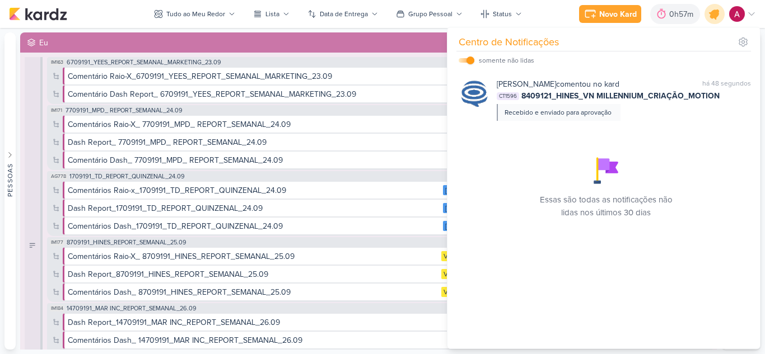
click at [710, 16] on icon at bounding box center [714, 13] width 13 height 13
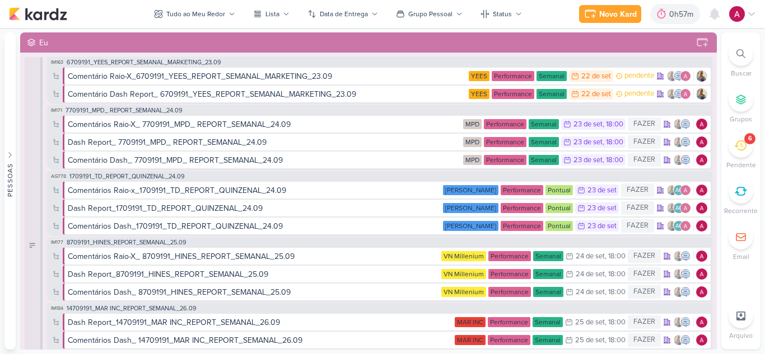
drag, startPoint x: 697, startPoint y: 12, endPoint x: 101, endPoint y: 13, distance: 596.3
click at [101, 13] on div "Novo Kard Ctrl + k 0h57m Sessão desligada... Hoje 0h57m Semana 0h57m Mês 10h32m" at bounding box center [382, 14] width 747 height 28
click at [738, 52] on icon at bounding box center [740, 53] width 9 height 9
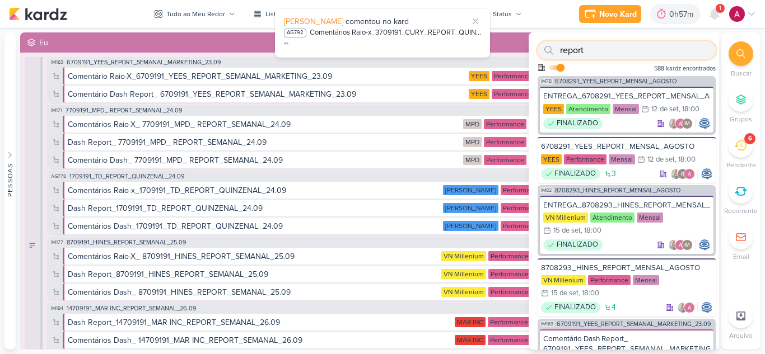
paste input "Desdobramento_peças ativas_ 8708082_HINES_NOVA_PROPOSTA_PARA_REUNIAO"
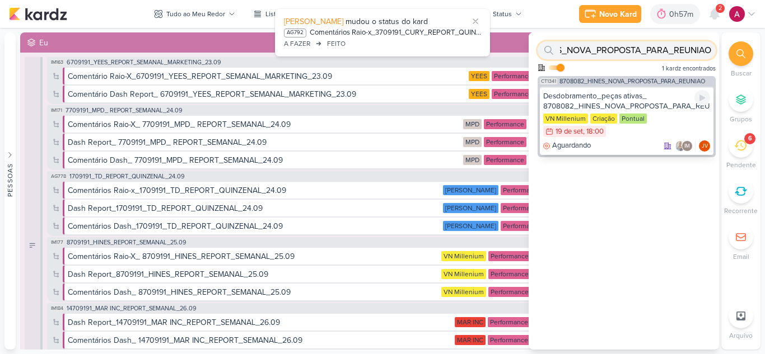
type input "Desdobramento_peças ativas_ 8708082_HINES_NOVA_PROPOSTA_PARA_REUNIAO"
click at [642, 99] on div "Desdobramento_peças ativas_ 8708082_HINES_NOVA_PROPOSTA_PARA_REUNIAO" at bounding box center [626, 101] width 167 height 20
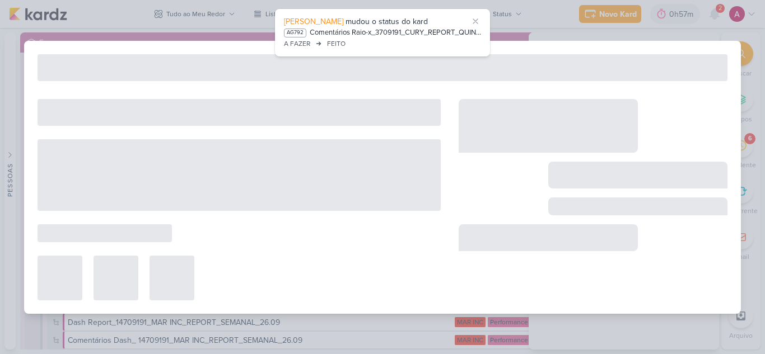
type input "Desdobramento_peças ativas_ 8708082_HINES_NOVA_PROPOSTA_PARA_REUNIAO"
type input "19 de setembro de 2025 às 18:00"
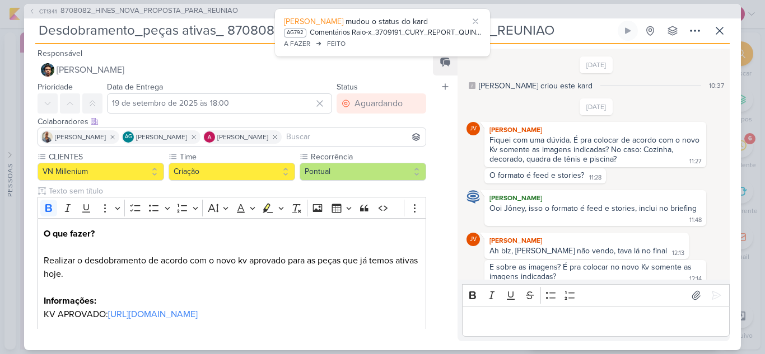
scroll to position [127, 0]
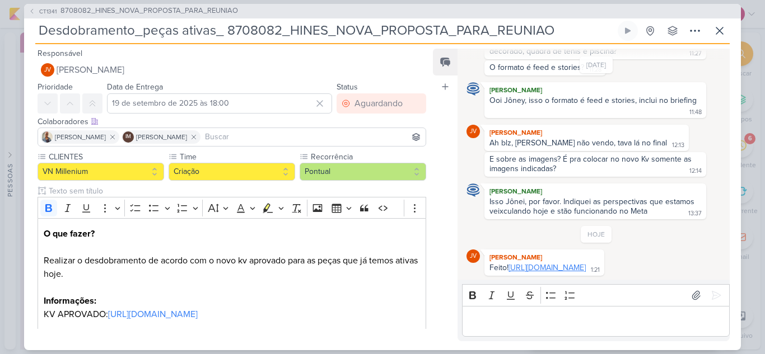
click at [523, 263] on link "https://drive.google.com/drive/folders/1CSYKcmUYLua4L-VViDKjUhjfN6QqntwR?usp=sh…" at bounding box center [546, 268] width 77 height 10
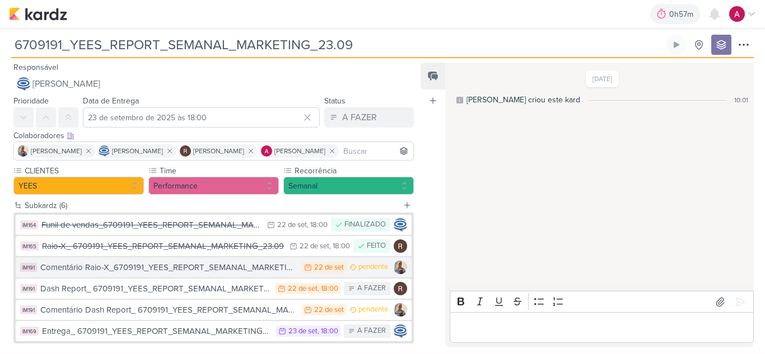
click at [220, 273] on div "Comentário Raio-X_6709191_YEES_REPORT_SEMANAL_MARKETING_23.09" at bounding box center [168, 267] width 256 height 13
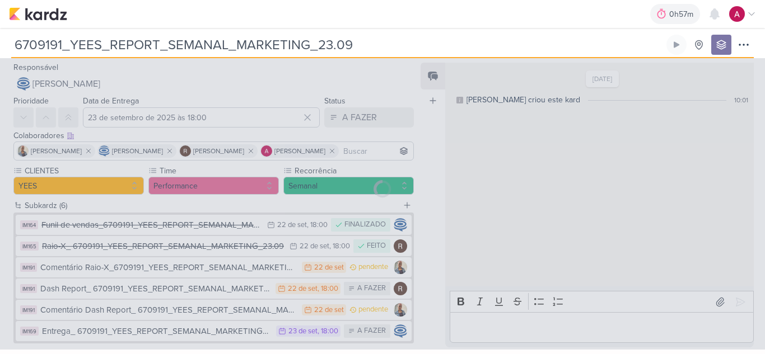
type input "Comentário Raio-X_6709191_YEES_REPORT_SEMANAL_MARKETING_23.09"
type input "22 de setembro de 2025 às 23:59"
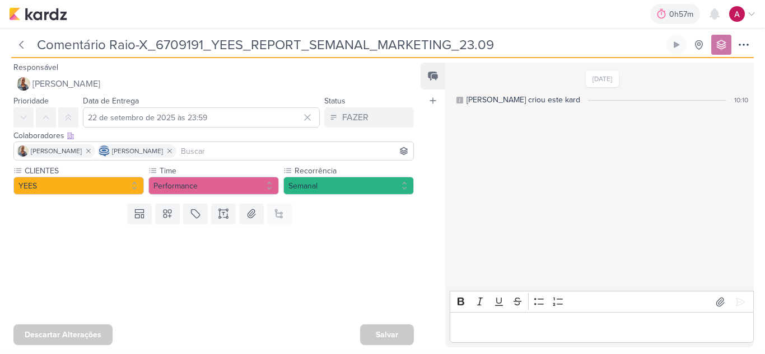
click at [254, 149] on input at bounding box center [295, 150] width 232 height 13
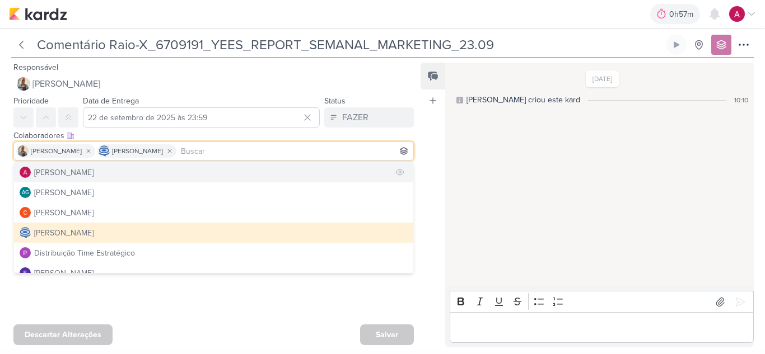
click at [113, 170] on button "[PERSON_NAME]" at bounding box center [213, 172] width 399 height 20
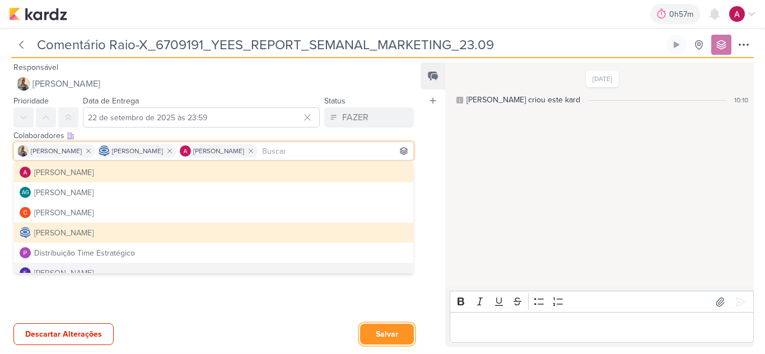
click at [378, 325] on button "Salvar" at bounding box center [387, 334] width 54 height 21
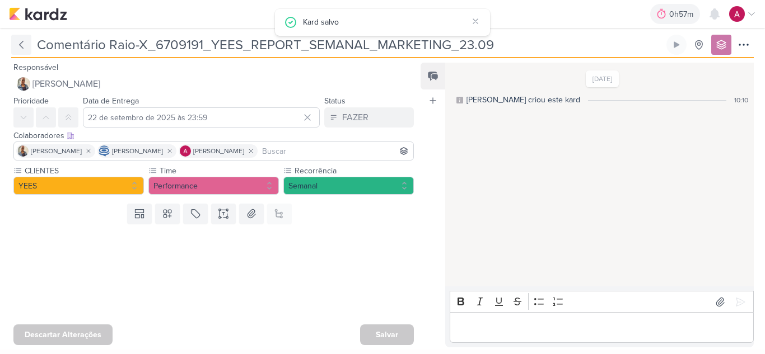
click at [18, 43] on icon at bounding box center [21, 44] width 11 height 11
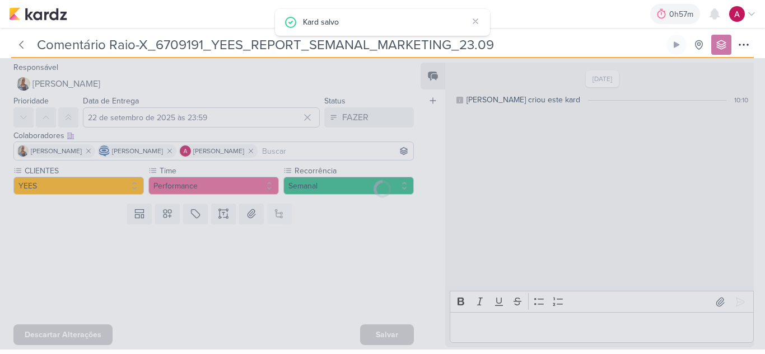
type input "6709191_YEES_REPORT_SEMANAL_MARKETING_23.09"
type input "23 de setembro de 2025 às 18:00"
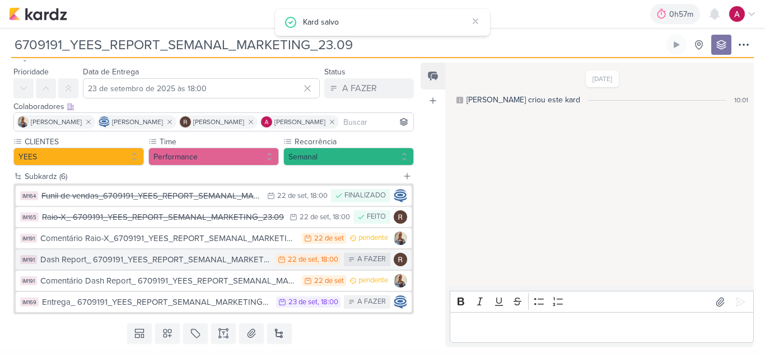
scroll to position [57, 0]
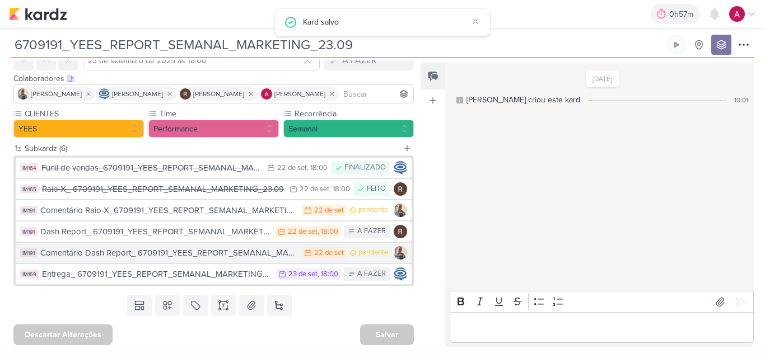
click at [253, 256] on div "Comentário Dash Report_ 6709191_YEES_REPORT_SEMANAL_MARKETING_23.09" at bounding box center [168, 253] width 256 height 13
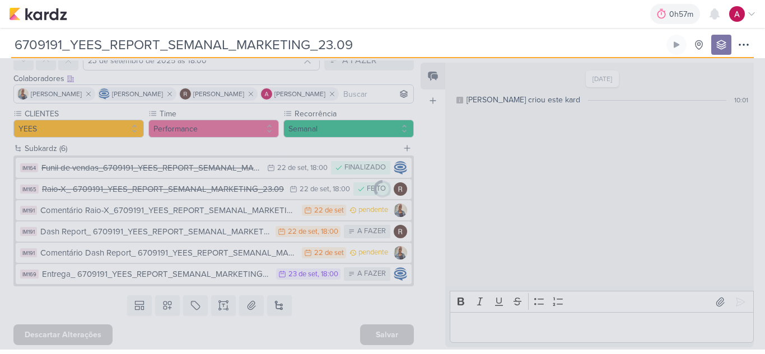
type input "Comentário Dash Report_ 6709191_YEES_REPORT_SEMANAL_MARKETING_23.09"
type input "22 de setembro de 2025 às 23:59"
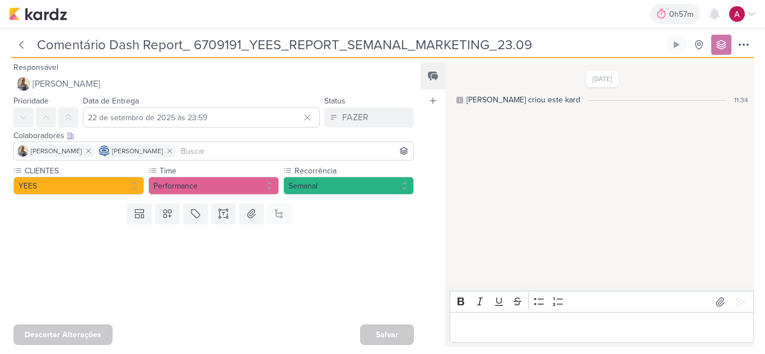
click at [317, 151] on input at bounding box center [295, 150] width 232 height 13
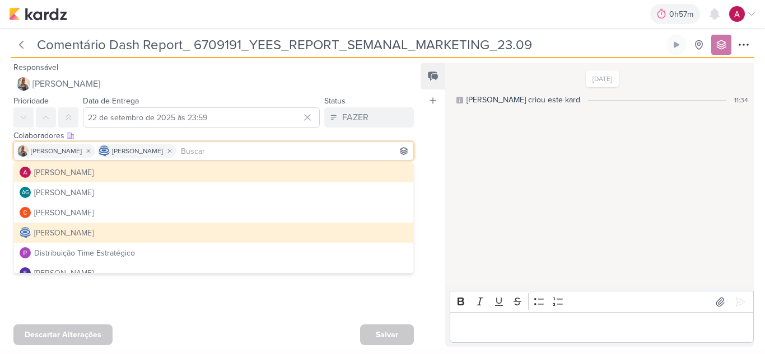
click at [172, 175] on button "[PERSON_NAME]" at bounding box center [213, 172] width 399 height 20
click at [155, 172] on button "[PERSON_NAME]" at bounding box center [213, 172] width 399 height 20
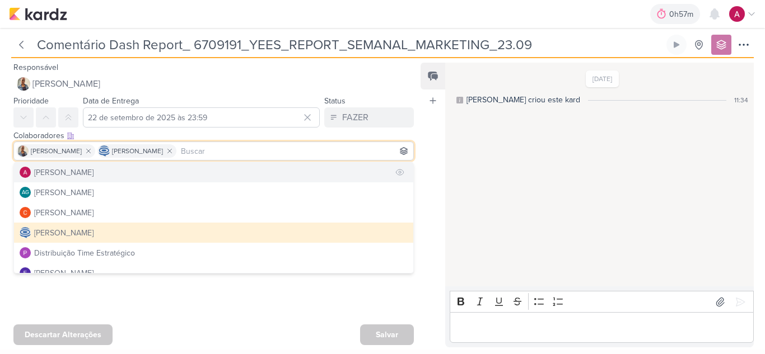
click at [96, 166] on button "[PERSON_NAME]" at bounding box center [213, 172] width 399 height 20
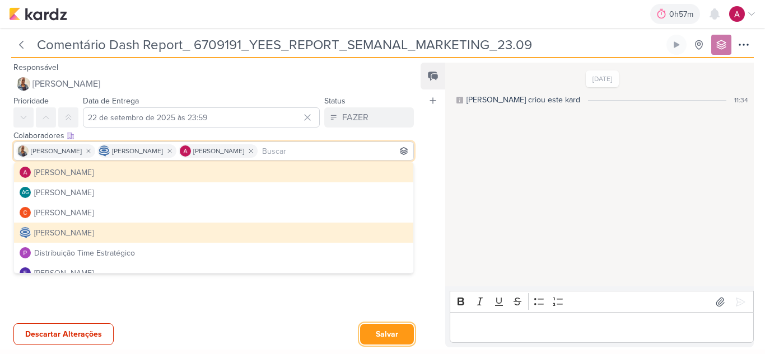
click at [378, 333] on button "Salvar" at bounding box center [387, 334] width 54 height 21
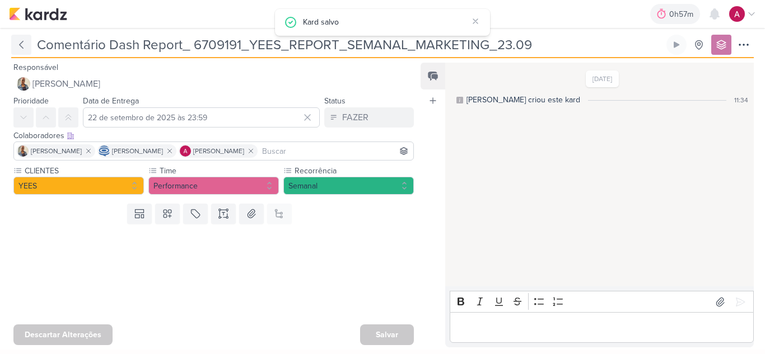
click at [19, 42] on icon at bounding box center [21, 44] width 11 height 11
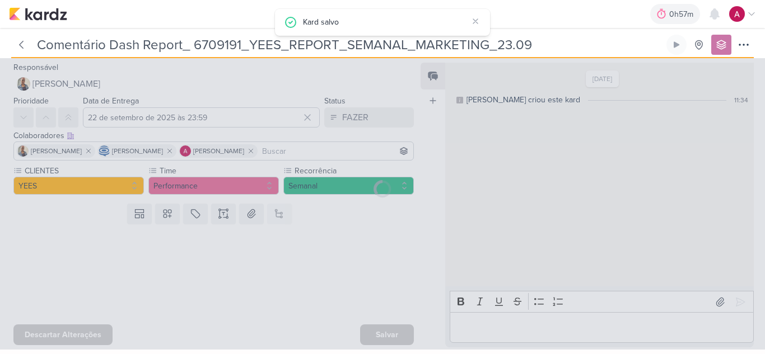
type input "6709191_YEES_REPORT_SEMANAL_MARKETING_23.09"
type input "23 de setembro de 2025 às 18:00"
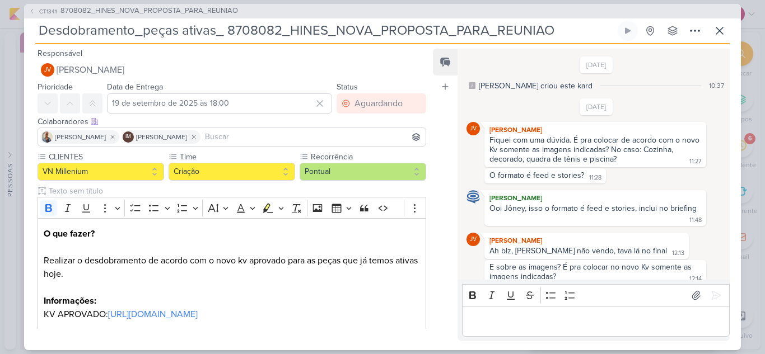
scroll to position [127, 0]
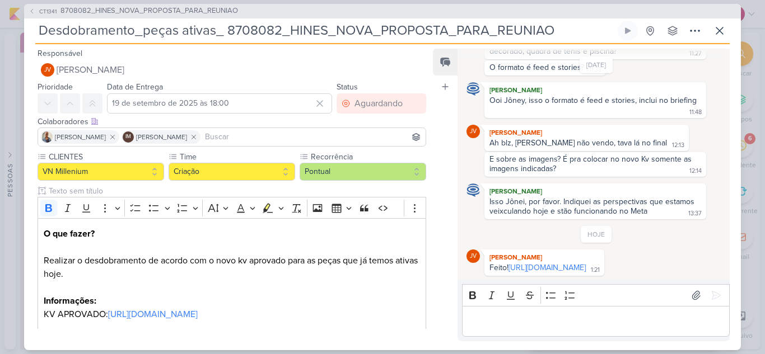
click at [492, 312] on div "Editor editing area: main" at bounding box center [596, 321] width 268 height 31
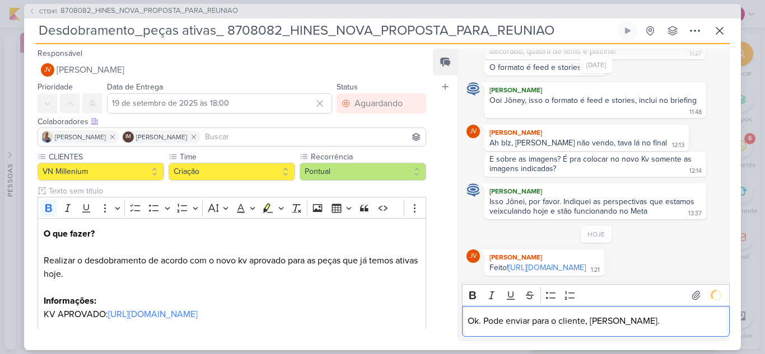
scroll to position [149, 0]
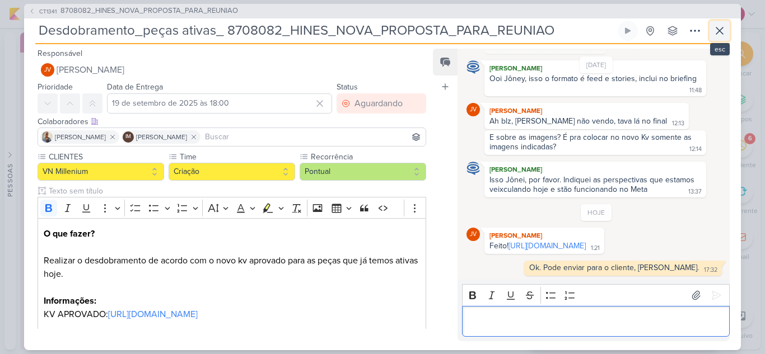
click at [726, 32] on button at bounding box center [719, 31] width 20 height 20
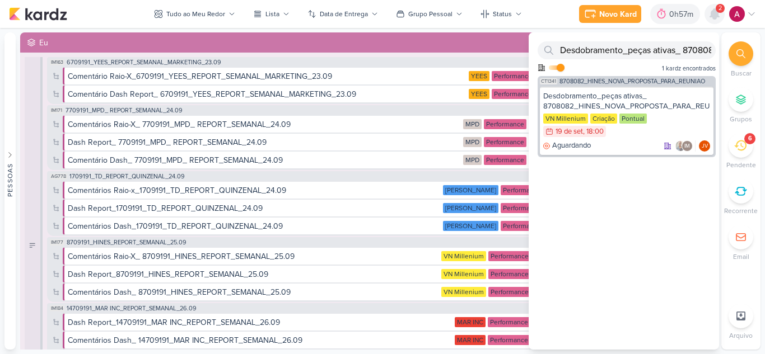
click at [716, 12] on icon at bounding box center [714, 14] width 9 height 10
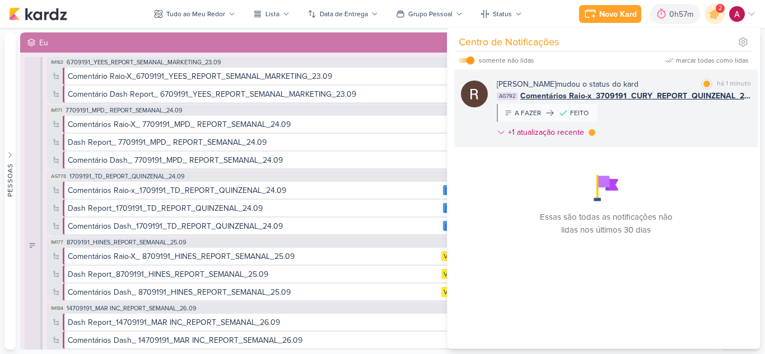
click at [693, 115] on div "[PERSON_NAME] mudou o status do kard marcar como lida há 1 minuto AG792 Comentá…" at bounding box center [624, 110] width 254 height 64
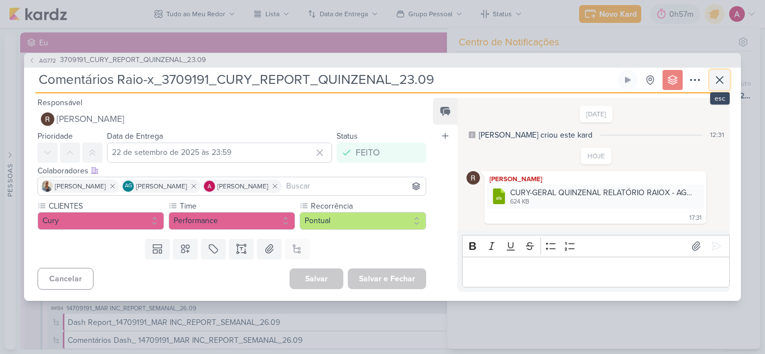
click at [713, 79] on icon at bounding box center [719, 79] width 13 height 13
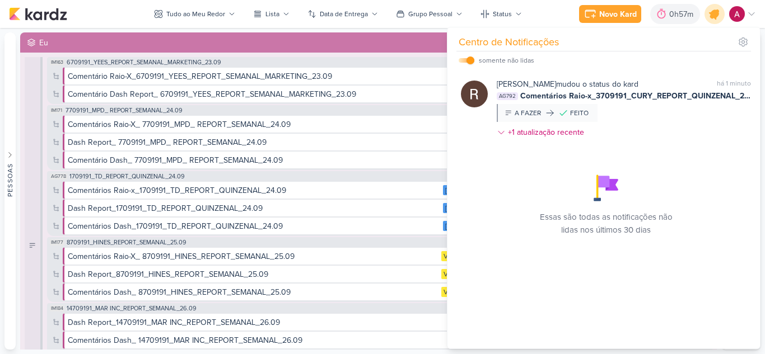
click at [714, 16] on icon at bounding box center [714, 13] width 13 height 13
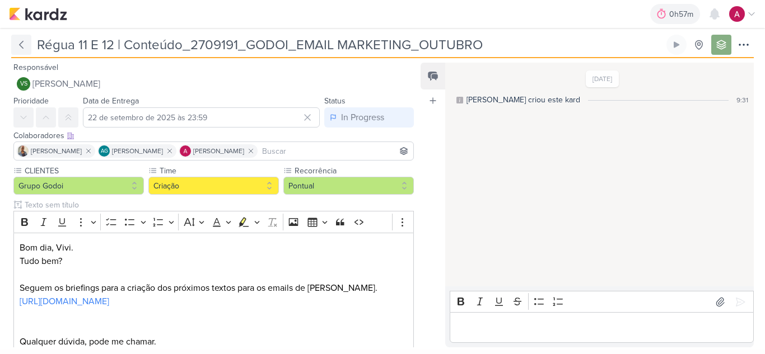
click at [25, 43] on icon at bounding box center [21, 44] width 11 height 11
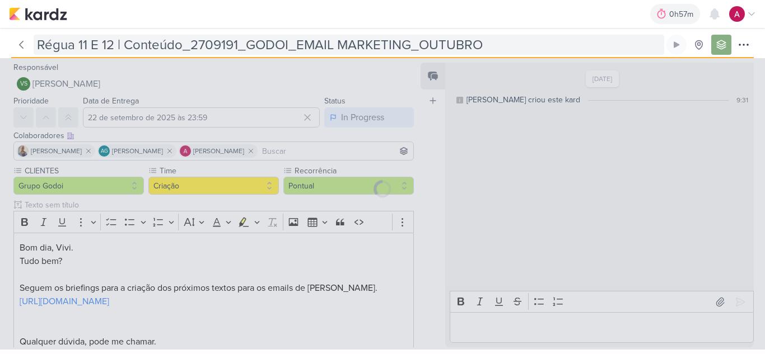
type input "2709191_GODOI_EMAIL MARKETING_OUTUBRO"
type input "[DATE] 17:00"
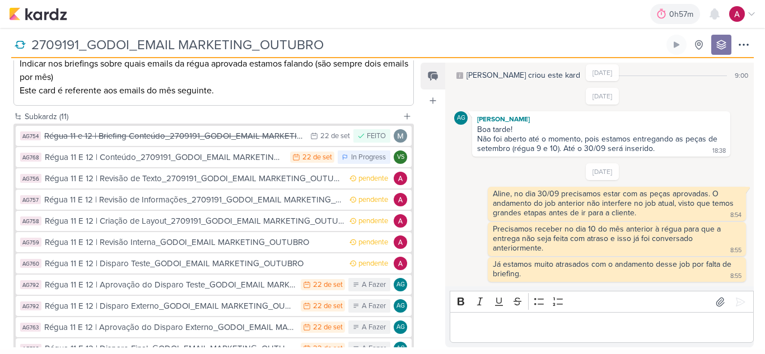
scroll to position [224, 0]
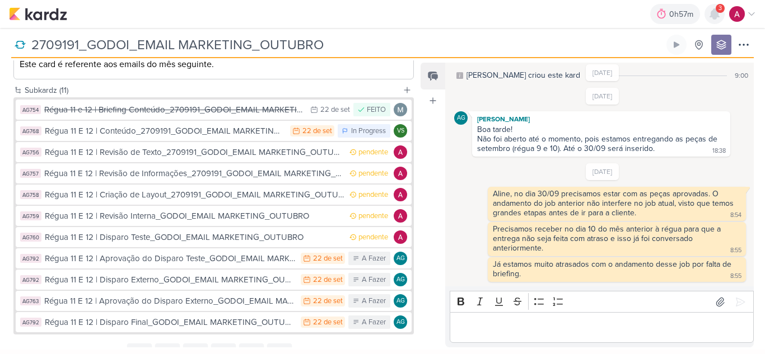
click at [713, 18] on icon at bounding box center [714, 14] width 9 height 10
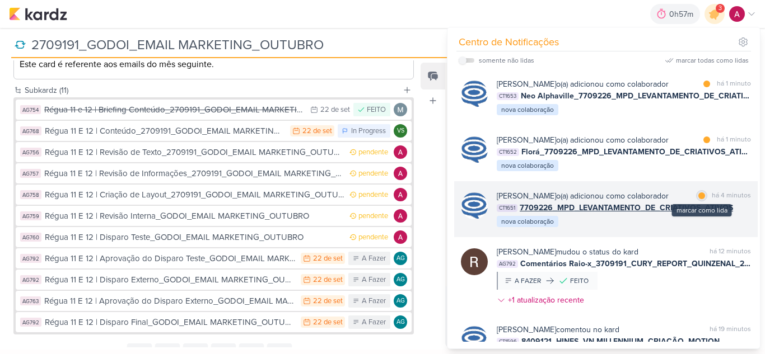
click at [698, 199] on div at bounding box center [701, 196] width 7 height 7
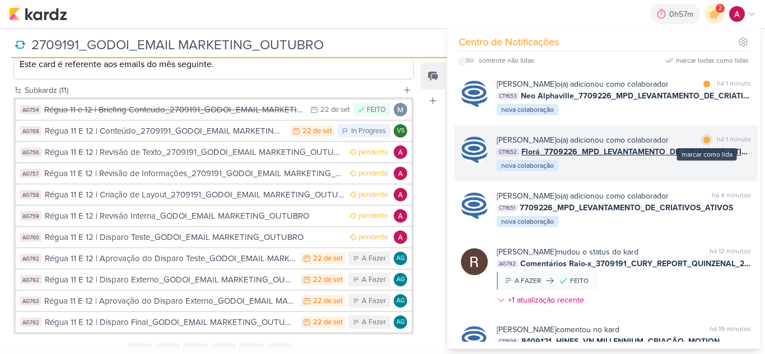
click at [701, 146] on div "marcar como lida" at bounding box center [706, 139] width 11 height 11
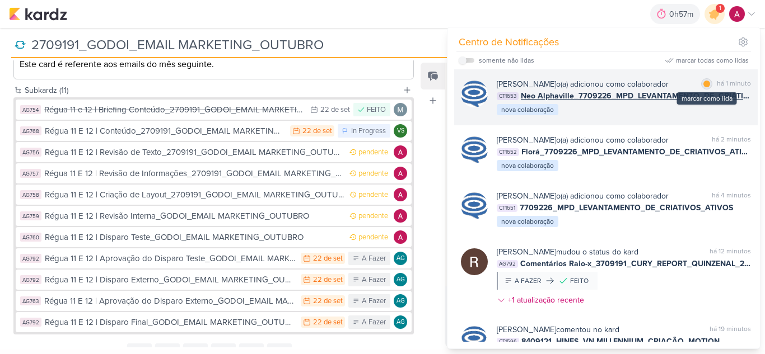
click at [703, 85] on div at bounding box center [706, 84] width 7 height 7
